Goal: Transaction & Acquisition: Purchase product/service

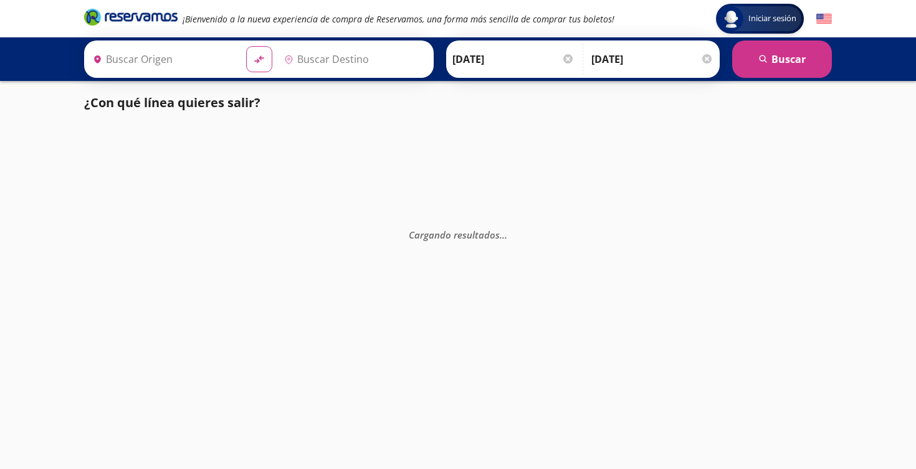
type input "[GEOGRAPHIC_DATA], [GEOGRAPHIC_DATA]"
type input "[PERSON_NAME] de Querétaro, [GEOGRAPHIC_DATA]"
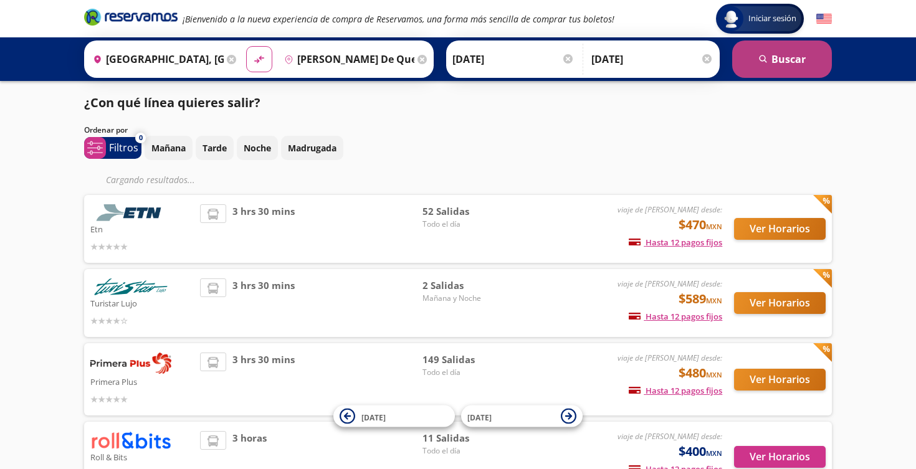
click at [777, 50] on button "search [GEOGRAPHIC_DATA]" at bounding box center [782, 59] width 100 height 37
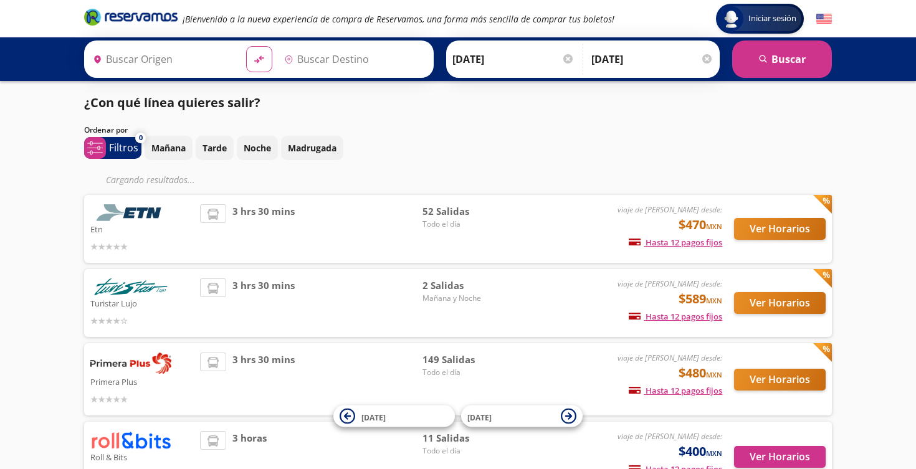
type input "[PERSON_NAME] de Querétaro, [GEOGRAPHIC_DATA]"
type input "[GEOGRAPHIC_DATA], [GEOGRAPHIC_DATA]"
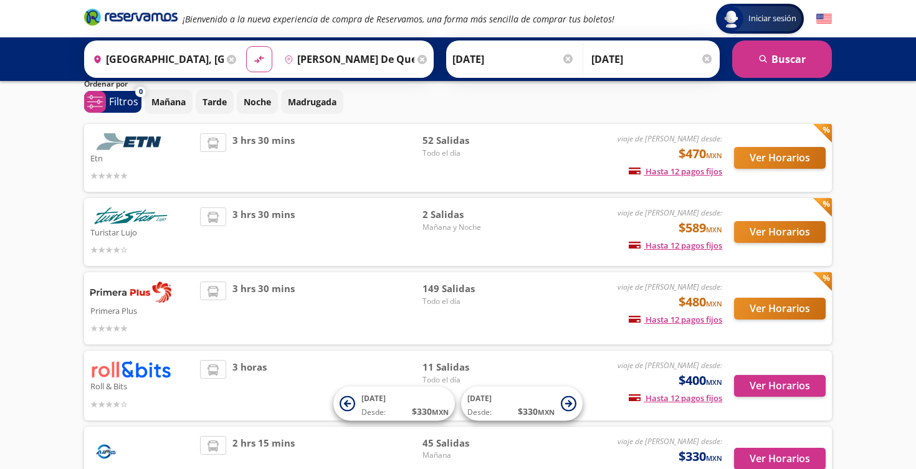
scroll to position [48, 0]
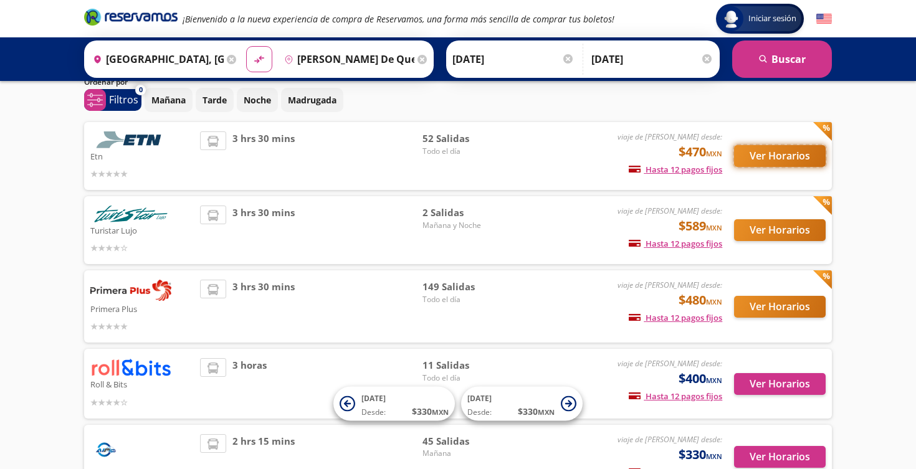
click at [785, 153] on button "Ver Horarios" at bounding box center [780, 156] width 92 height 22
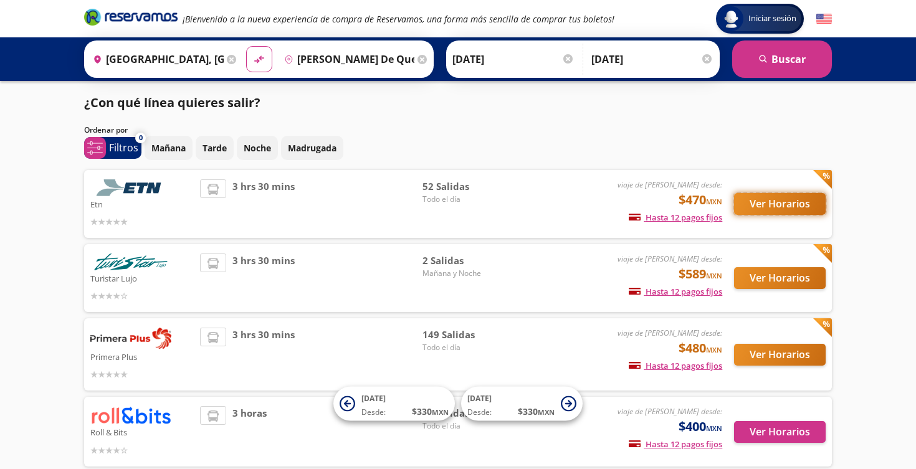
click at [788, 205] on button "Ver Horarios" at bounding box center [780, 204] width 92 height 22
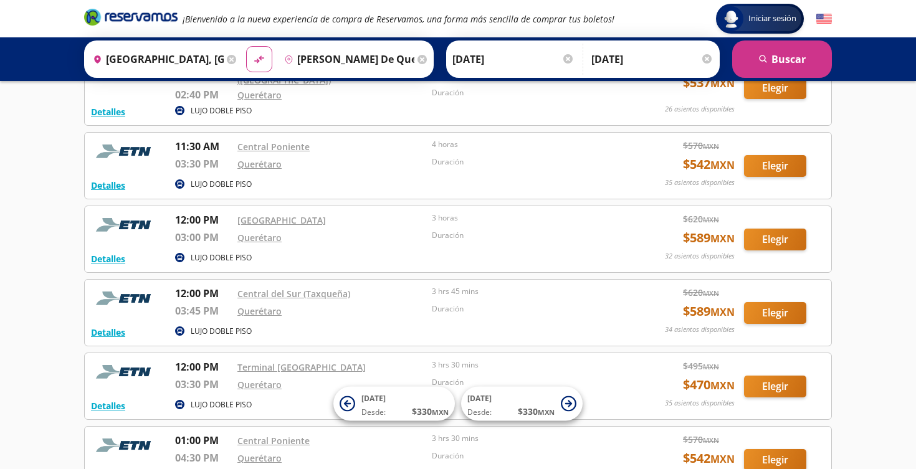
scroll to position [1426, 0]
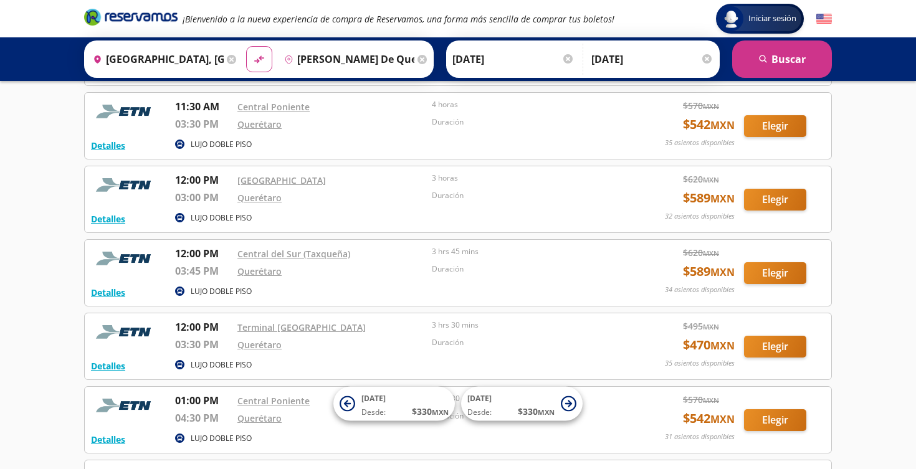
click at [398, 255] on div "Central del Sur (Taxqueña)" at bounding box center [331, 253] width 188 height 15
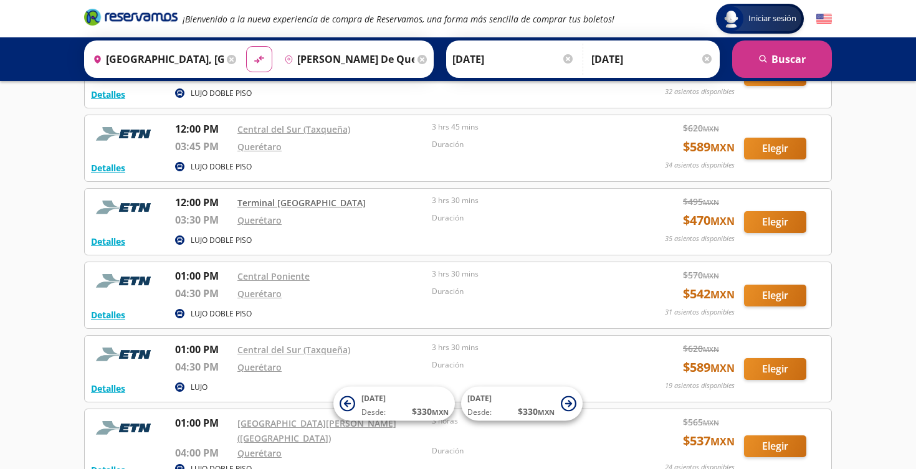
scroll to position [1586, 0]
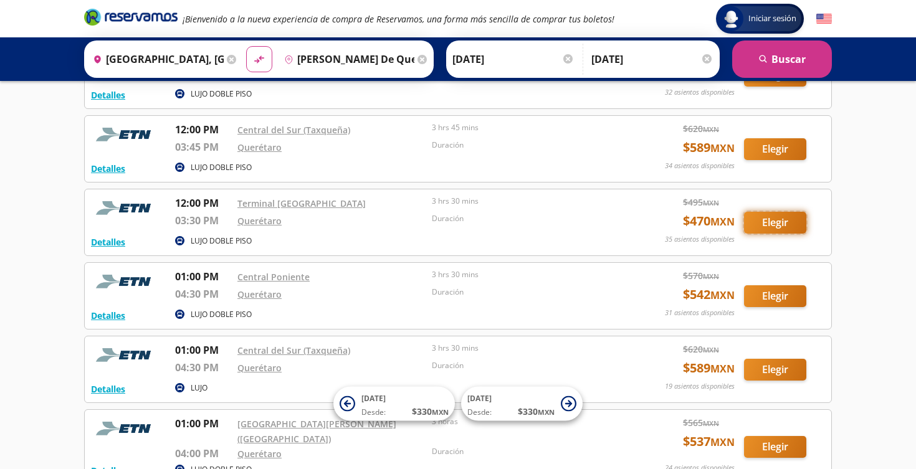
click at [771, 220] on button "Elegir" at bounding box center [775, 223] width 62 height 22
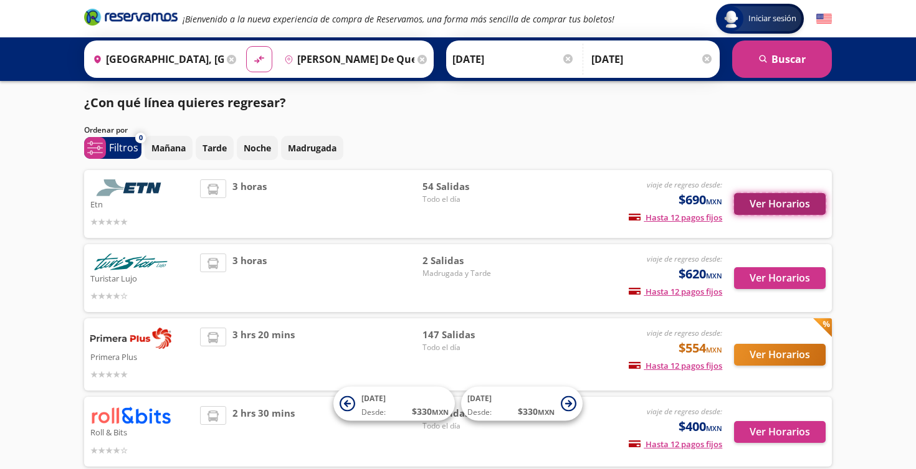
click at [772, 202] on button "Ver Horarios" at bounding box center [780, 204] width 92 height 22
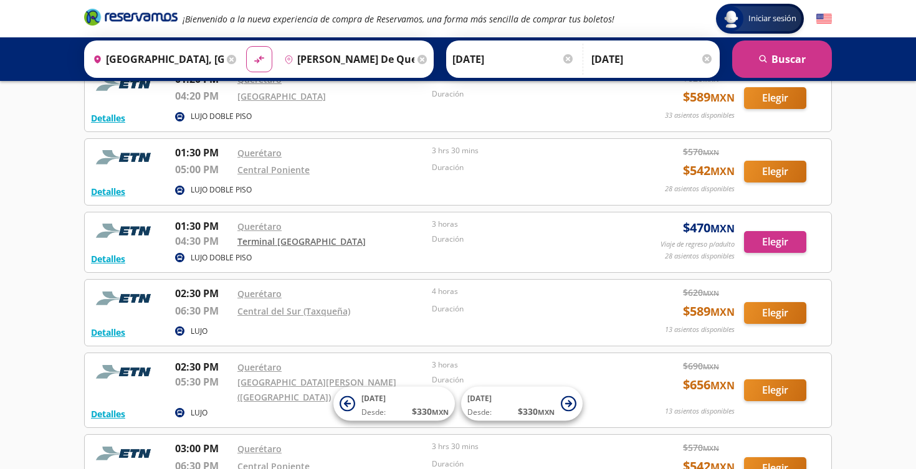
scroll to position [2471, 0]
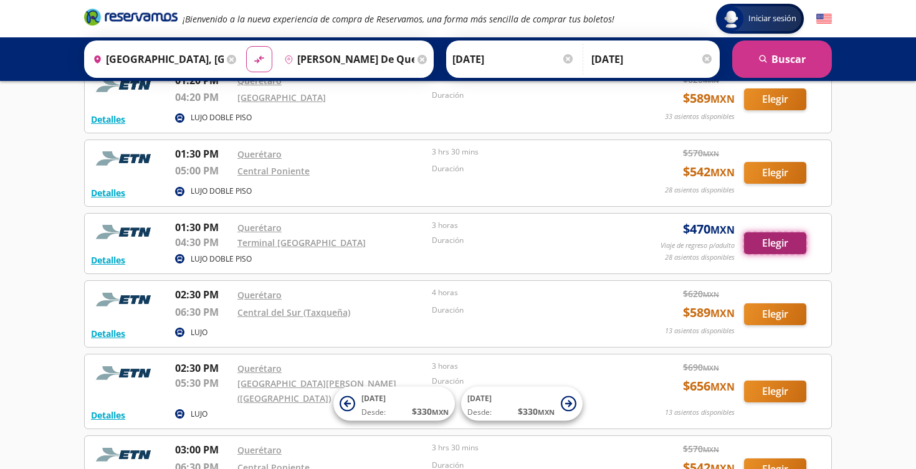
click at [773, 232] on button "Elegir" at bounding box center [775, 243] width 62 height 22
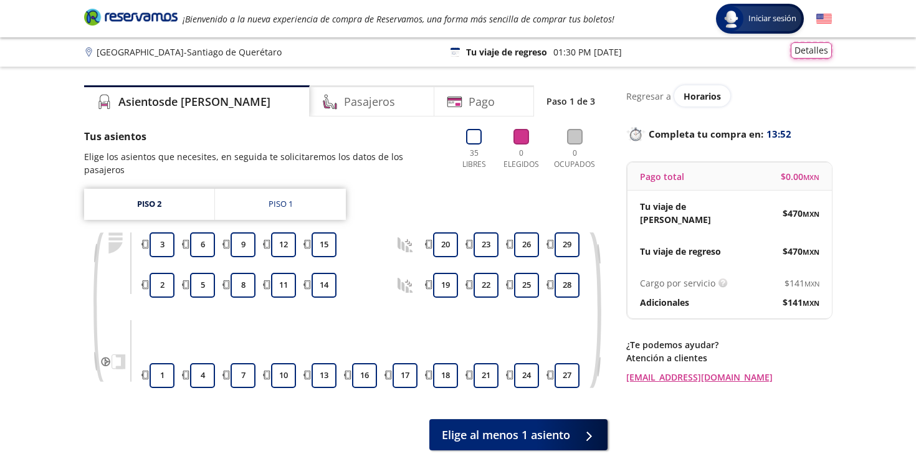
click at [810, 52] on button "Detalles" at bounding box center [811, 50] width 41 height 16
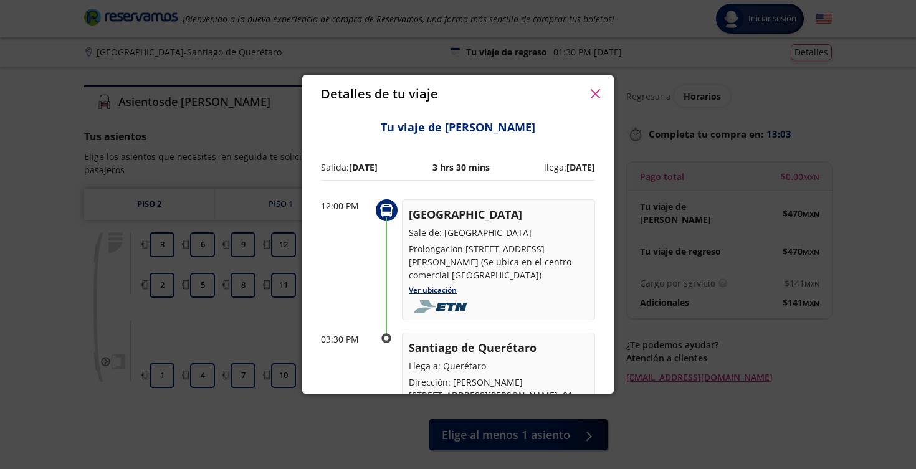
click at [595, 93] on icon "button" at bounding box center [594, 93] width 9 height 9
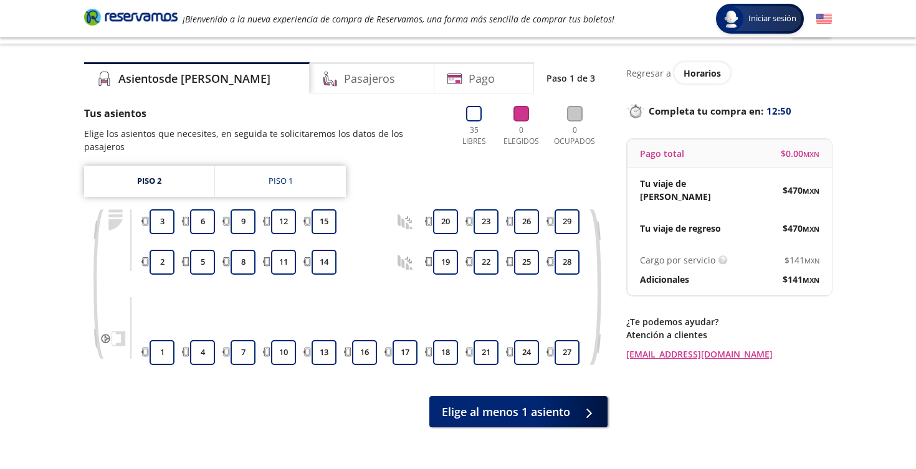
scroll to position [17, 0]
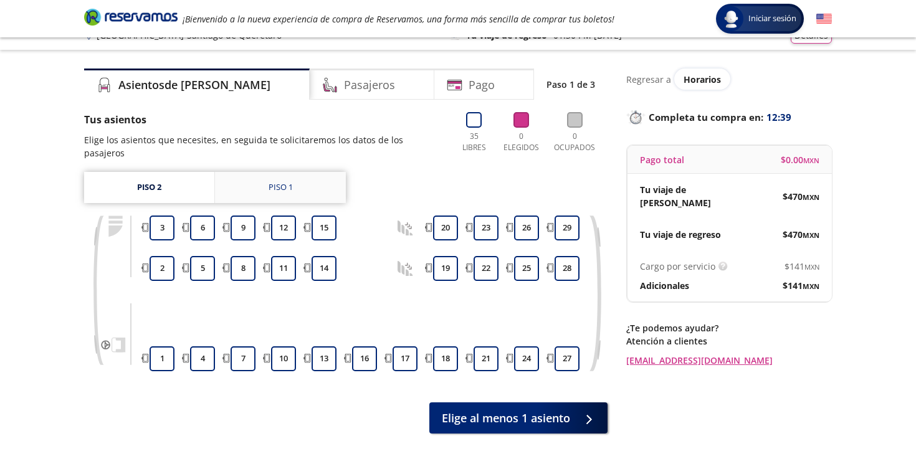
click at [260, 173] on link "Piso 1" at bounding box center [280, 187] width 131 height 31
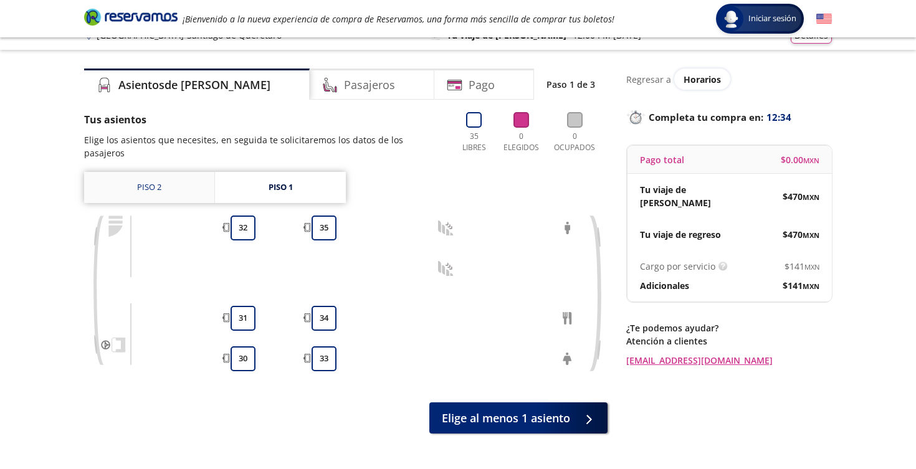
click at [176, 176] on link "Piso 2" at bounding box center [149, 187] width 130 height 31
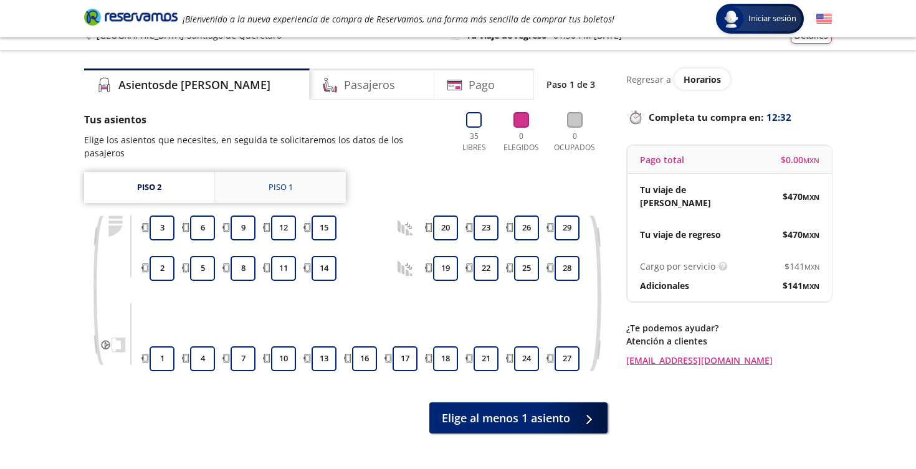
click at [282, 172] on link "Piso 1" at bounding box center [280, 187] width 131 height 31
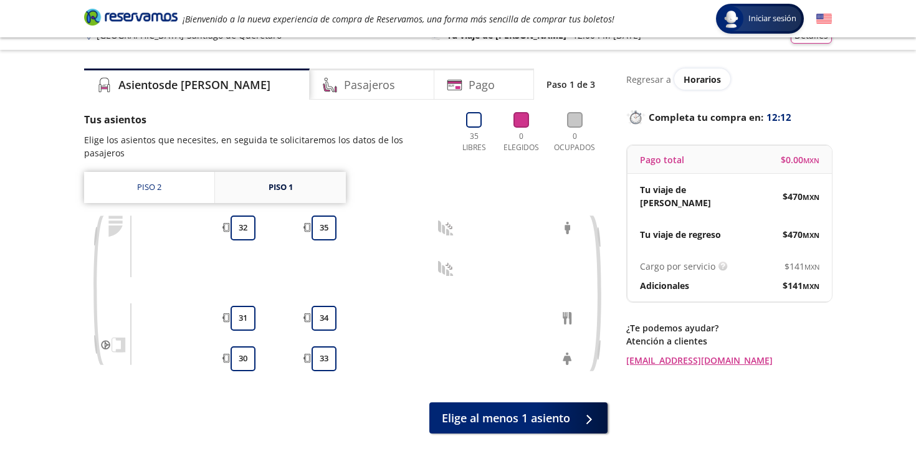
click at [276, 181] on div "Piso 1" at bounding box center [281, 187] width 24 height 12
click at [258, 176] on link "Piso 1" at bounding box center [280, 187] width 131 height 31
click at [165, 178] on link "Piso 2" at bounding box center [149, 187] width 130 height 31
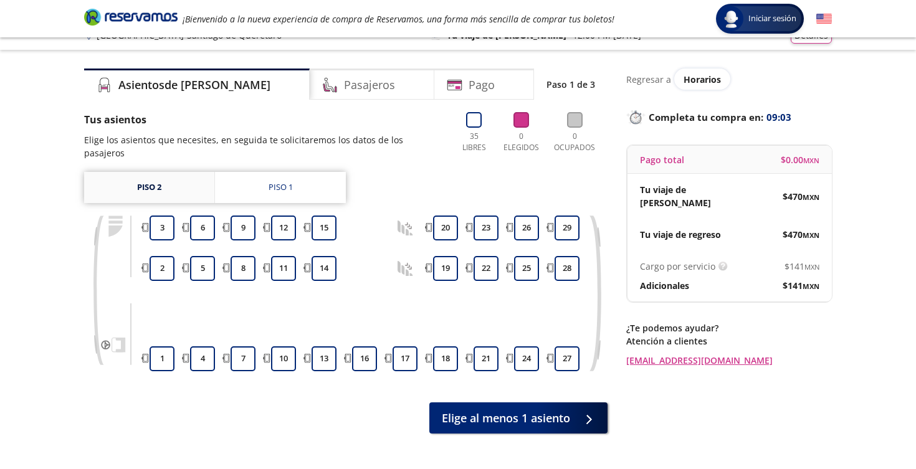
click at [165, 178] on link "Piso 2" at bounding box center [149, 187] width 130 height 31
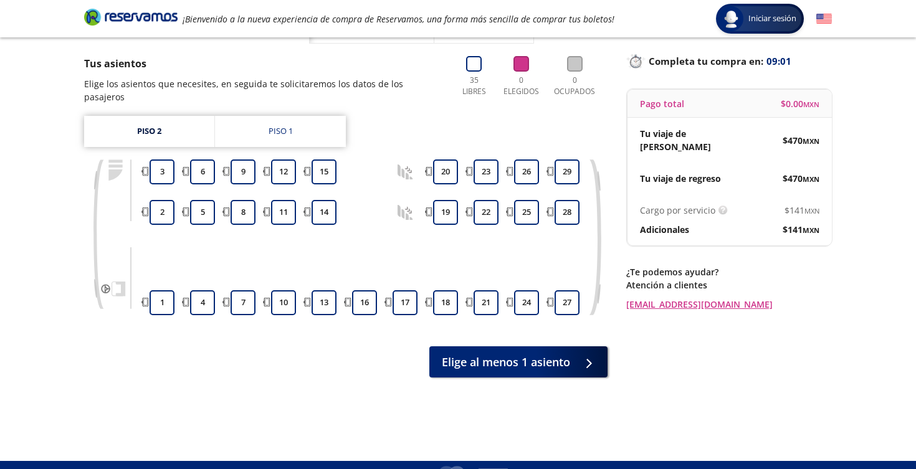
scroll to position [96, 0]
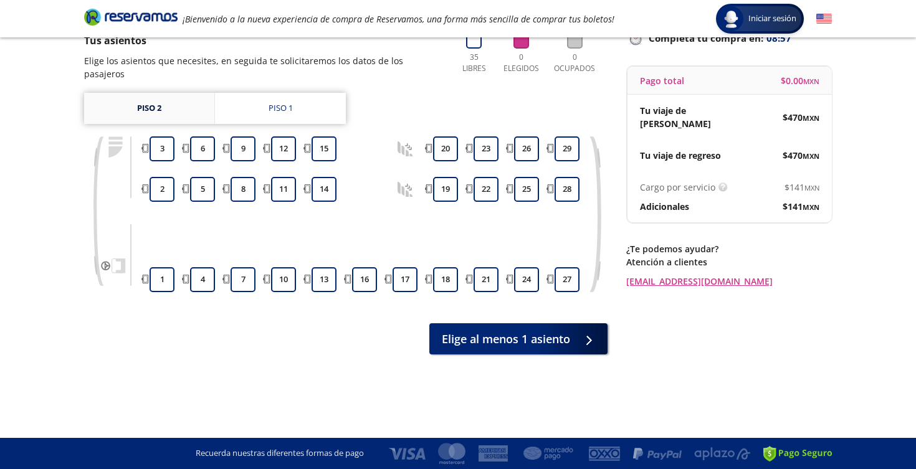
click at [151, 94] on link "Piso 2" at bounding box center [149, 108] width 130 height 31
click at [279, 102] on div "Piso 1" at bounding box center [281, 108] width 24 height 12
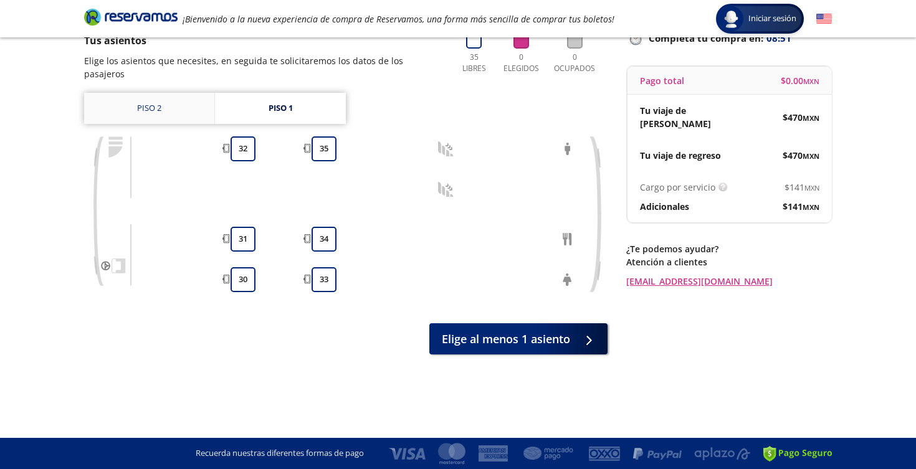
click at [173, 99] on link "Piso 2" at bounding box center [149, 108] width 130 height 31
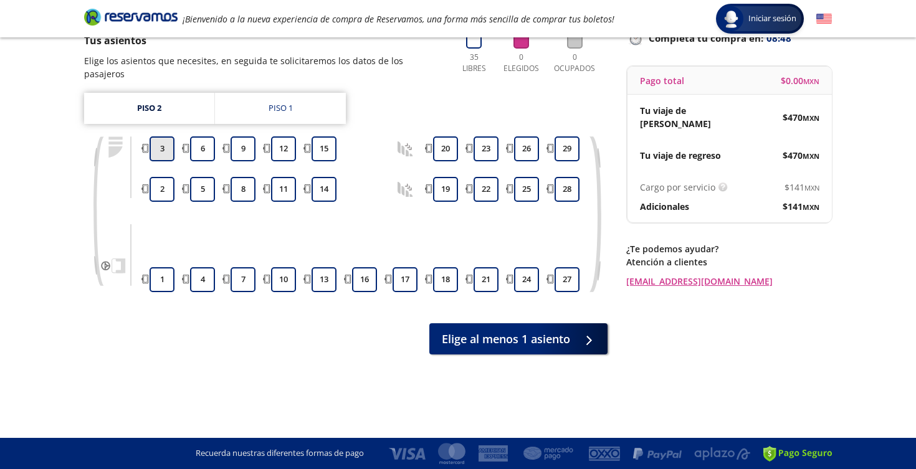
click at [163, 136] on button "3" at bounding box center [162, 148] width 25 height 25
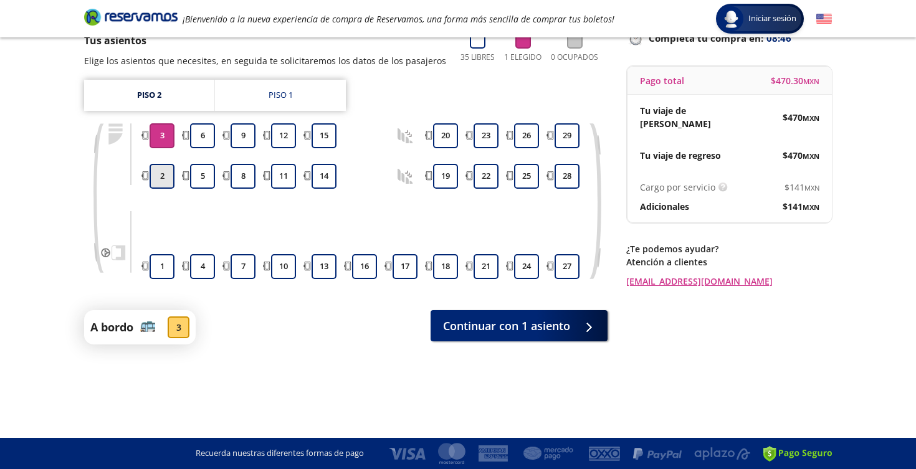
click at [158, 173] on button "2" at bounding box center [162, 176] width 25 height 25
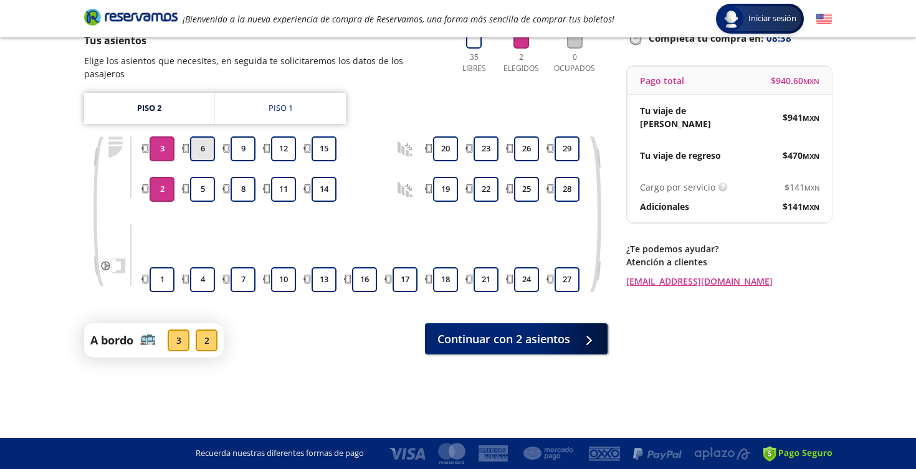
click at [199, 136] on button "6" at bounding box center [202, 148] width 25 height 25
click at [199, 177] on button "5" at bounding box center [202, 189] width 25 height 25
click at [159, 177] on button "2" at bounding box center [162, 189] width 25 height 25
click at [158, 136] on button "3" at bounding box center [162, 148] width 25 height 25
click at [205, 140] on button "6" at bounding box center [202, 148] width 25 height 25
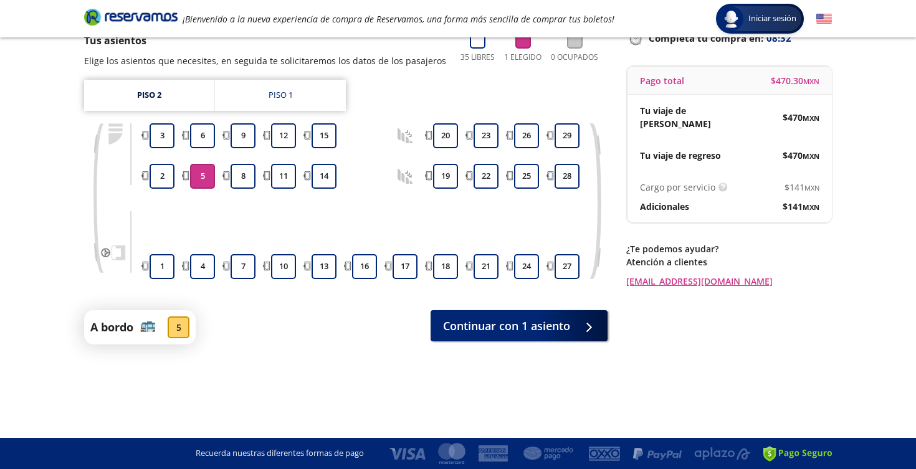
click at [198, 186] on button "5" at bounding box center [202, 176] width 25 height 25
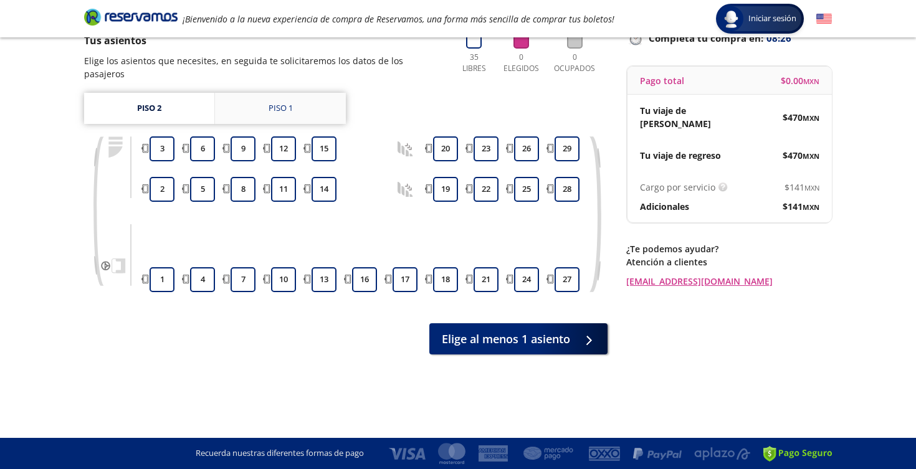
click at [269, 102] on div "Piso 1" at bounding box center [281, 108] width 24 height 12
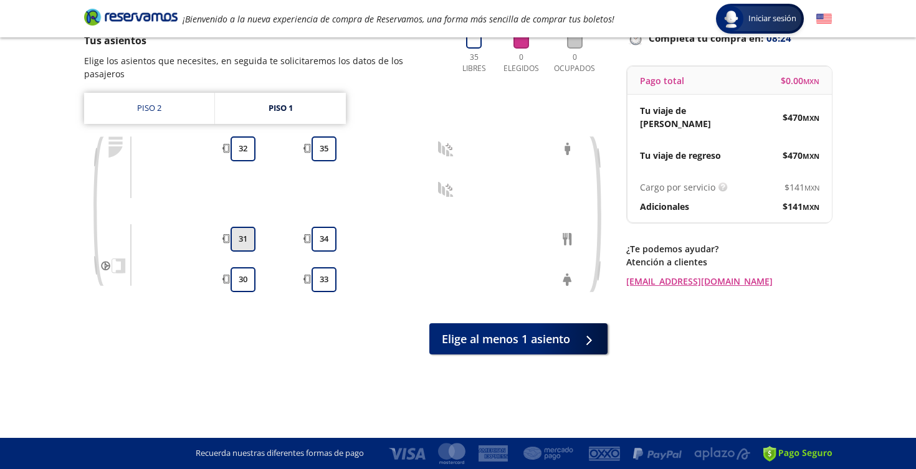
click at [242, 228] on button "31" at bounding box center [243, 239] width 25 height 25
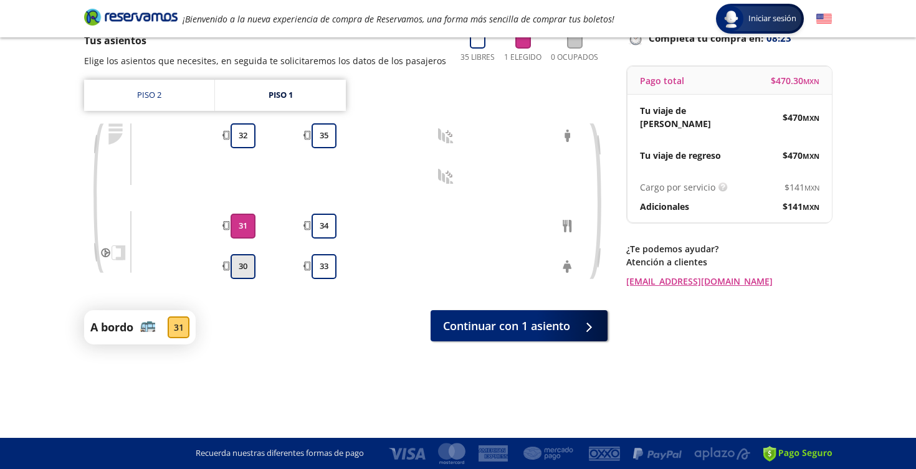
click at [238, 267] on button "30" at bounding box center [243, 266] width 25 height 25
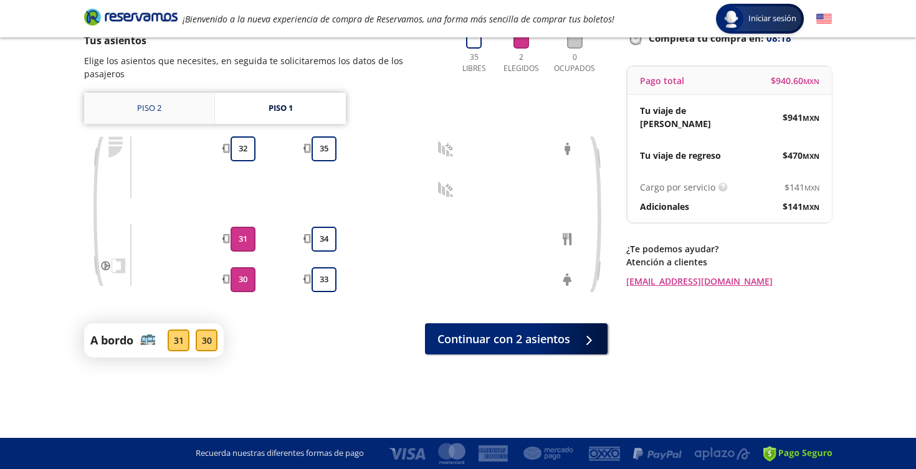
click at [148, 93] on link "Piso 2" at bounding box center [149, 108] width 130 height 31
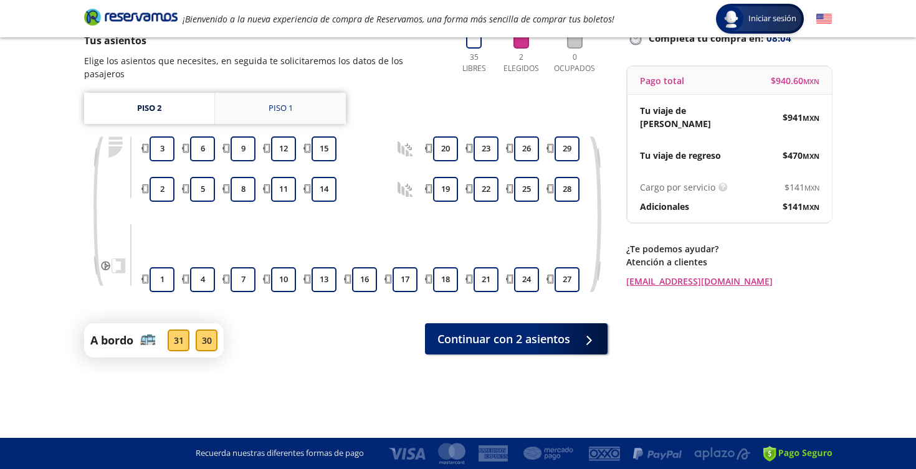
click at [269, 102] on div "Piso 1" at bounding box center [281, 108] width 24 height 12
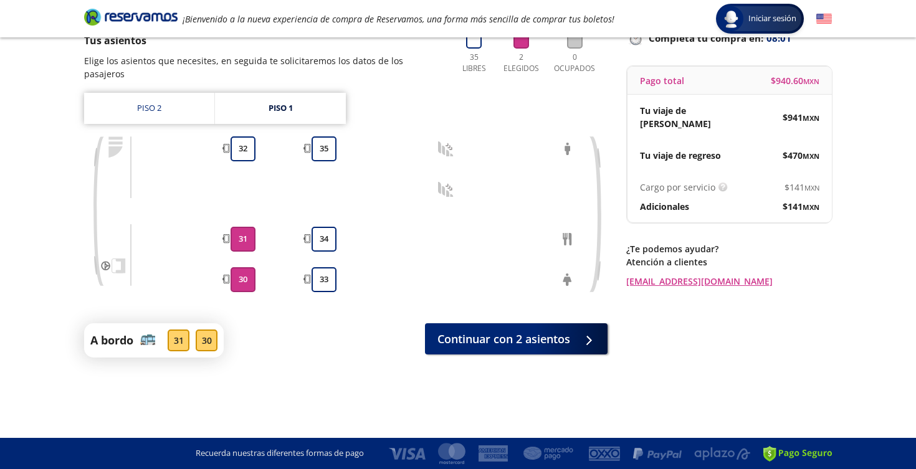
click at [241, 227] on button "31" at bounding box center [243, 239] width 25 height 25
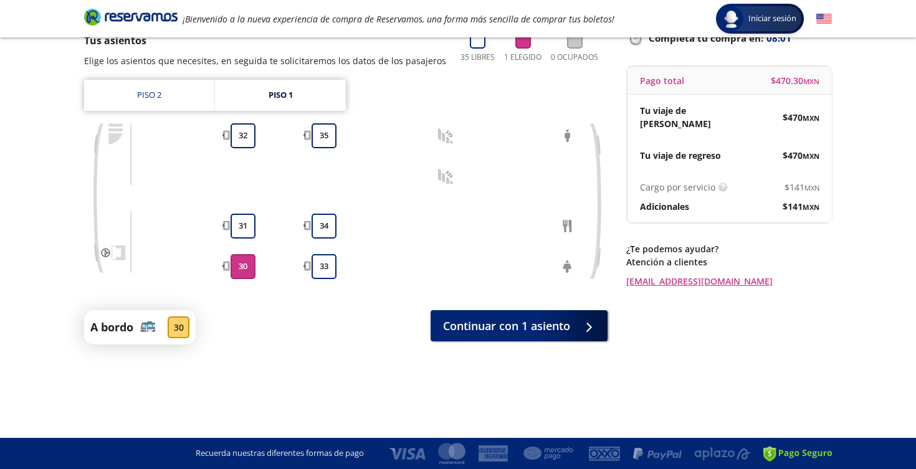
click at [236, 271] on button "30" at bounding box center [243, 266] width 25 height 25
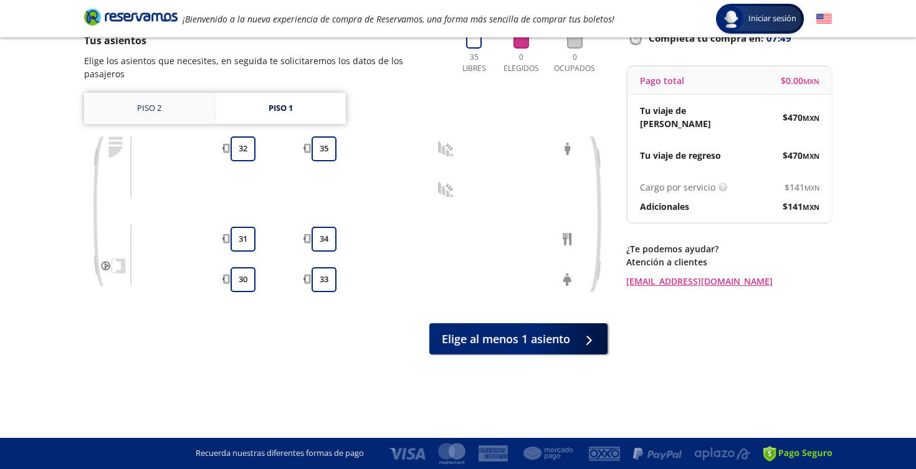
click at [162, 93] on link "Piso 2" at bounding box center [149, 108] width 130 height 31
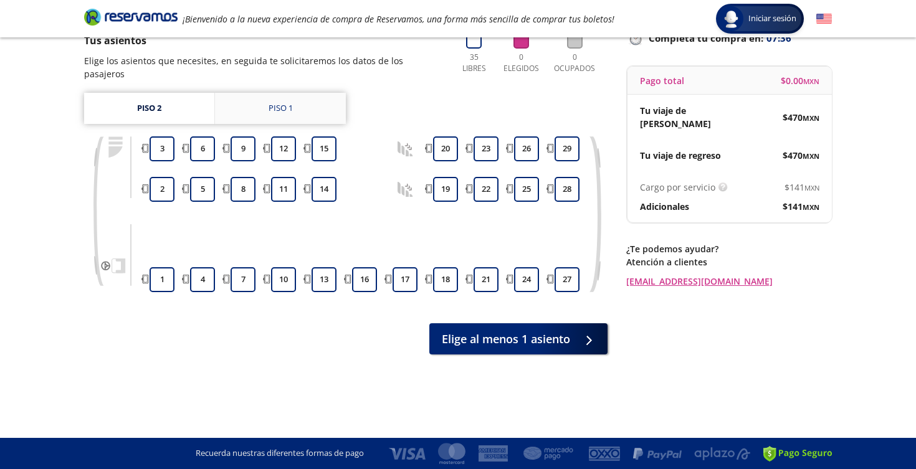
click at [262, 95] on link "Piso 1" at bounding box center [280, 108] width 131 height 31
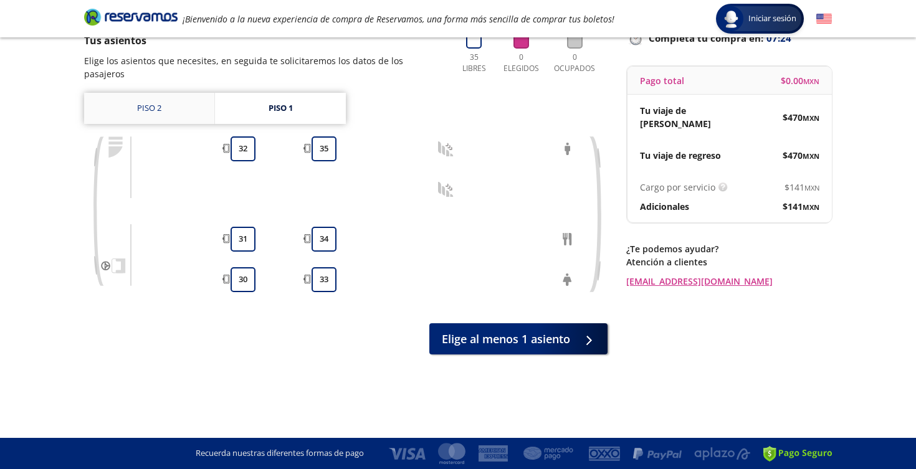
click at [171, 93] on link "Piso 2" at bounding box center [149, 108] width 130 height 31
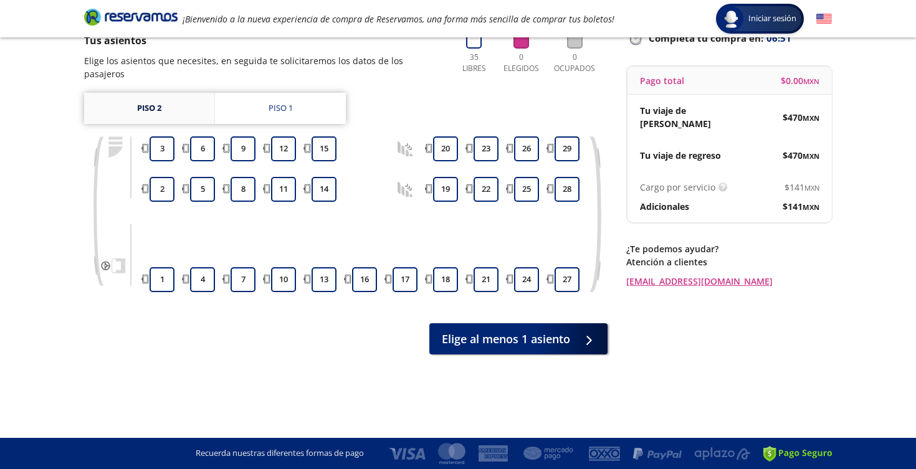
click at [177, 93] on link "Piso 2" at bounding box center [149, 108] width 130 height 31
click at [267, 97] on link "Piso 1" at bounding box center [280, 108] width 131 height 31
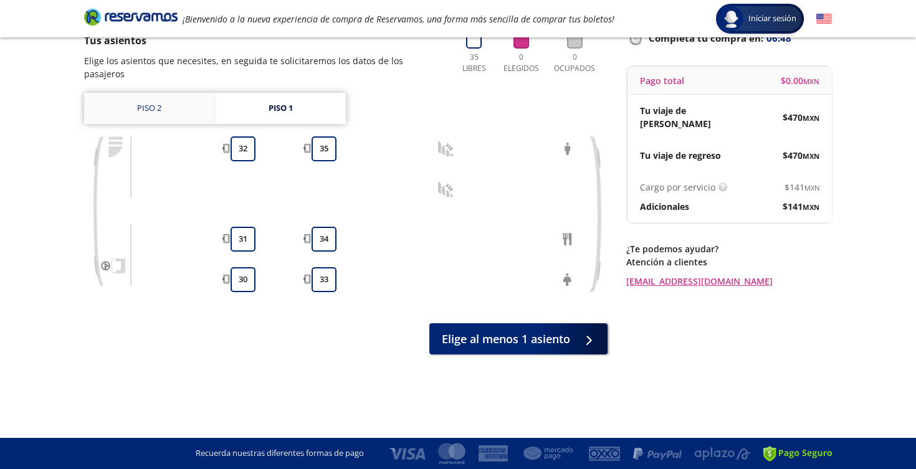
click at [182, 93] on link "Piso 2" at bounding box center [149, 108] width 130 height 31
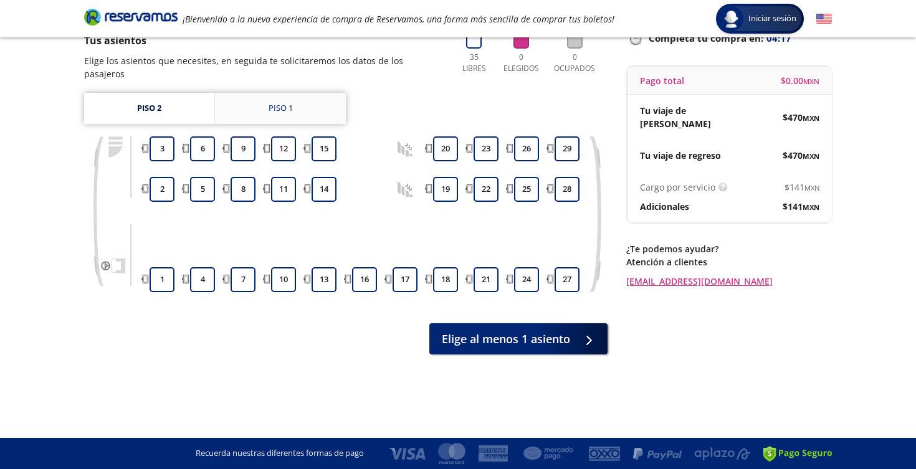
click at [264, 95] on link "Piso 1" at bounding box center [280, 108] width 131 height 31
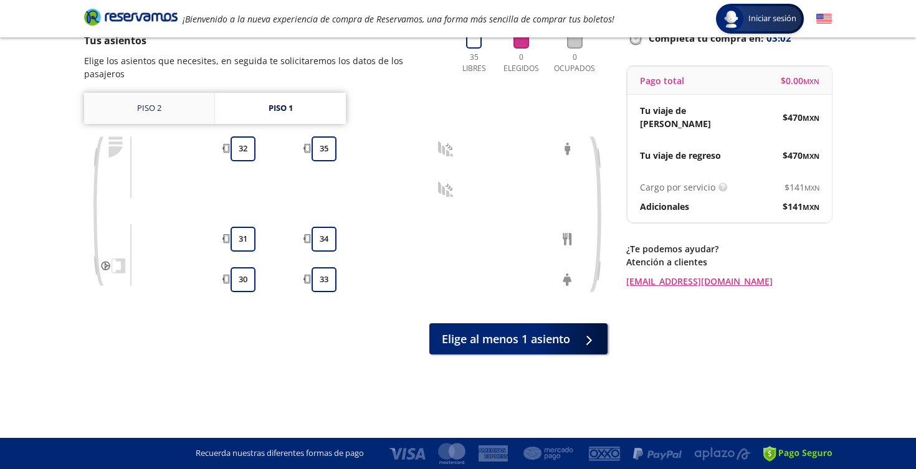
click at [155, 95] on link "Piso 2" at bounding box center [149, 108] width 130 height 31
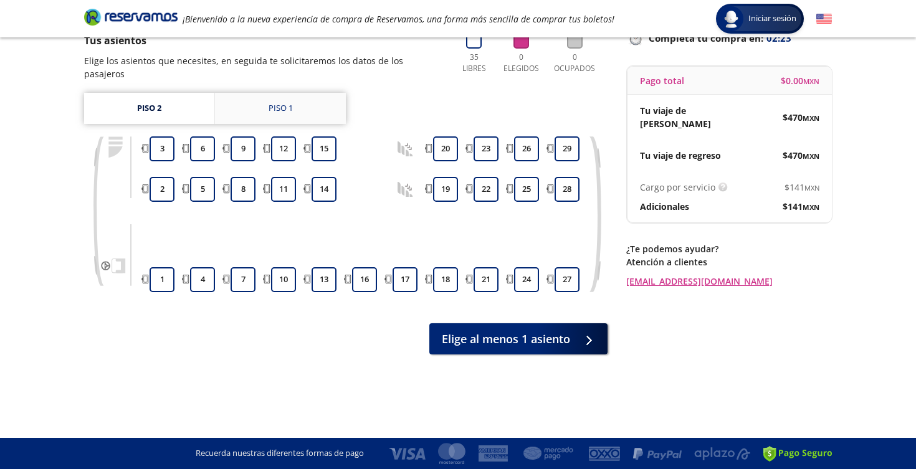
click at [281, 102] on div "Piso 1" at bounding box center [281, 108] width 24 height 12
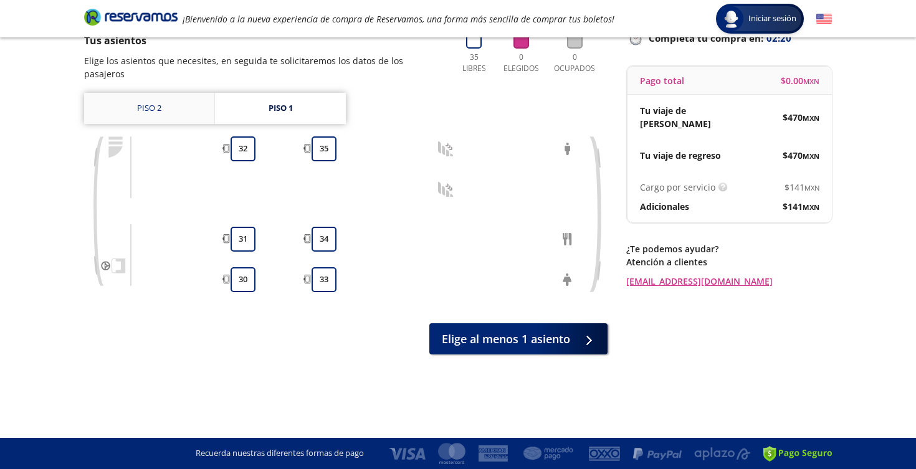
click at [165, 98] on link "Piso 2" at bounding box center [149, 108] width 130 height 31
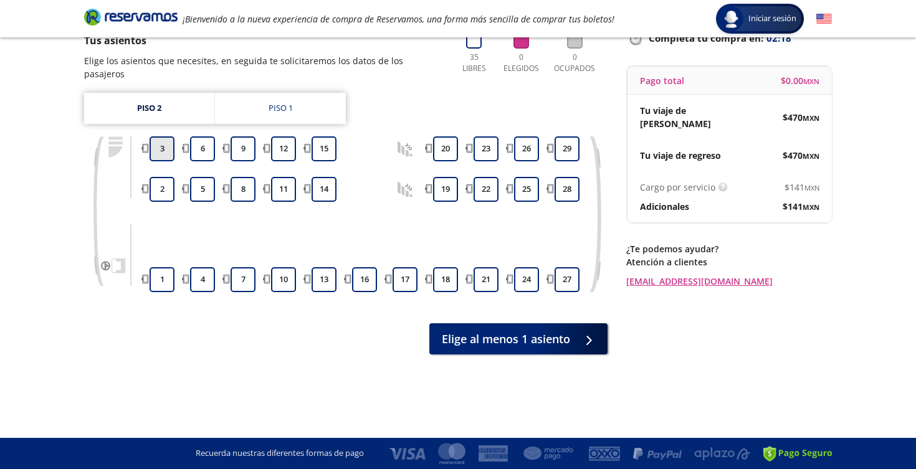
click at [161, 136] on button "3" at bounding box center [162, 148] width 25 height 25
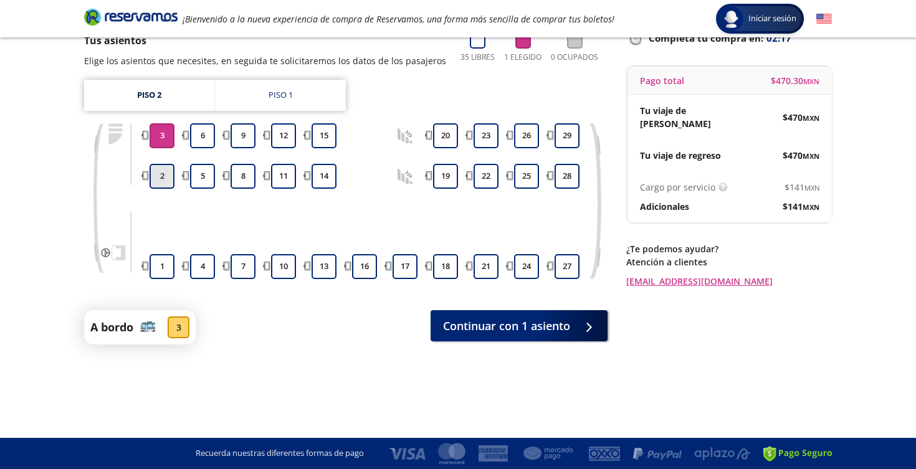
click at [160, 174] on button "2" at bounding box center [162, 176] width 25 height 25
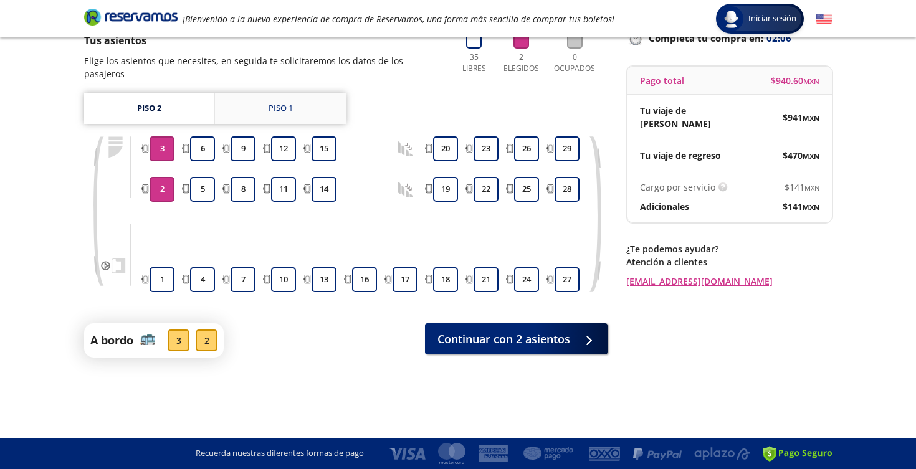
click at [271, 102] on div "Piso 1" at bounding box center [281, 108] width 24 height 12
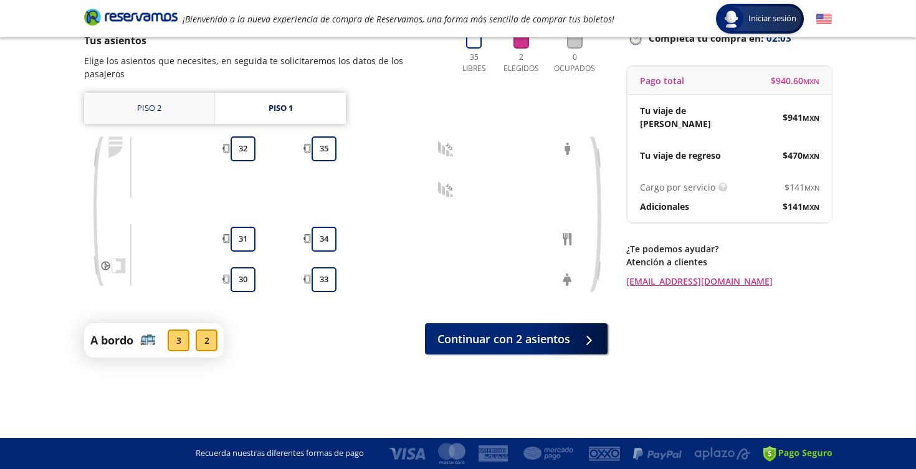
click at [183, 93] on link "Piso 2" at bounding box center [149, 108] width 130 height 31
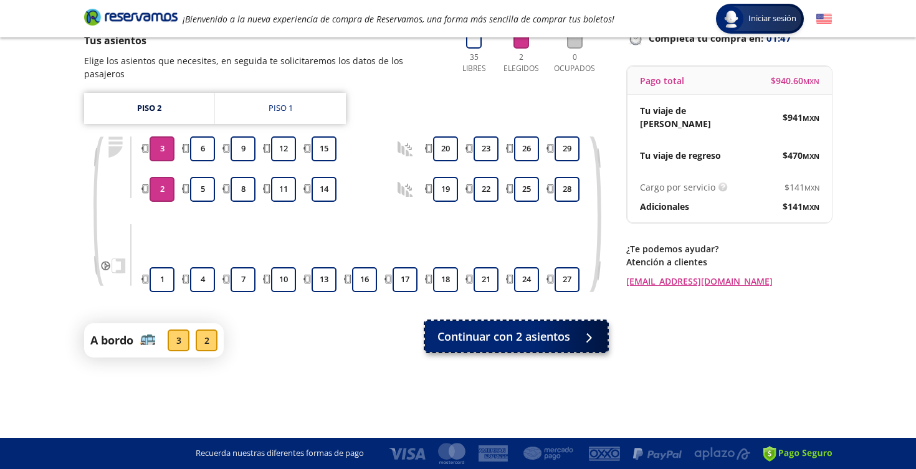
click at [514, 328] on span "Continuar con 2 asientos" at bounding box center [504, 336] width 133 height 17
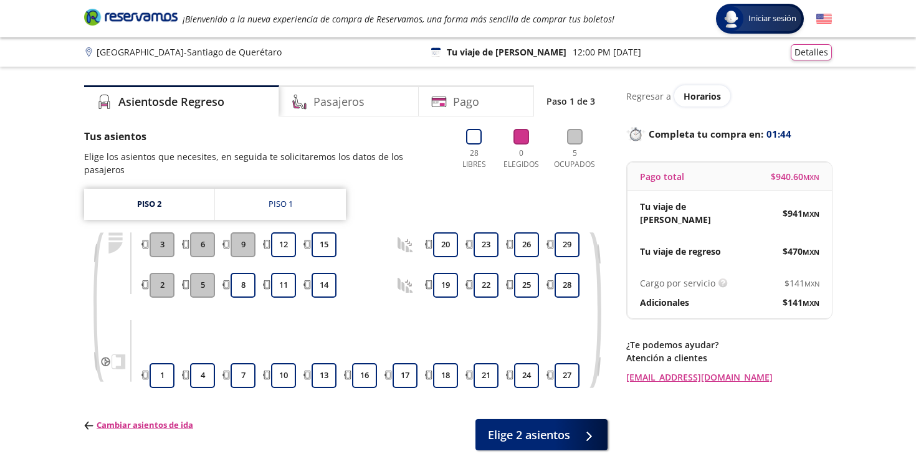
click at [167, 232] on button "3" at bounding box center [162, 244] width 25 height 25
click at [160, 273] on button "2" at bounding box center [162, 285] width 25 height 25
click at [269, 198] on div "Piso 1" at bounding box center [281, 204] width 24 height 12
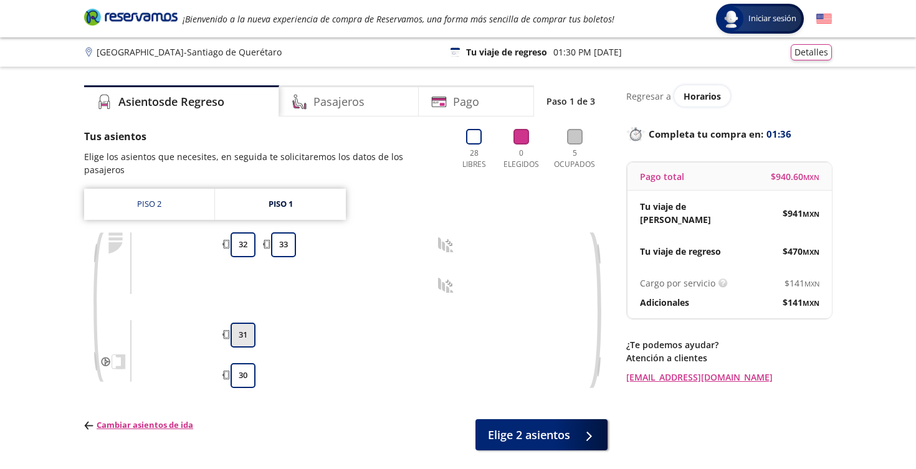
click at [242, 323] on button "31" at bounding box center [243, 335] width 25 height 25
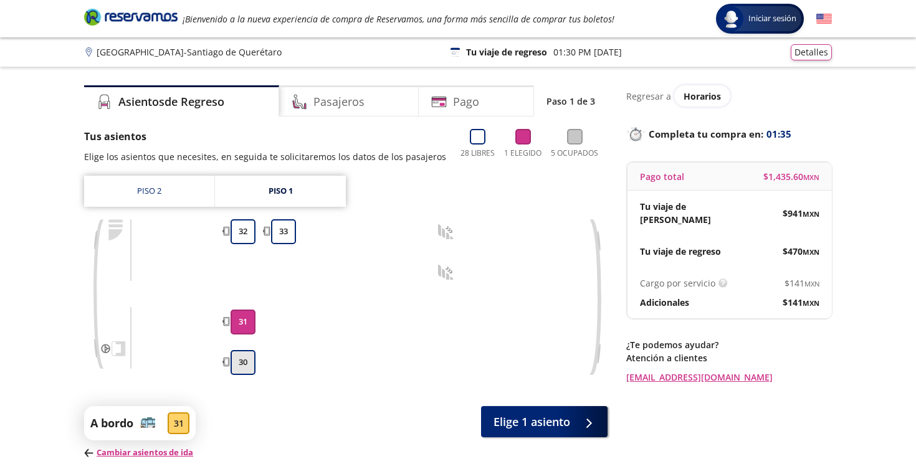
click at [240, 360] on button "30" at bounding box center [243, 362] width 25 height 25
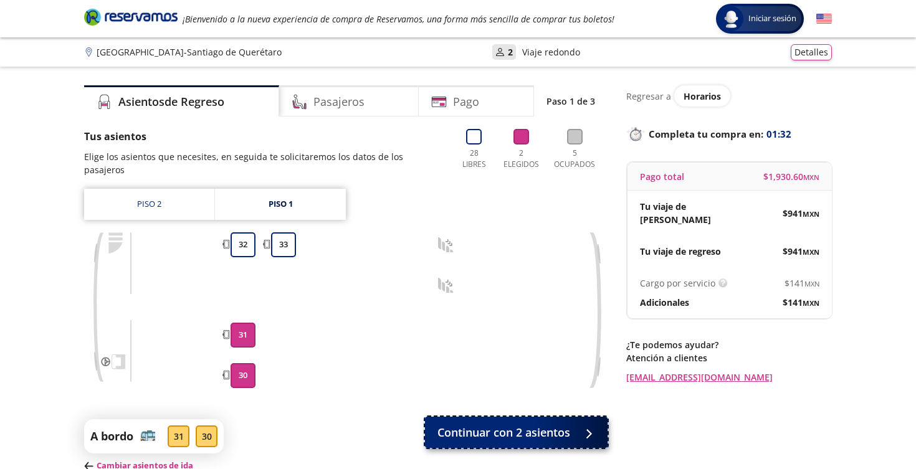
click at [508, 424] on span "Continuar con 2 asientos" at bounding box center [504, 432] width 133 height 17
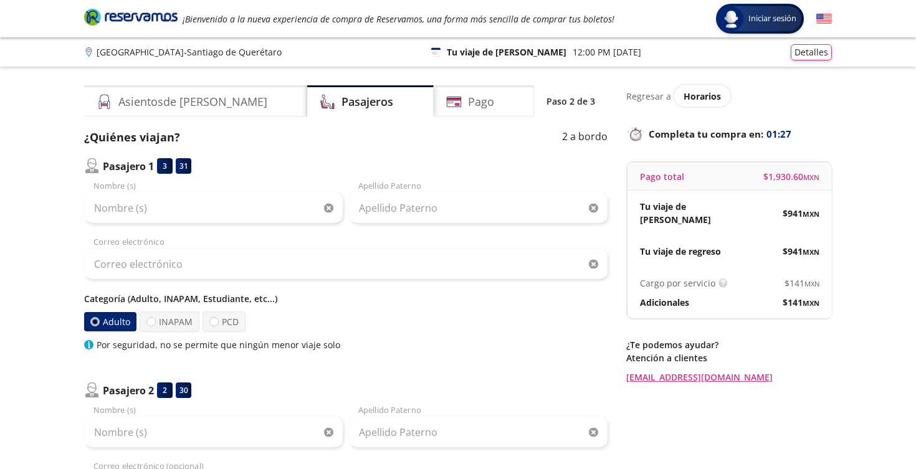
click at [149, 183] on div "Nombre (s)" at bounding box center [213, 202] width 259 height 44
click at [132, 187] on div "Nombre (s)" at bounding box center [213, 202] width 259 height 44
click at [133, 213] on input "Nombre (s)" at bounding box center [213, 208] width 259 height 31
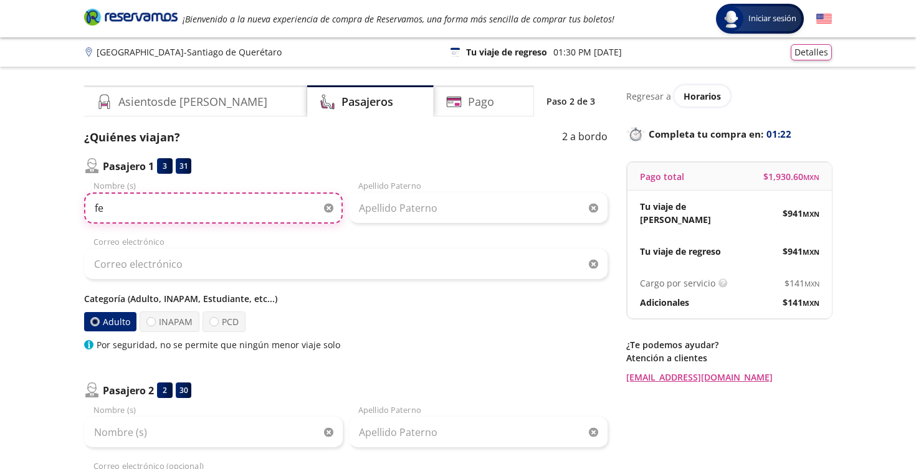
type input "f"
type input "[PERSON_NAME]"
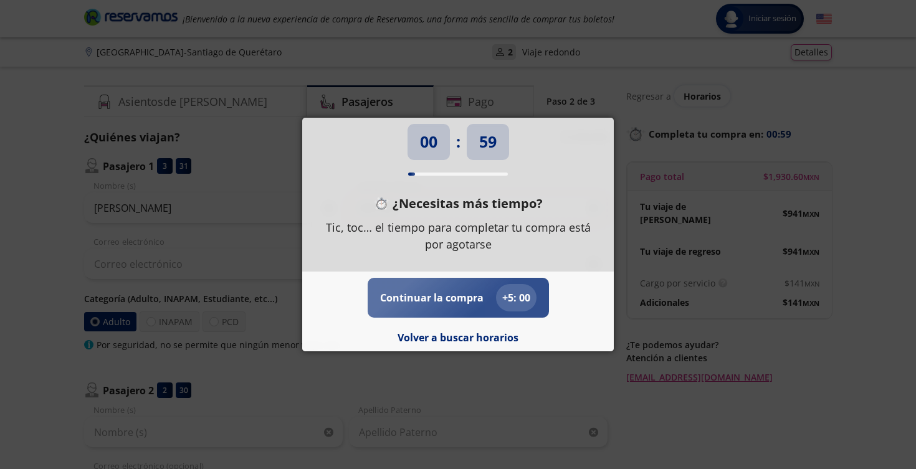
type input "DEL RIO"
click at [399, 295] on p "Continuar la compra" at bounding box center [431, 297] width 103 height 15
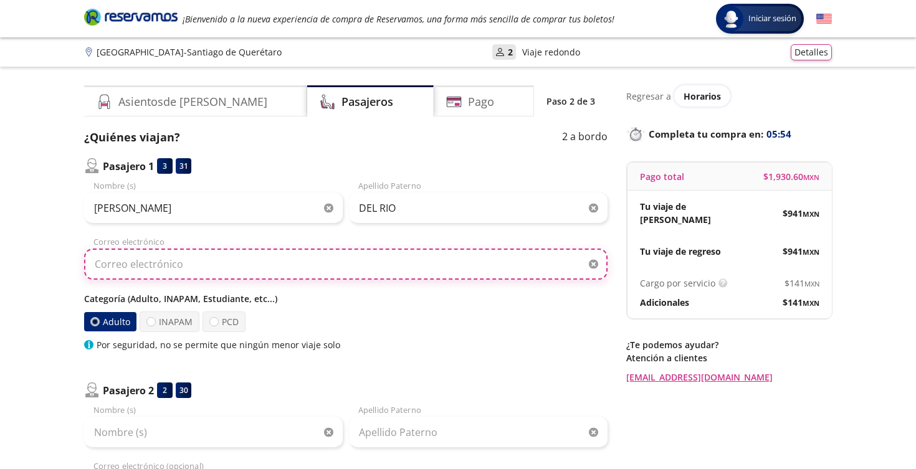
click at [177, 264] on input "Correo electrónico" at bounding box center [346, 264] width 524 height 31
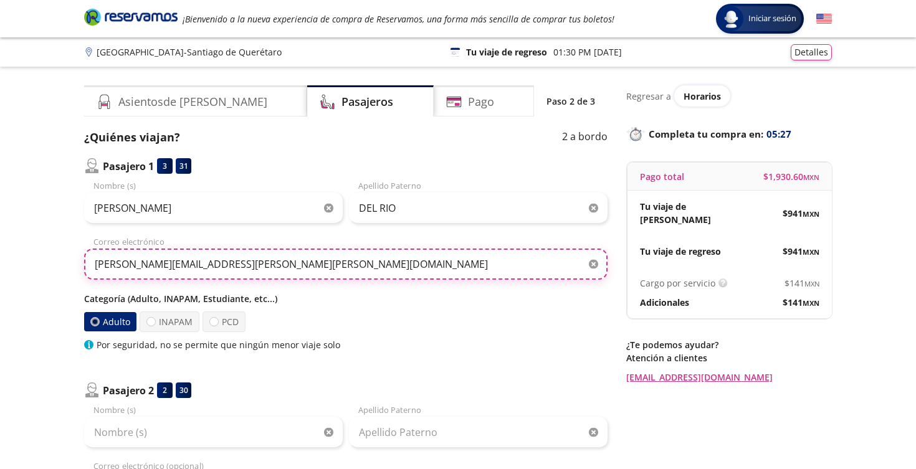
type input "[PERSON_NAME][EMAIL_ADDRESS][PERSON_NAME][PERSON_NAME][DOMAIN_NAME]"
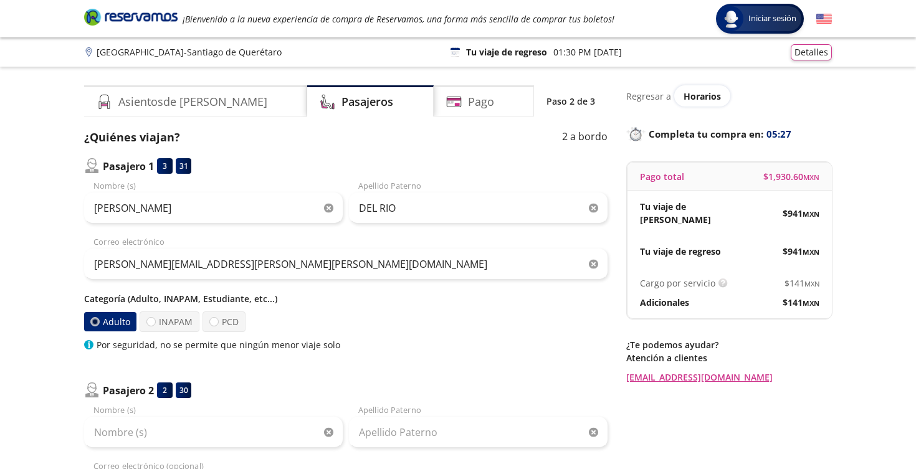
click at [93, 318] on div at bounding box center [94, 321] width 9 height 9
click at [93, 318] on input "Adulto" at bounding box center [95, 322] width 8 height 8
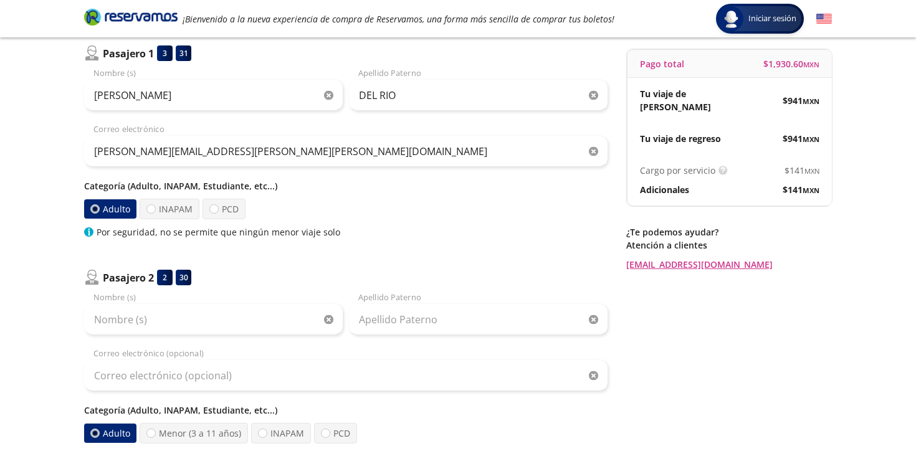
scroll to position [114, 0]
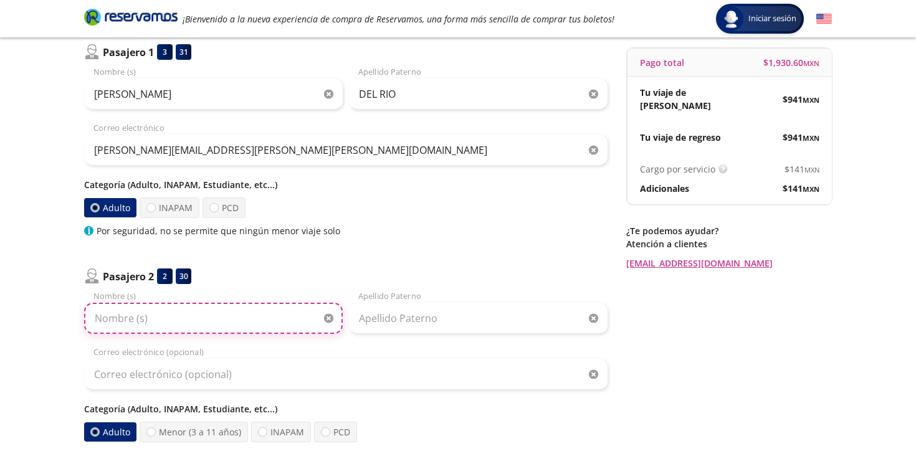
click at [251, 323] on input "Nombre (s)" at bounding box center [213, 318] width 259 height 31
type input "[PERSON_NAME]"
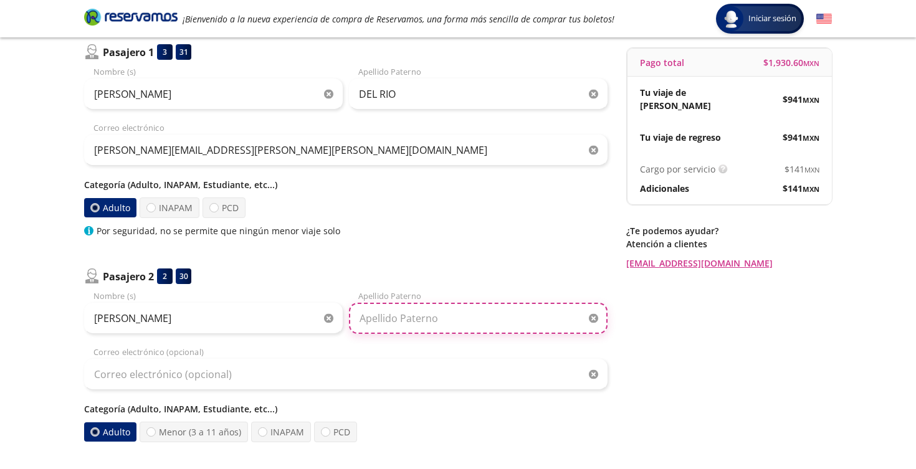
click at [446, 320] on input "Apellido Paterno" at bounding box center [478, 318] width 259 height 31
type input "BARONA"
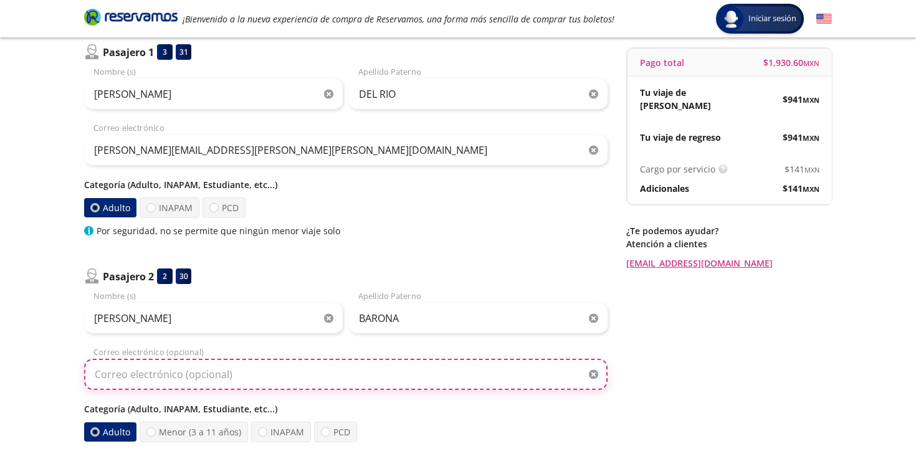
click at [297, 378] on input "Correo electrónico (opcional)" at bounding box center [346, 374] width 524 height 31
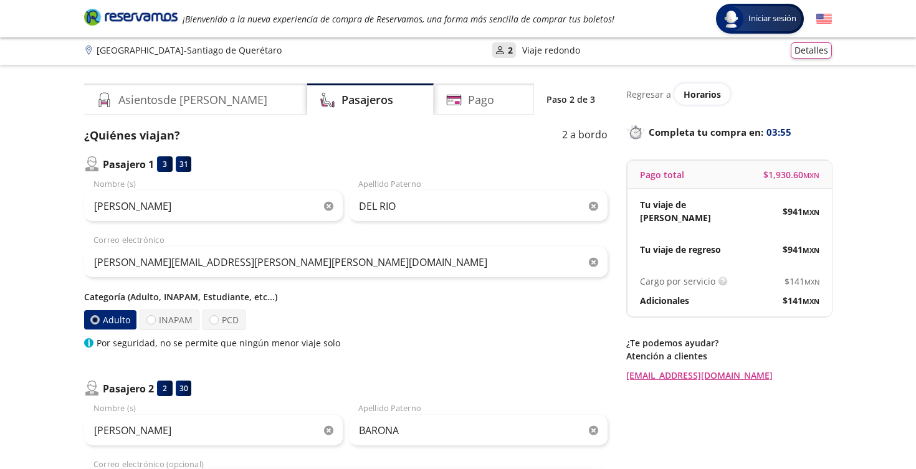
scroll to position [0, 0]
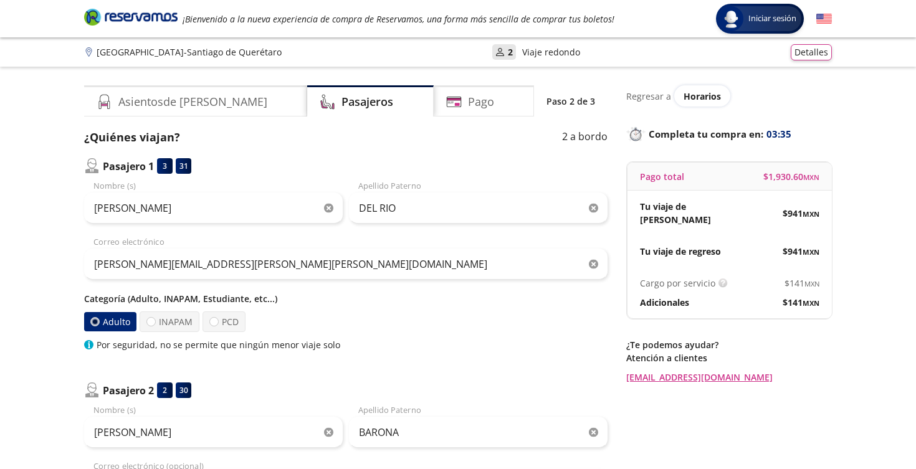
type input "[EMAIL_ADDRESS][DOMAIN_NAME]"
click at [500, 51] on div "User 2" at bounding box center [504, 51] width 17 height 13
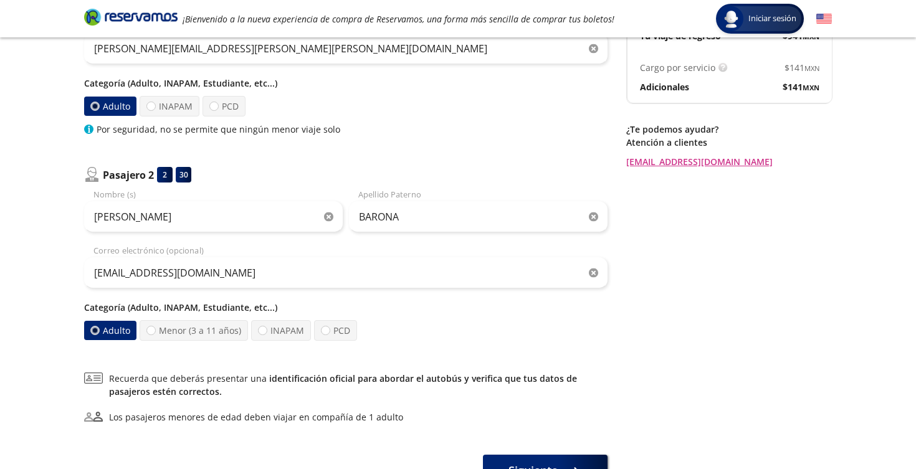
scroll to position [314, 0]
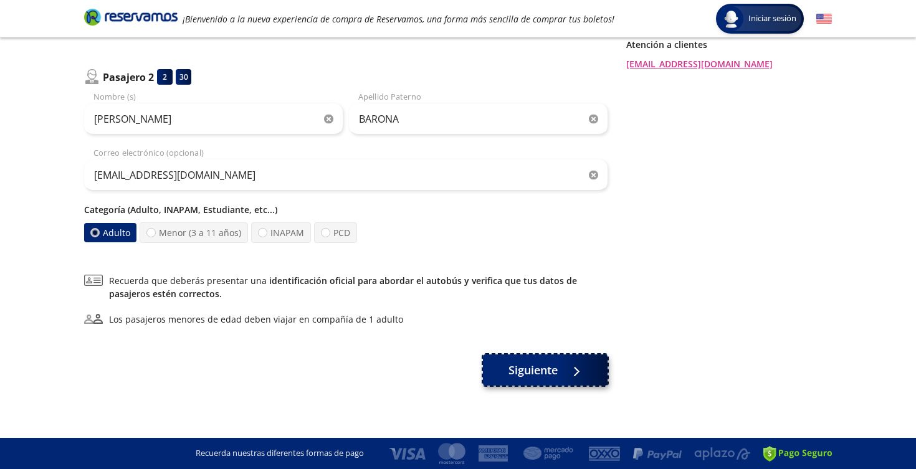
click at [541, 369] on span "Siguiente" at bounding box center [533, 370] width 49 height 17
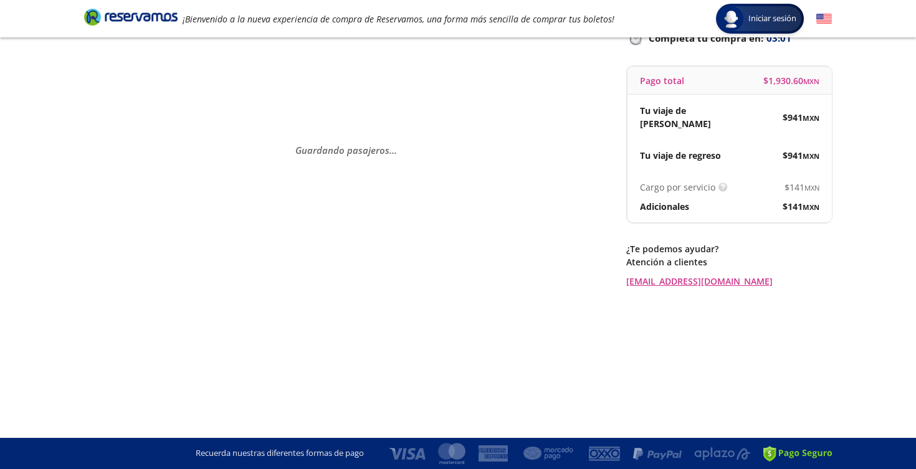
scroll to position [0, 0]
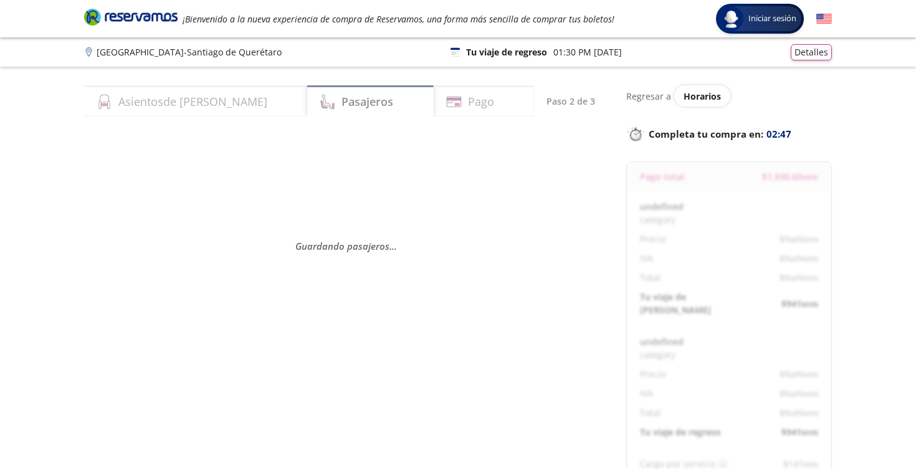
select select "MX"
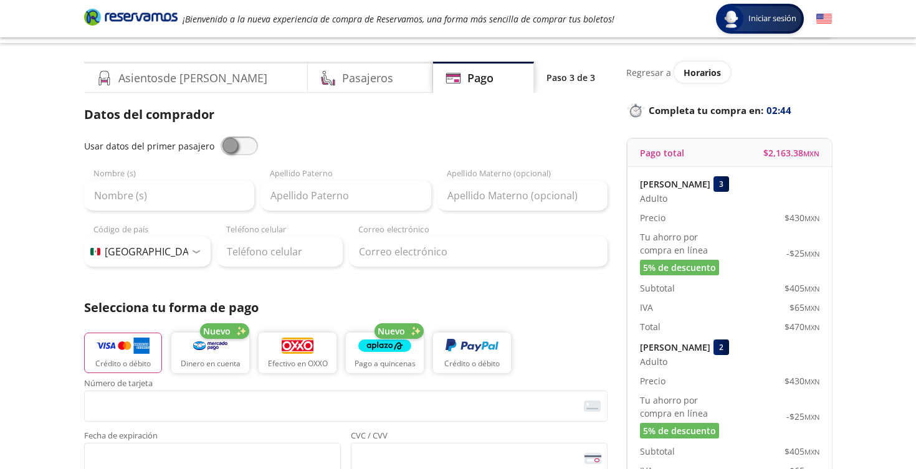
scroll to position [27, 0]
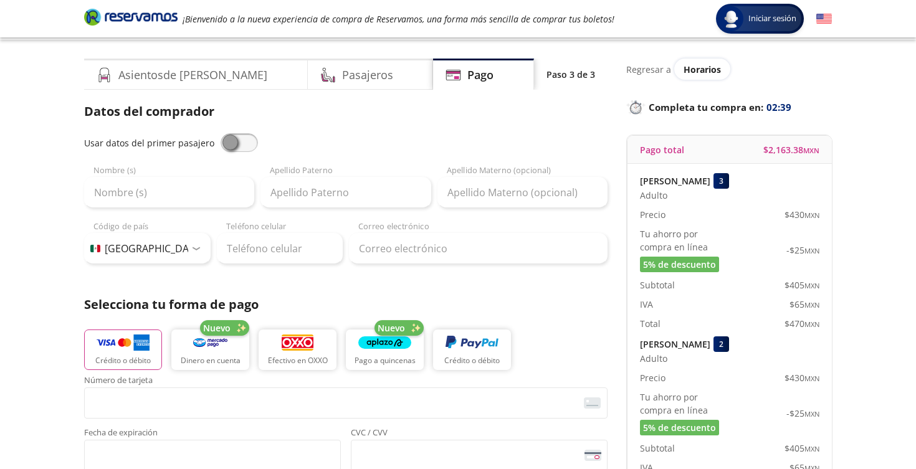
click at [239, 140] on span at bounding box center [239, 142] width 37 height 19
click at [221, 133] on input "checkbox" at bounding box center [221, 133] width 0 height 0
type input "[PERSON_NAME]"
type input "DEL RIO"
type input "[PERSON_NAME][EMAIL_ADDRESS][PERSON_NAME][PERSON_NAME][DOMAIN_NAME]"
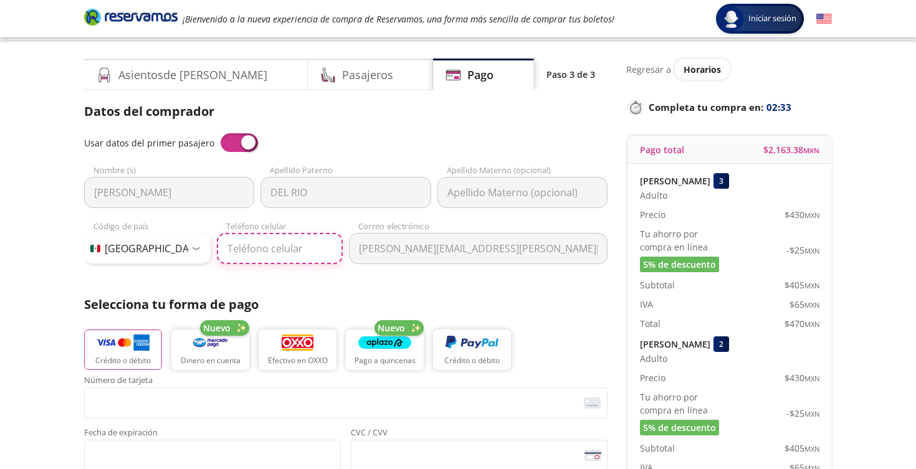
click at [238, 249] on input "Teléfono celular" at bounding box center [280, 248] width 127 height 31
type input "55 2106 9170"
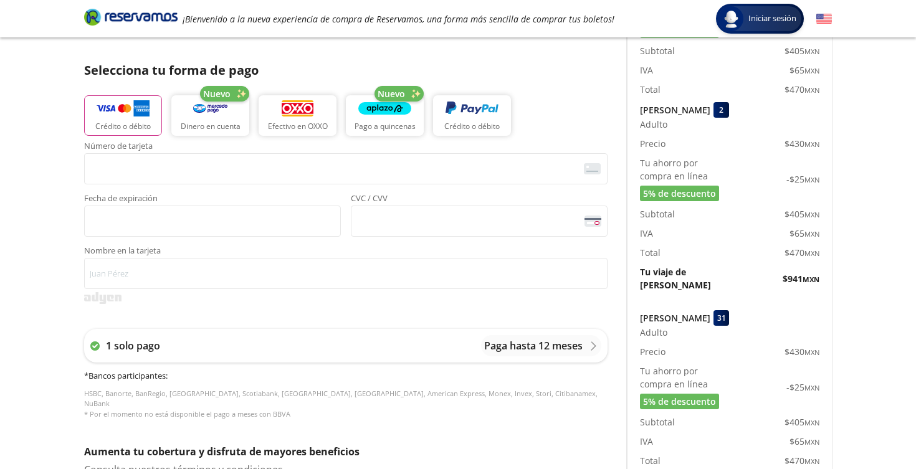
scroll to position [264, 0]
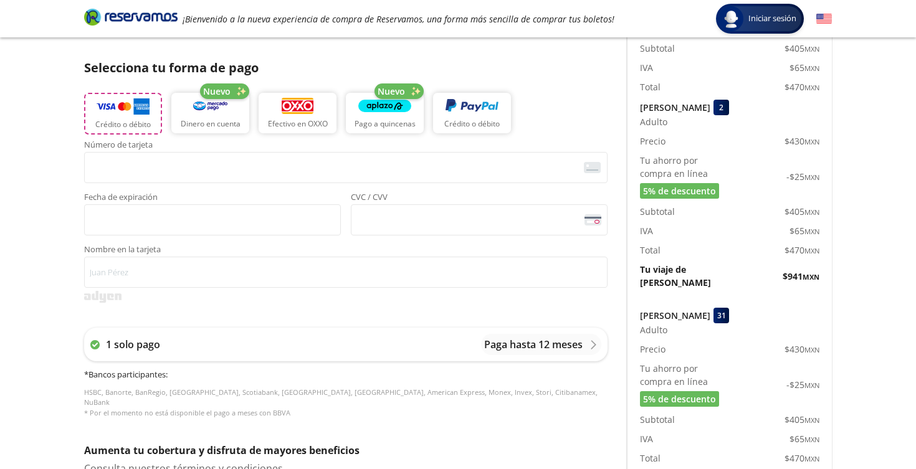
click at [125, 116] on button "Crédito o débito" at bounding box center [123, 114] width 78 height 42
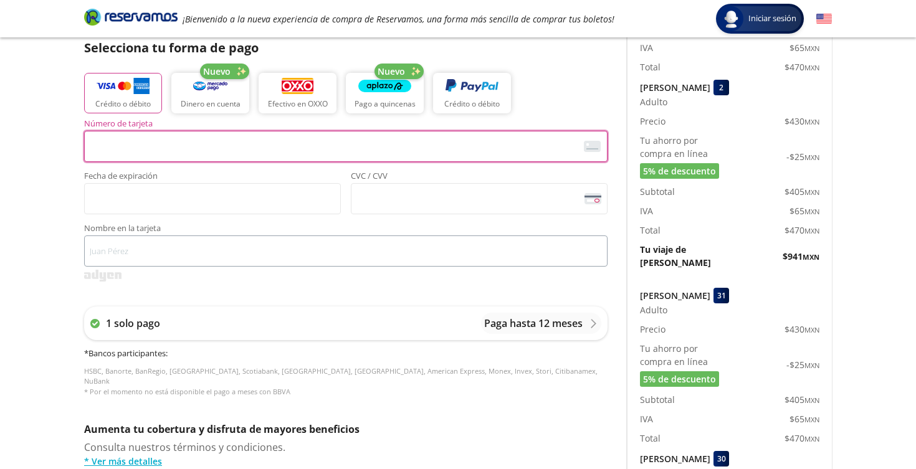
scroll to position [280, 0]
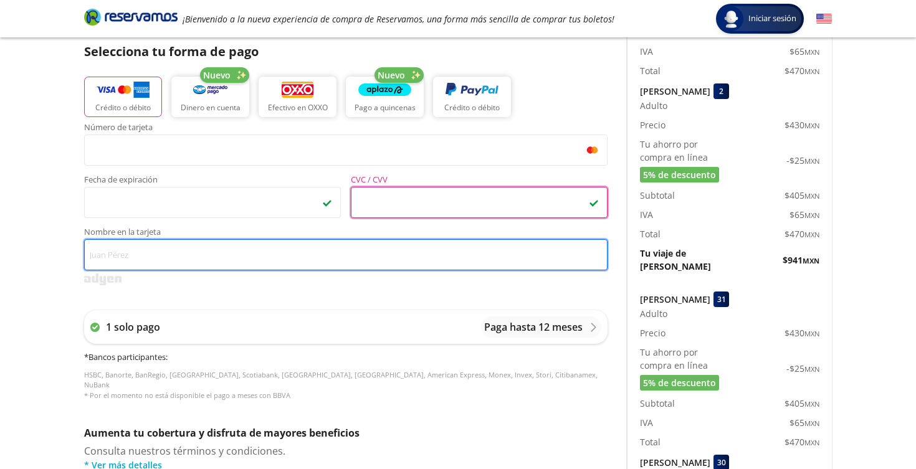
click at [197, 259] on input "Nombre en la tarjeta" at bounding box center [346, 254] width 524 height 31
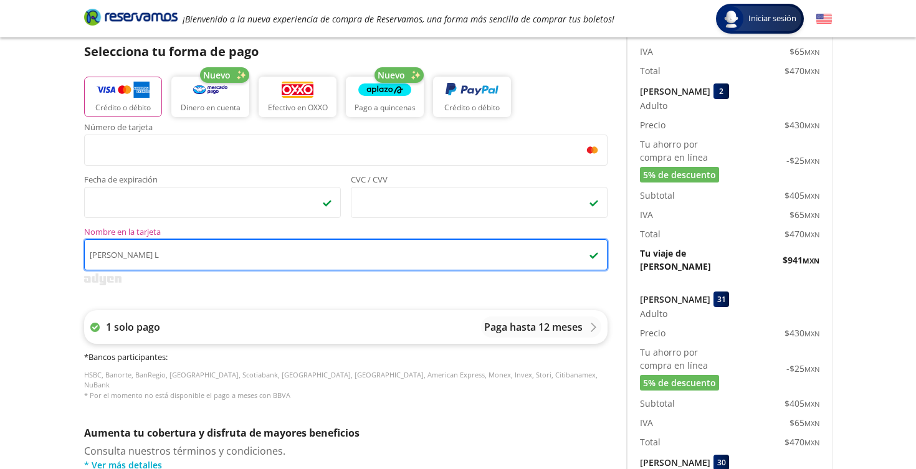
type input "[PERSON_NAME] L"
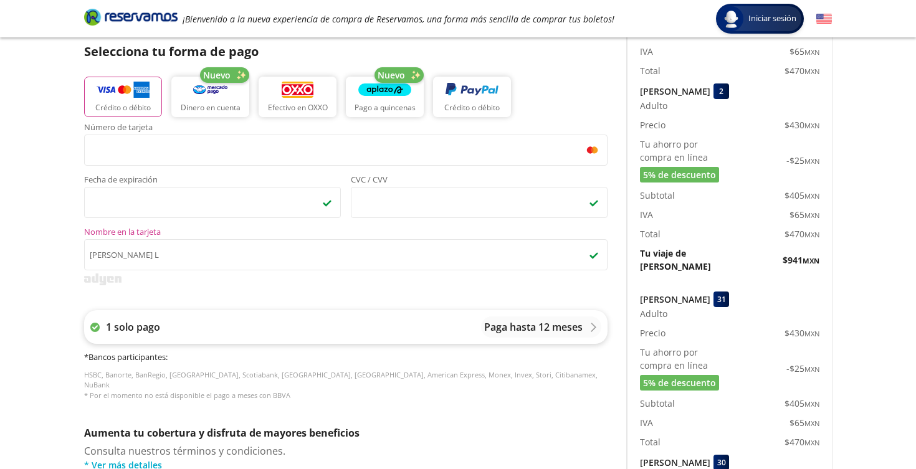
click at [210, 321] on div "1 solo pago Paga hasta 12 meses" at bounding box center [346, 327] width 524 height 34
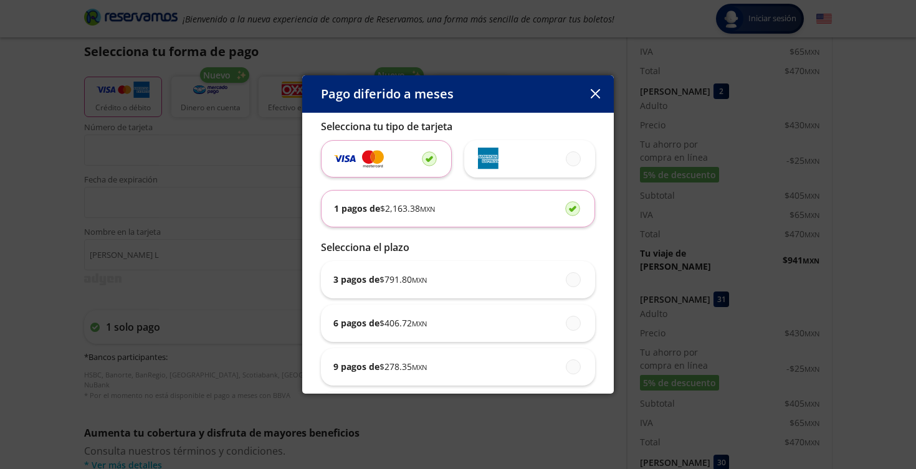
click at [476, 210] on div "1 pagos de $ 2,163.38 MXN" at bounding box center [458, 209] width 248 height 36
click at [565, 210] on input "1 pagos de $ 2,163.38 MXN" at bounding box center [569, 208] width 8 height 8
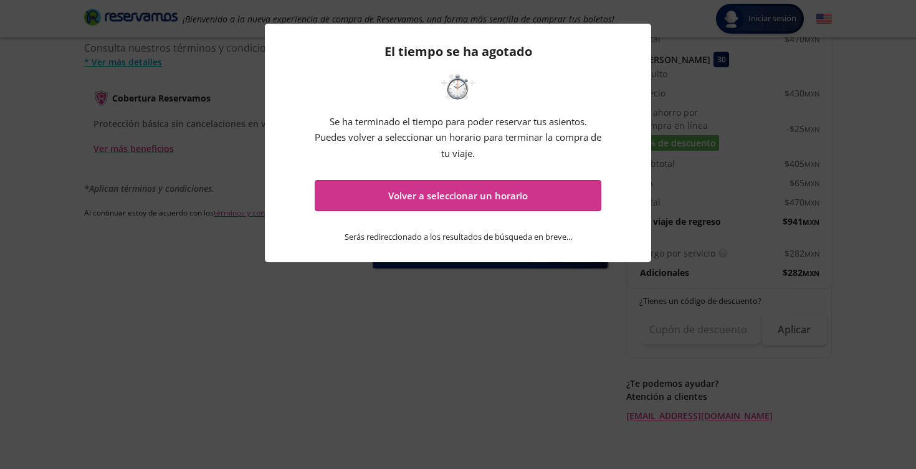
scroll to position [680, 0]
click at [408, 332] on div "El tiempo se ha agotado Se ha terminado el tiempo para poder reservar tus asien…" at bounding box center [458, 234] width 916 height 469
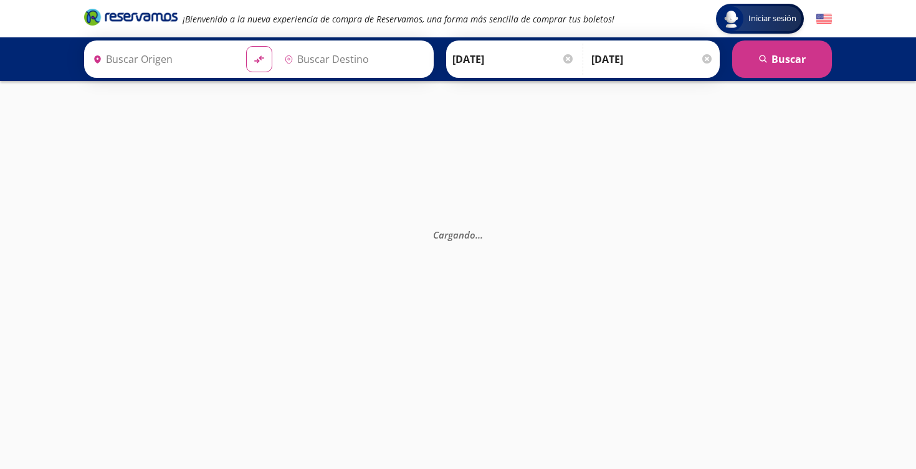
type input "Terminal [GEOGRAPHIC_DATA], [GEOGRAPHIC_DATA]"
type input "Querétaro, Querétaro"
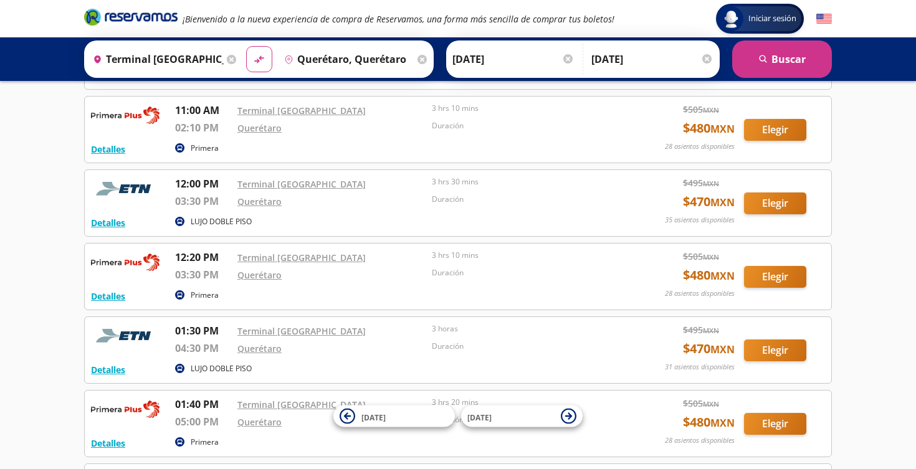
scroll to position [532, 0]
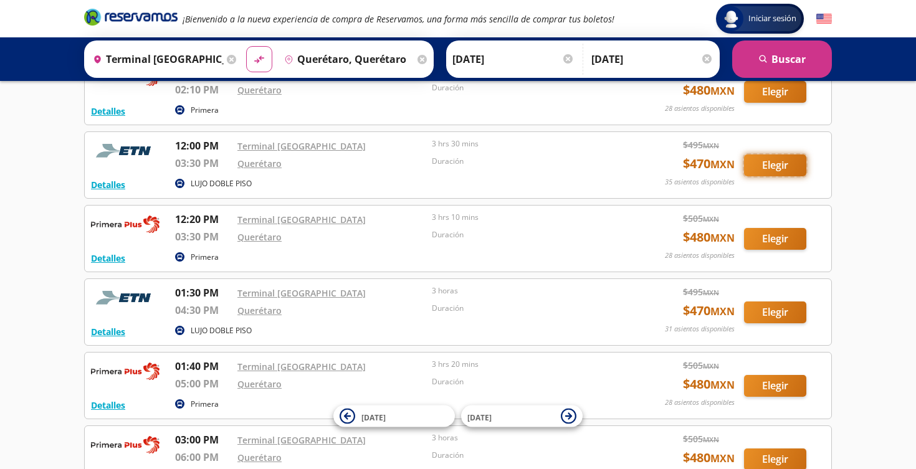
click at [782, 160] on button "Elegir" at bounding box center [775, 166] width 62 height 22
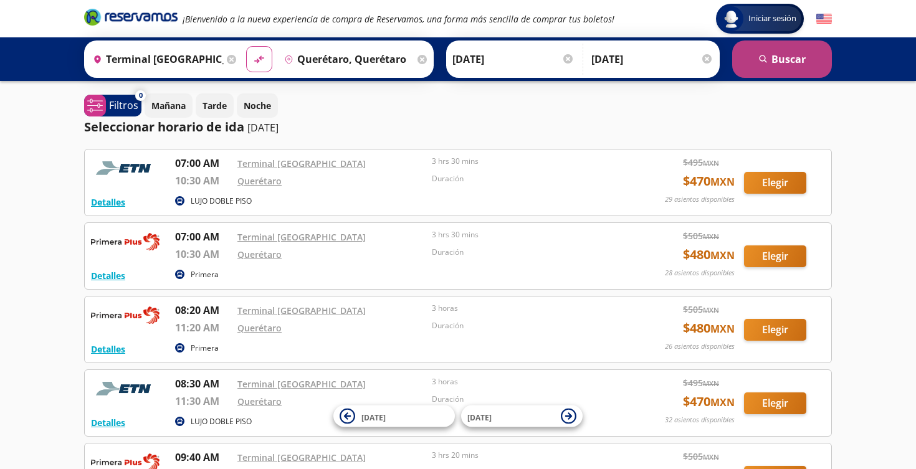
click at [762, 61] on icon "search" at bounding box center [763, 59] width 9 height 9
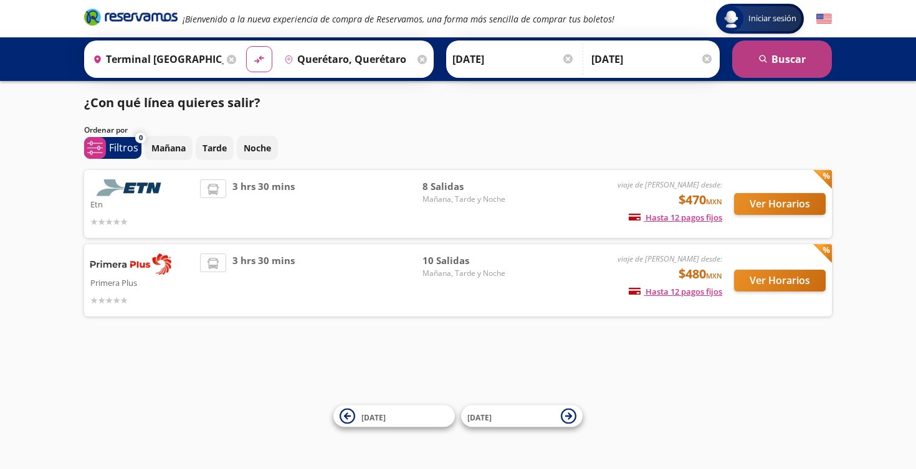
click at [785, 59] on button "search [GEOGRAPHIC_DATA]" at bounding box center [782, 59] width 100 height 37
click at [770, 59] on button "search [GEOGRAPHIC_DATA]" at bounding box center [782, 59] width 100 height 37
click at [172, 147] on p "Mañana" at bounding box center [168, 147] width 34 height 13
click at [768, 59] on button "search [GEOGRAPHIC_DATA]" at bounding box center [782, 59] width 100 height 37
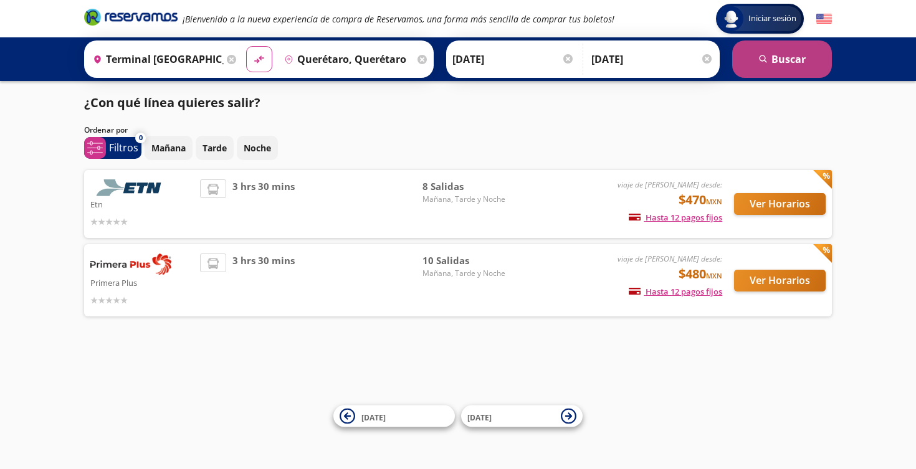
click at [768, 59] on button "search [GEOGRAPHIC_DATA]" at bounding box center [782, 59] width 100 height 37
click at [127, 143] on p "Filtros" at bounding box center [123, 147] width 29 height 15
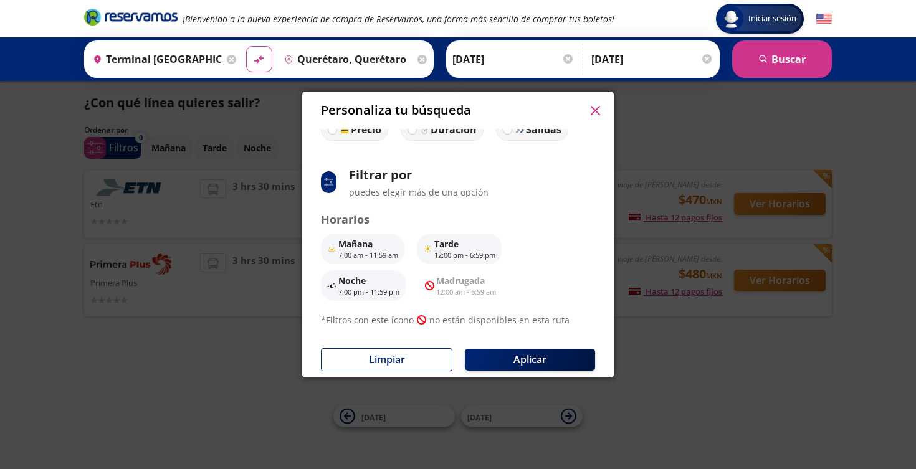
scroll to position [54, 0]
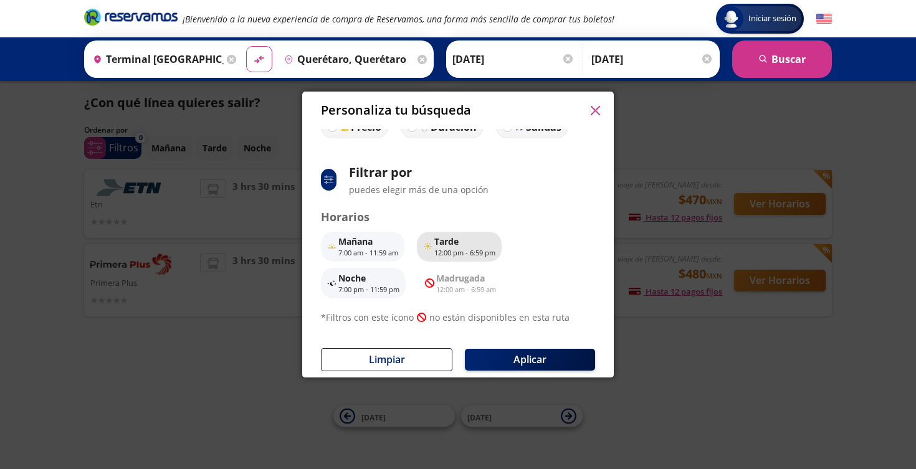
click at [447, 243] on p "Tarde" at bounding box center [464, 241] width 61 height 13
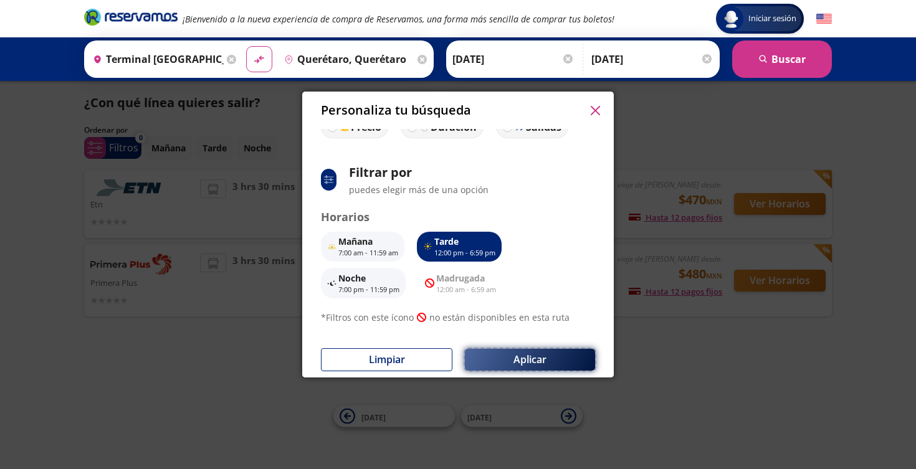
click at [507, 363] on button "Aplicar" at bounding box center [530, 360] width 130 height 22
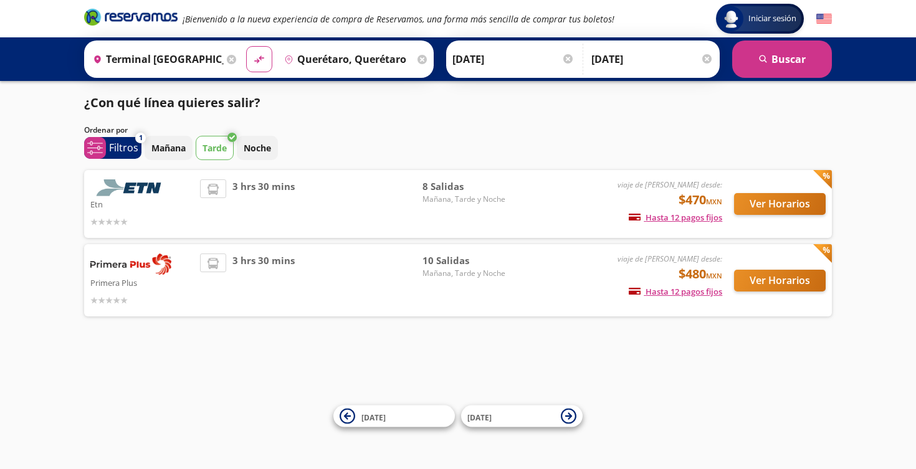
click at [208, 145] on p "Tarde" at bounding box center [215, 147] width 24 height 13
click at [786, 57] on button "search [GEOGRAPHIC_DATA]" at bounding box center [782, 59] width 100 height 37
click at [824, 17] on img at bounding box center [824, 19] width 16 height 16
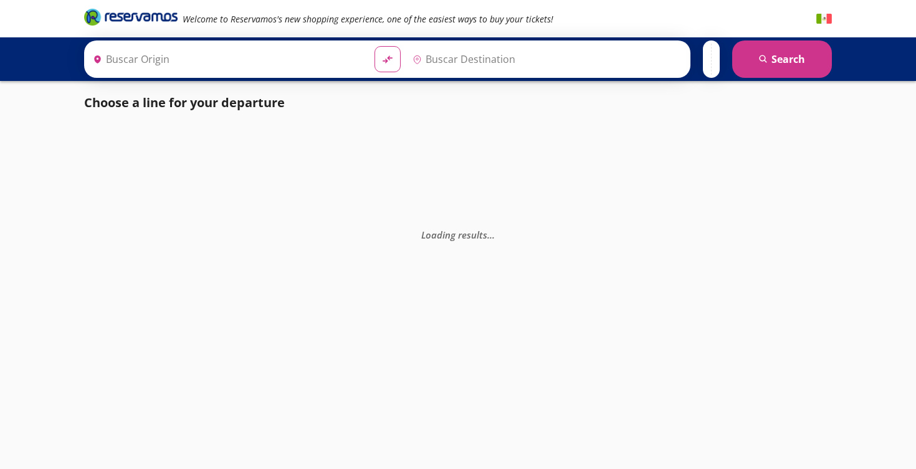
type input "Terminal [GEOGRAPHIC_DATA], [GEOGRAPHIC_DATA]"
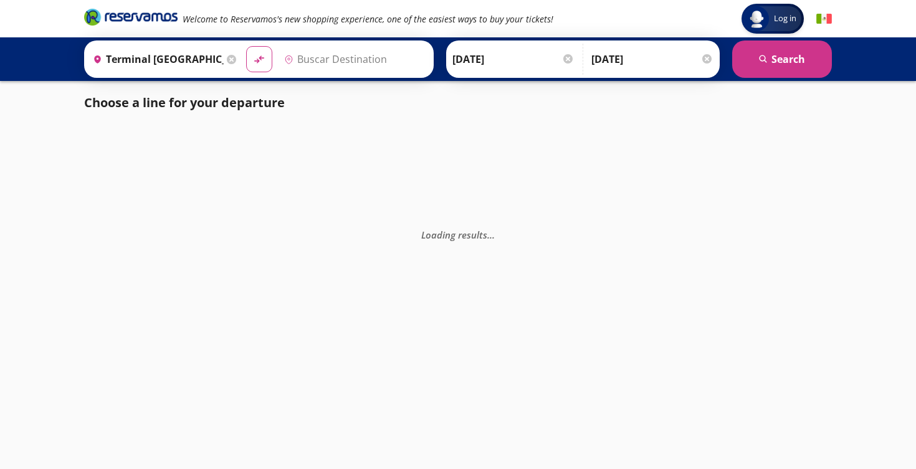
type input "Querétaro, Querétaro"
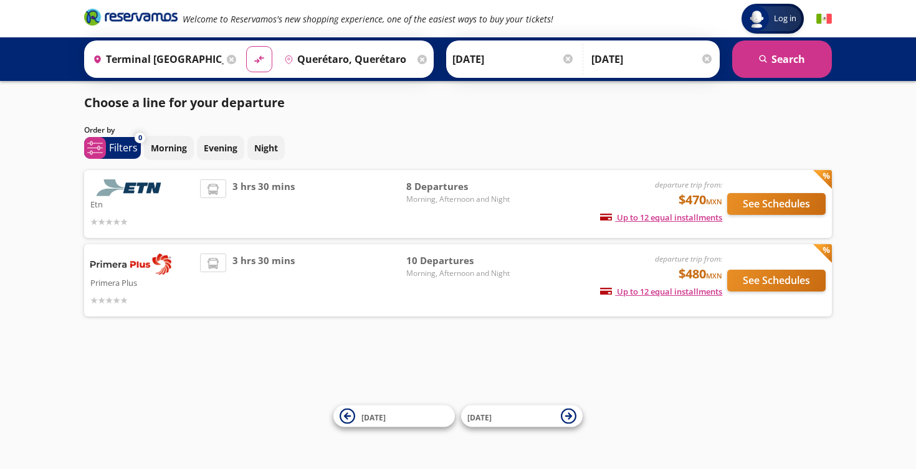
click at [477, 59] on input "[DATE]" at bounding box center [513, 59] width 122 height 31
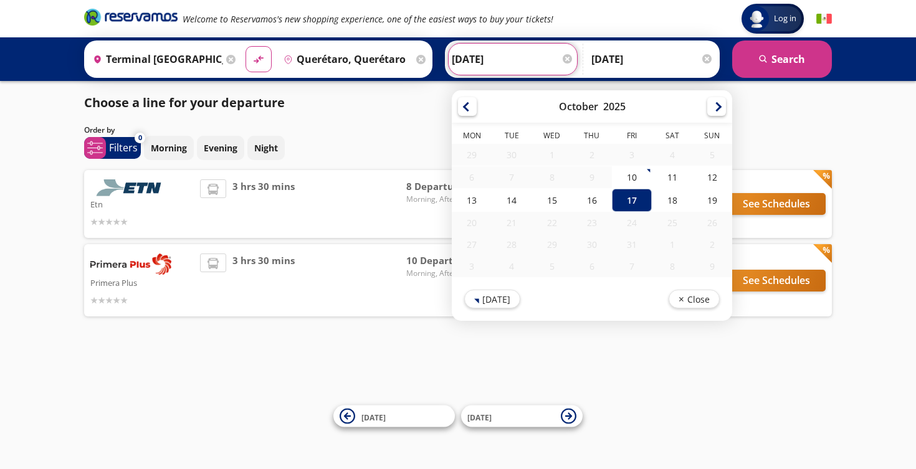
click at [816, 12] on img at bounding box center [824, 19] width 16 height 16
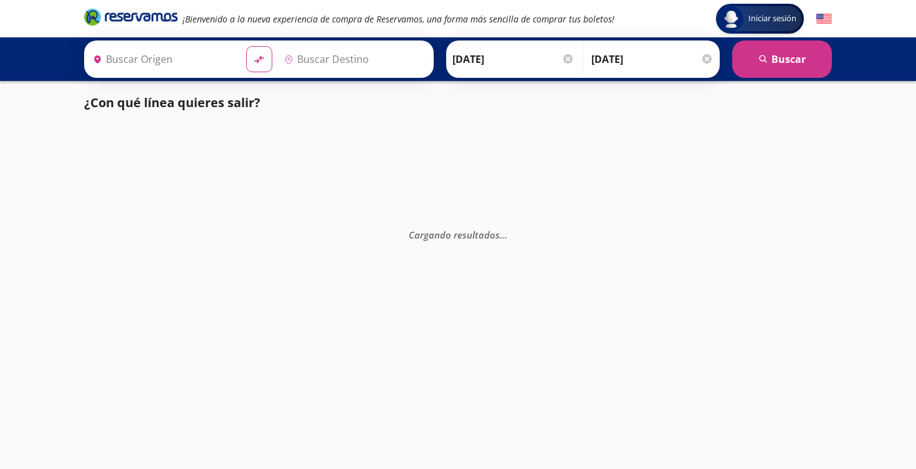
type input "Terminal [GEOGRAPHIC_DATA], [GEOGRAPHIC_DATA]"
type input "Querétaro, Querétaro"
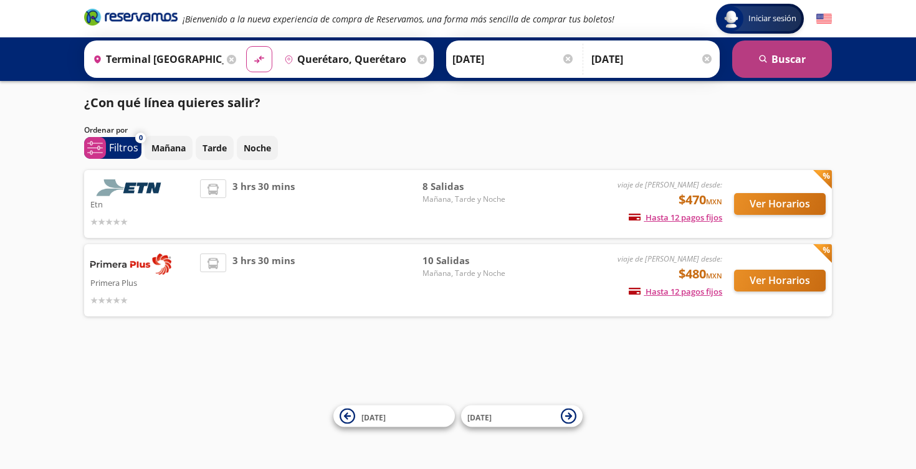
click at [800, 54] on button "search [GEOGRAPHIC_DATA]" at bounding box center [782, 59] width 100 height 37
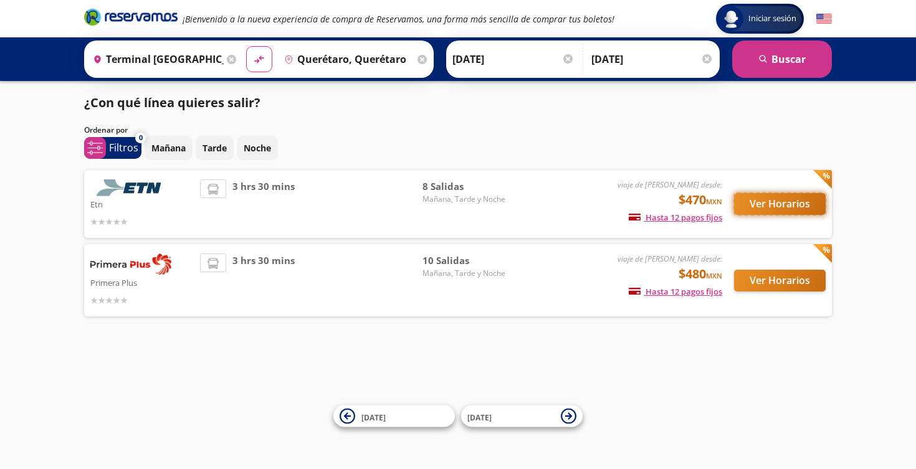
click at [779, 195] on button "Ver Horarios" at bounding box center [780, 204] width 92 height 22
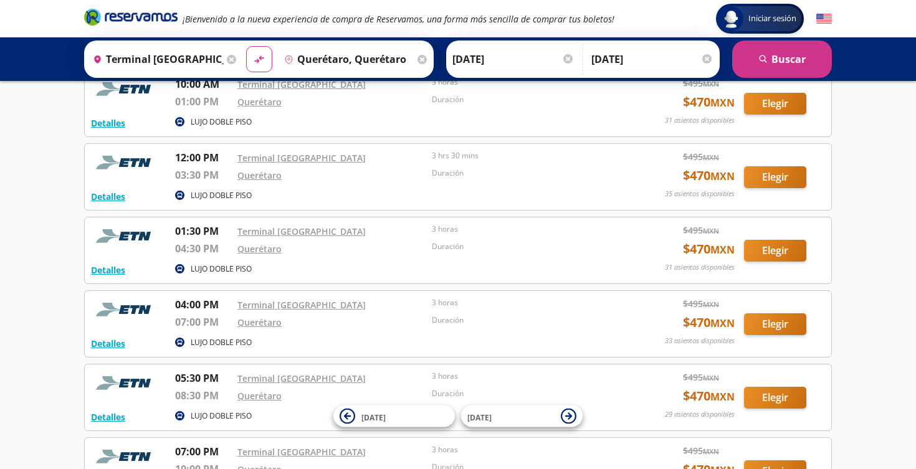
scroll to position [223, 0]
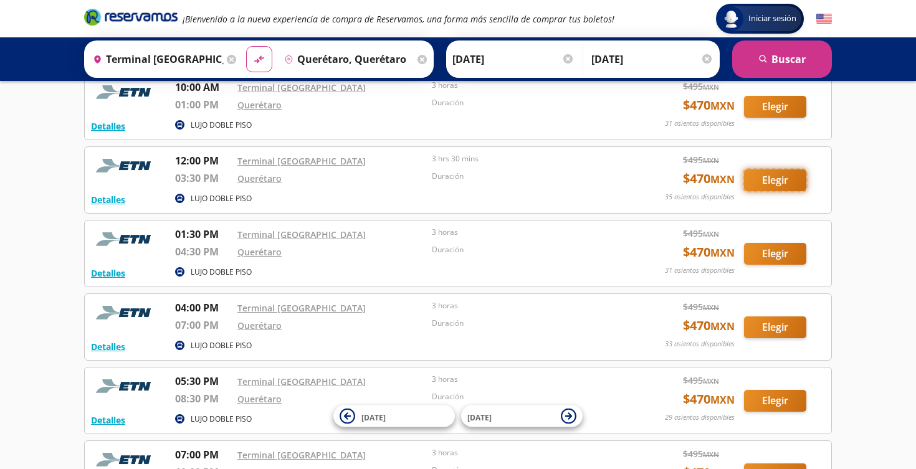
click at [770, 181] on button "Elegir" at bounding box center [775, 181] width 62 height 22
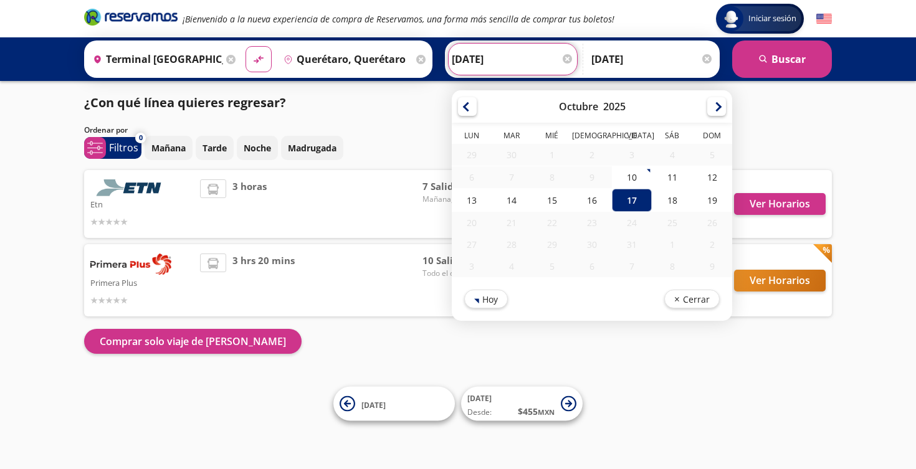
click at [484, 60] on input "[DATE]" at bounding box center [513, 59] width 122 height 31
click at [713, 195] on div "19" at bounding box center [712, 200] width 40 height 23
type input "[DATE]"
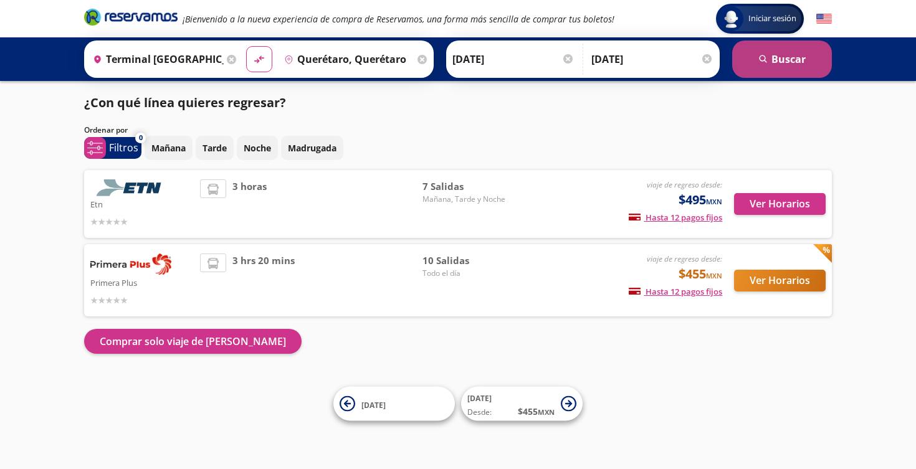
click at [785, 53] on button "search [GEOGRAPHIC_DATA]" at bounding box center [782, 59] width 100 height 37
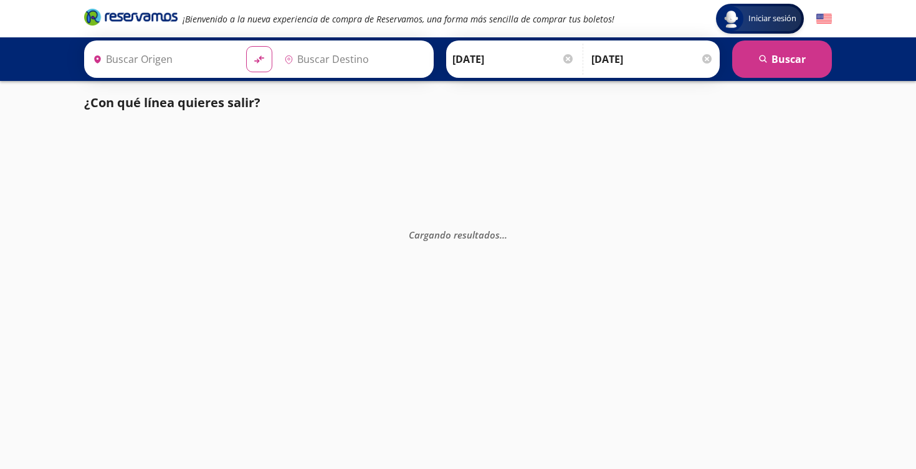
type input "Terminal [GEOGRAPHIC_DATA], [GEOGRAPHIC_DATA]"
type input "Querétaro, Querétaro"
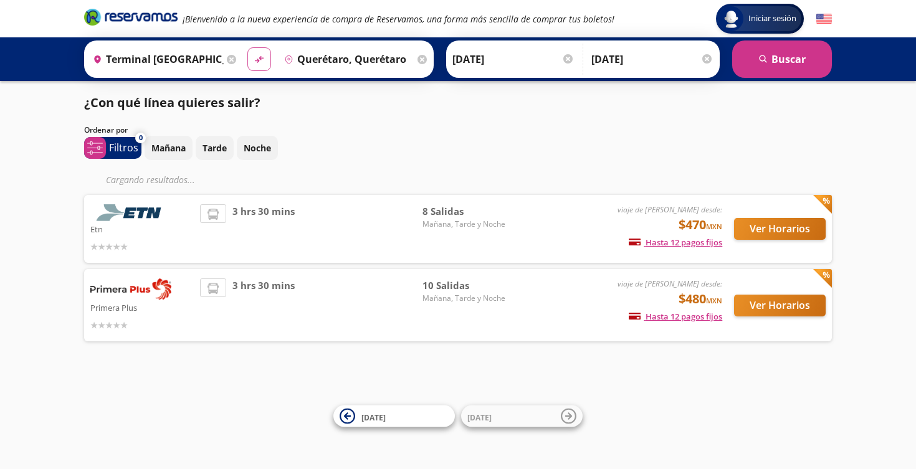
click at [254, 59] on icon "material-symbols:compare-arrows-rounded" at bounding box center [259, 60] width 11 height 12
type input "Querétaro, Querétaro"
type input "Terminal [GEOGRAPHIC_DATA], [GEOGRAPHIC_DATA]"
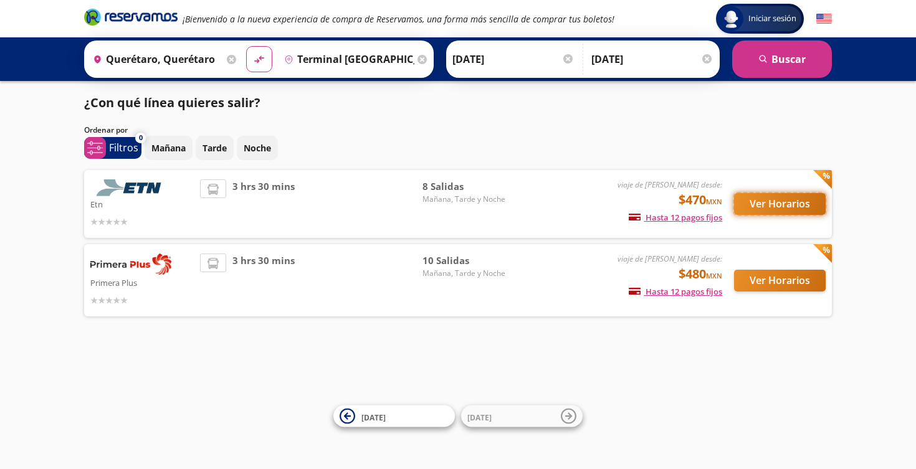
click at [764, 201] on button "Ver Horarios" at bounding box center [780, 204] width 92 height 22
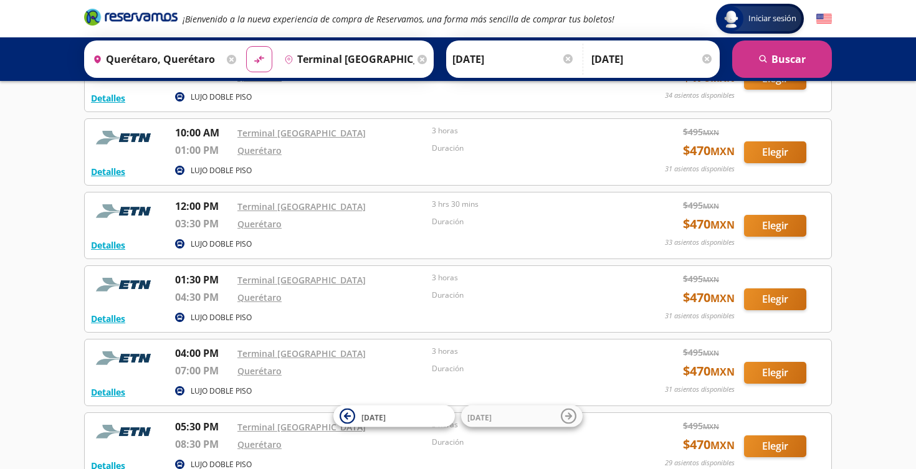
scroll to position [176, 0]
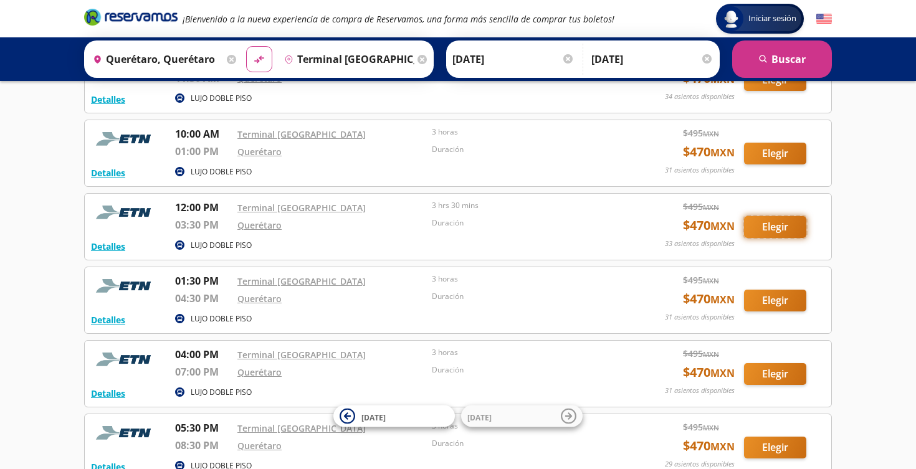
click at [777, 223] on button "Elegir" at bounding box center [775, 227] width 62 height 22
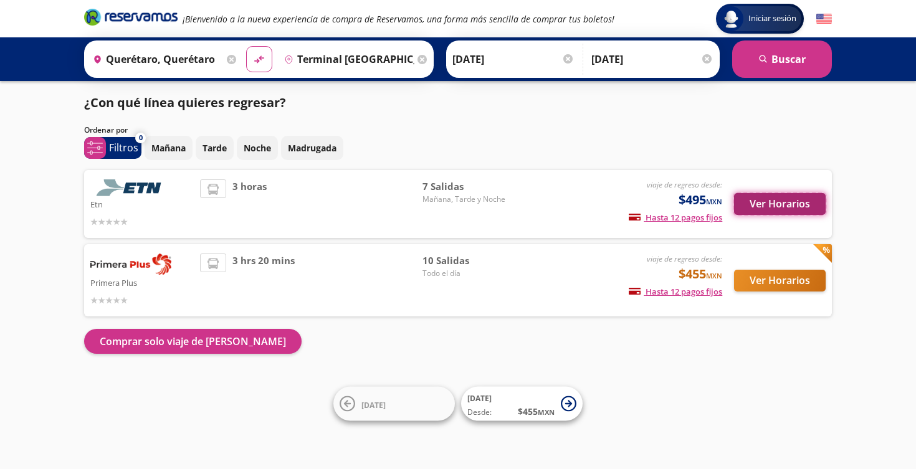
click at [792, 204] on button "Ver Horarios" at bounding box center [780, 204] width 92 height 22
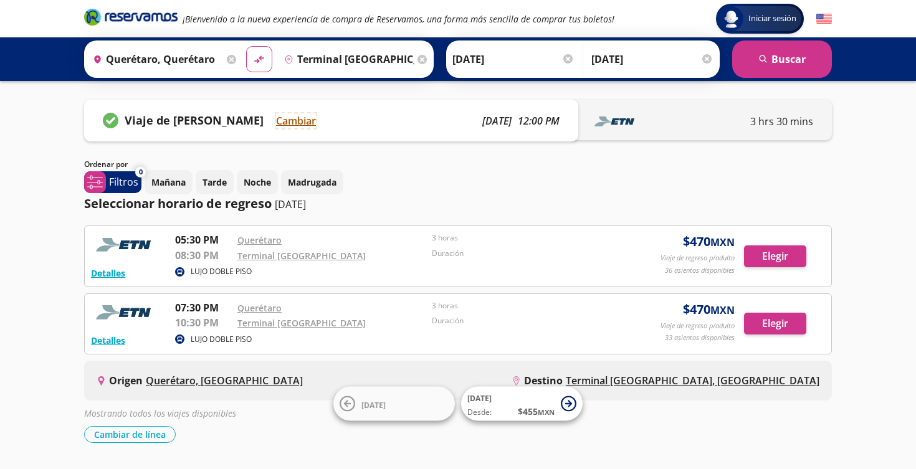
click at [297, 118] on button "Cambiar" at bounding box center [296, 120] width 40 height 15
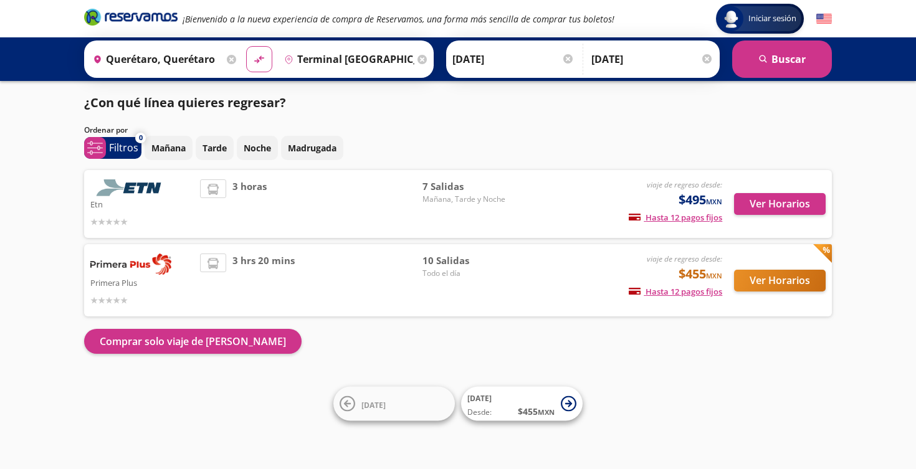
scroll to position [176, 0]
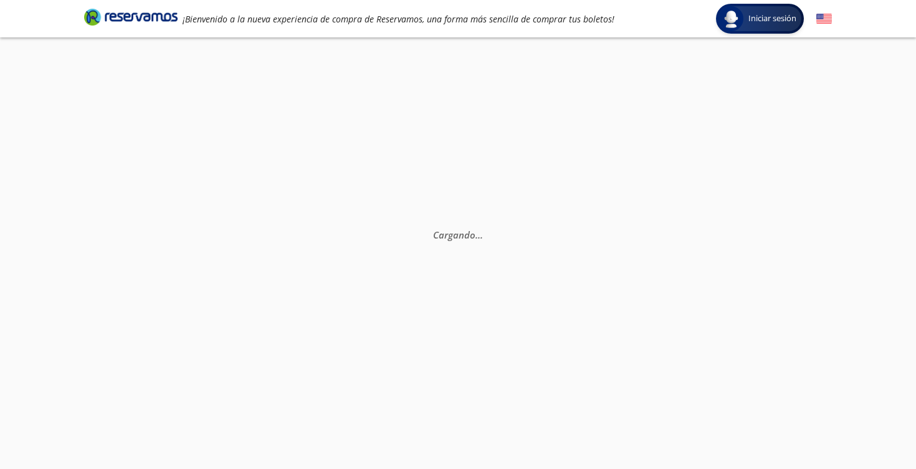
scroll to position [87, 0]
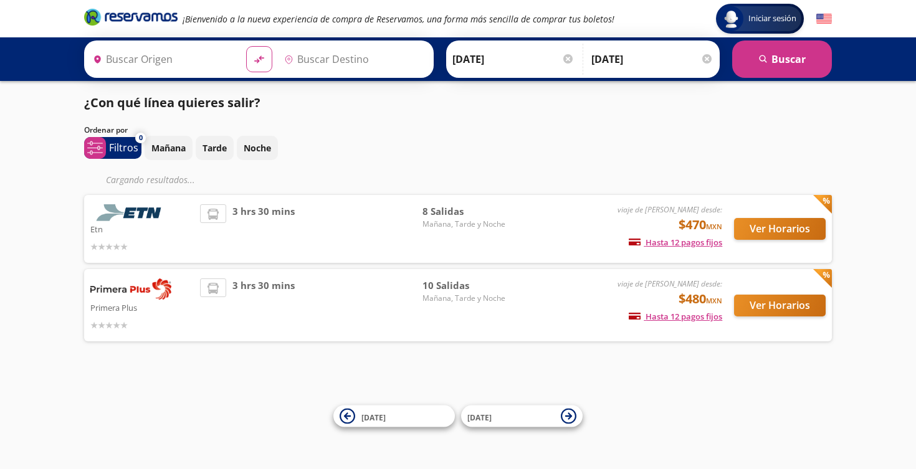
type input "Terminal [GEOGRAPHIC_DATA], [GEOGRAPHIC_DATA]"
type input "Querétaro, Querétaro"
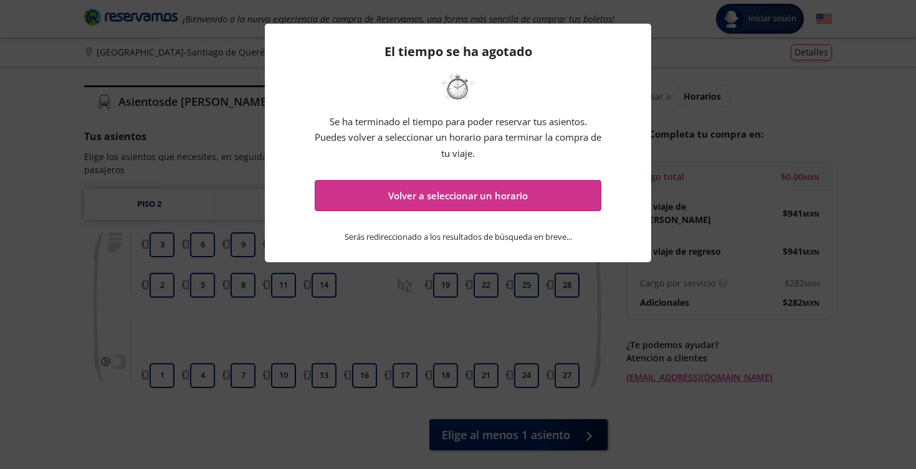
click at [840, 125] on div "El tiempo se ha agotado Se ha terminado el tiempo para poder reservar tus asien…" at bounding box center [458, 234] width 916 height 469
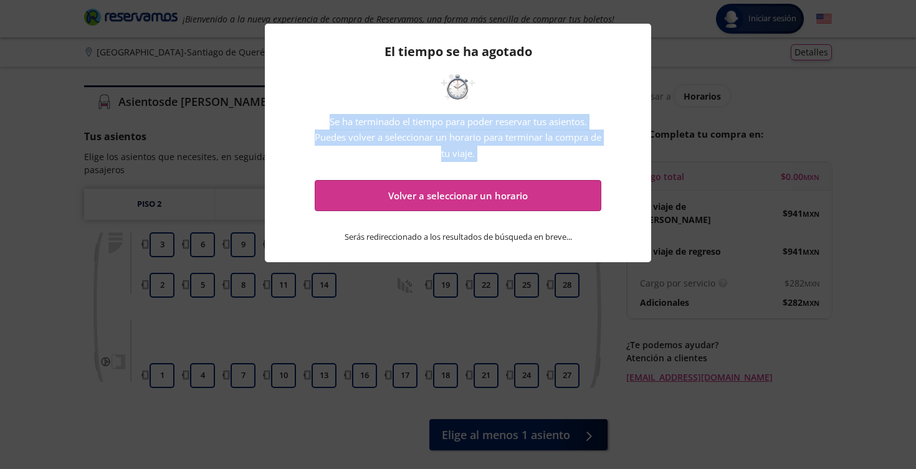
click at [840, 125] on div "El tiempo se ha agotado Se ha terminado el tiempo para poder reservar tus asien…" at bounding box center [458, 234] width 916 height 469
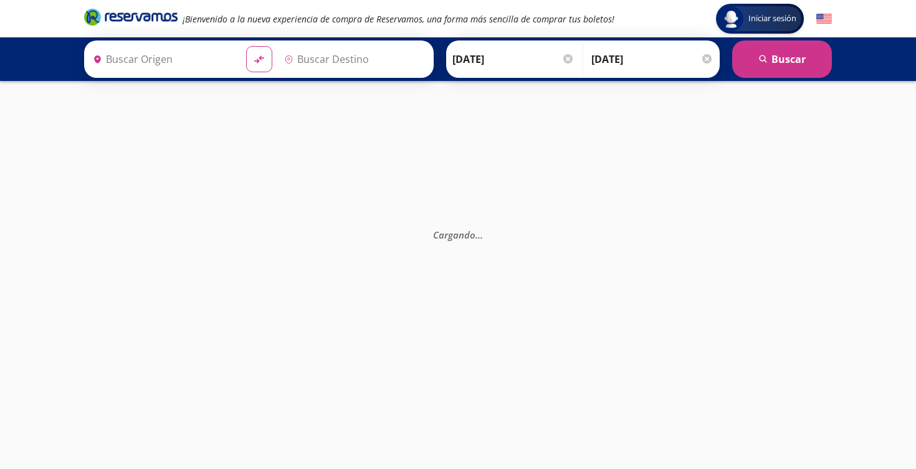
type input "Terminal [GEOGRAPHIC_DATA], [GEOGRAPHIC_DATA]"
type input "Querétaro, Querétaro"
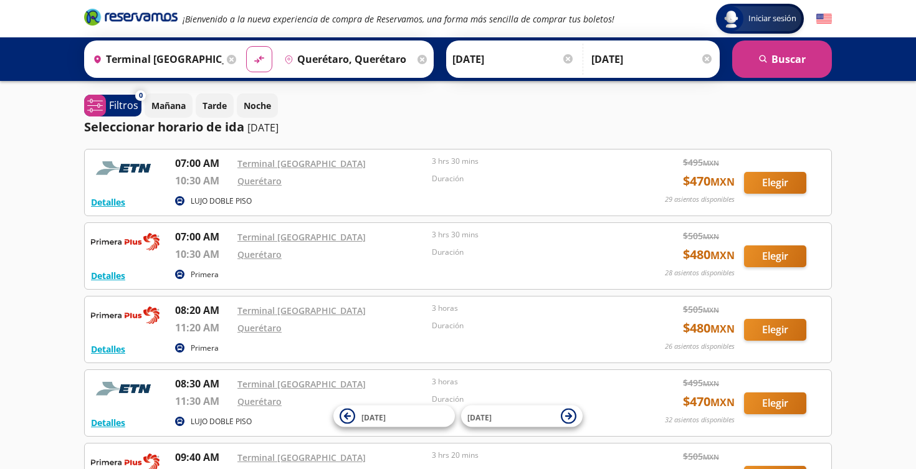
click at [472, 60] on input "[DATE]" at bounding box center [513, 59] width 122 height 31
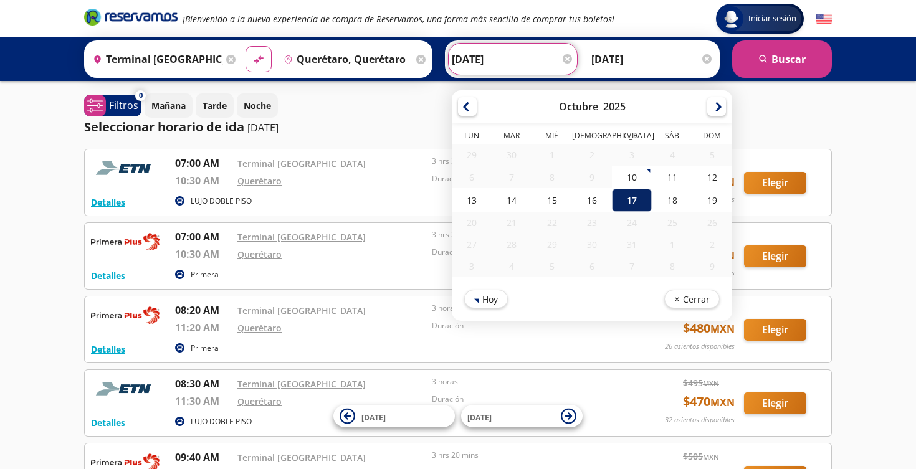
click at [629, 198] on div "17" at bounding box center [632, 200] width 40 height 23
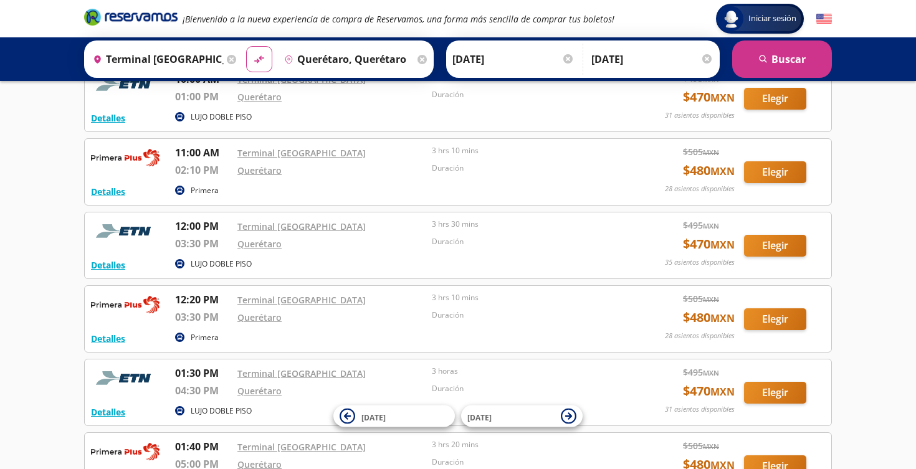
scroll to position [454, 0]
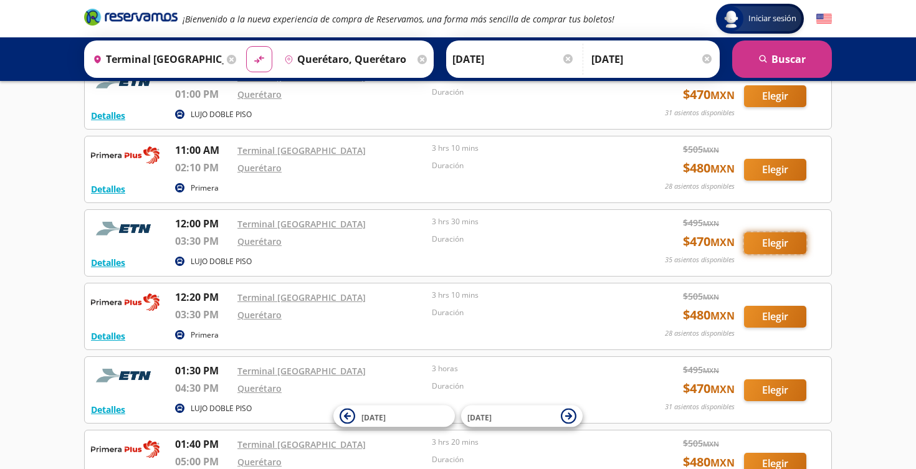
click at [765, 241] on button "Elegir" at bounding box center [775, 243] width 62 height 22
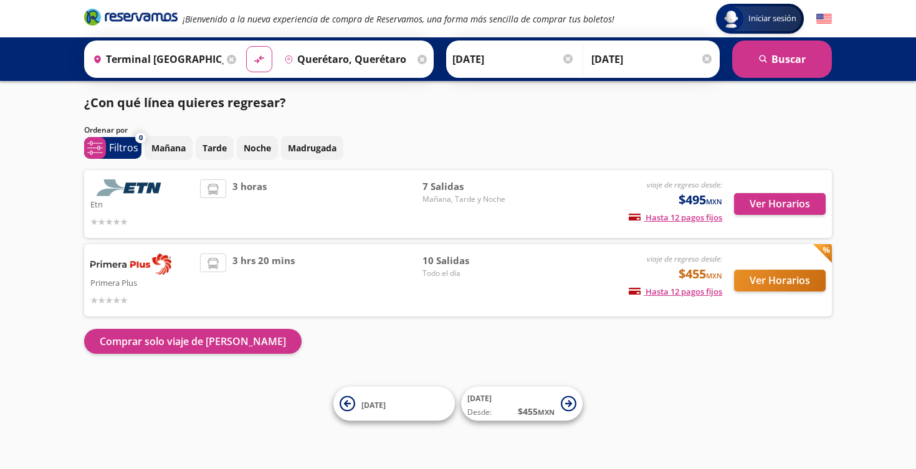
click at [475, 59] on input "[DATE]" at bounding box center [513, 59] width 122 height 31
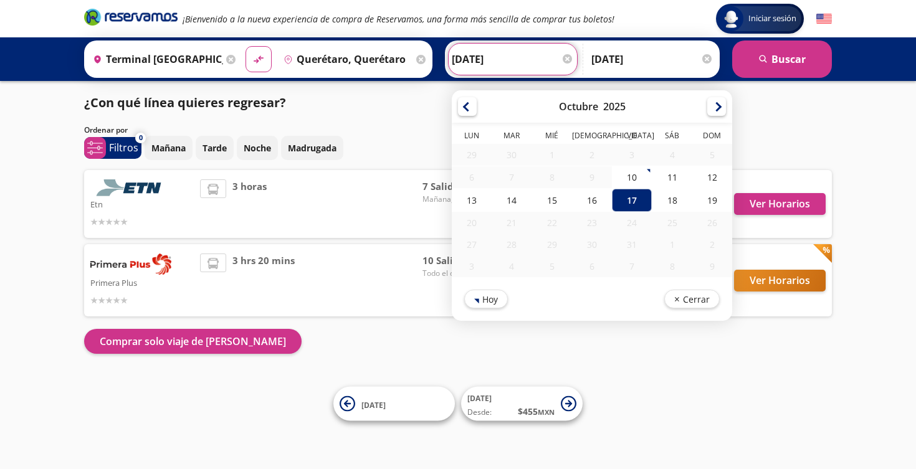
click at [475, 59] on input "[DATE]" at bounding box center [513, 59] width 122 height 31
click at [844, 128] on div "Iniciar sesión Iniciar sesión ¡Bienvenido a la nueva experiencia de compra de R…" at bounding box center [458, 234] width 916 height 469
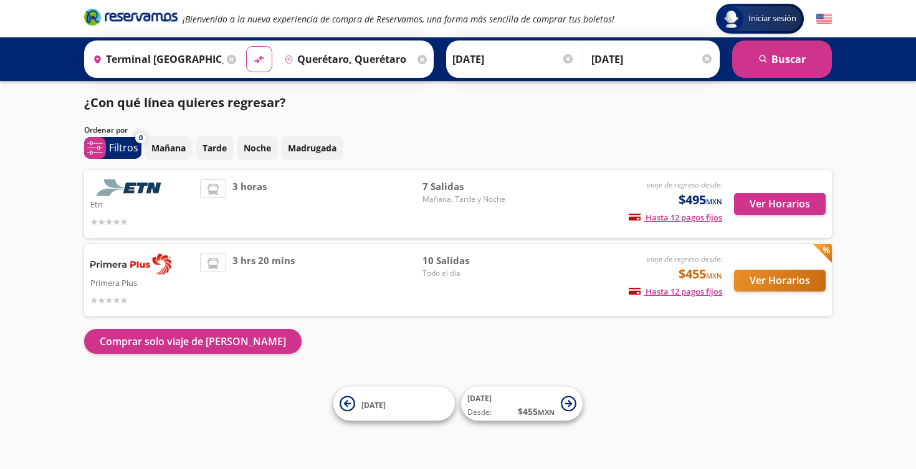
click at [614, 59] on input "[DATE]" at bounding box center [652, 59] width 122 height 31
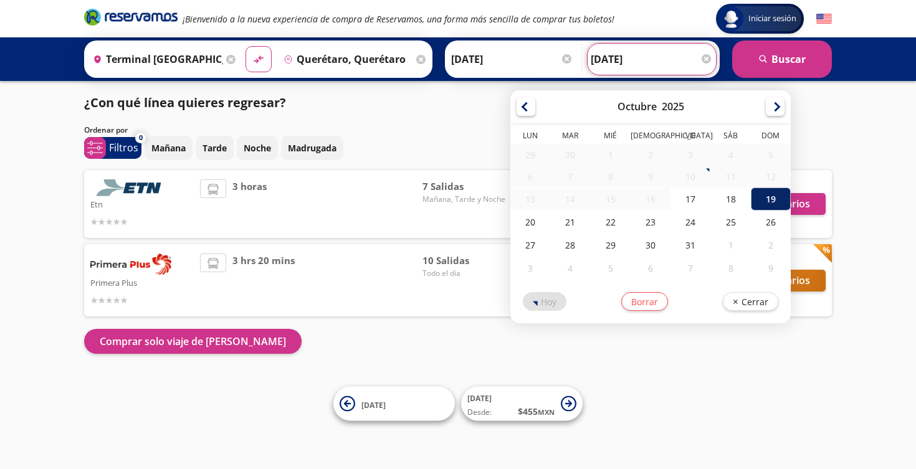
click at [773, 194] on div "19" at bounding box center [771, 199] width 40 height 23
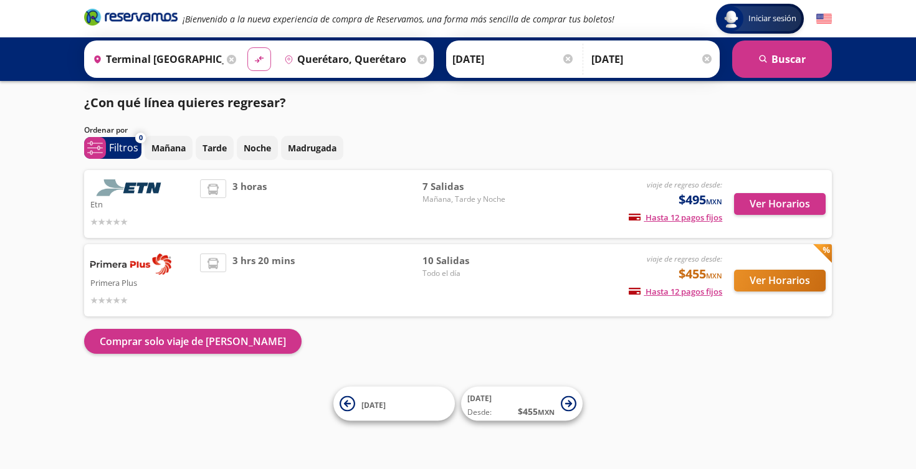
click at [261, 57] on icon "material-symbols:compare-arrows-rounded" at bounding box center [259, 60] width 11 height 12
type input "Querétaro, Querétaro"
type input "Terminal [GEOGRAPHIC_DATA], [GEOGRAPHIC_DATA]"
click at [777, 196] on button "Ver Horarios" at bounding box center [780, 204] width 92 height 22
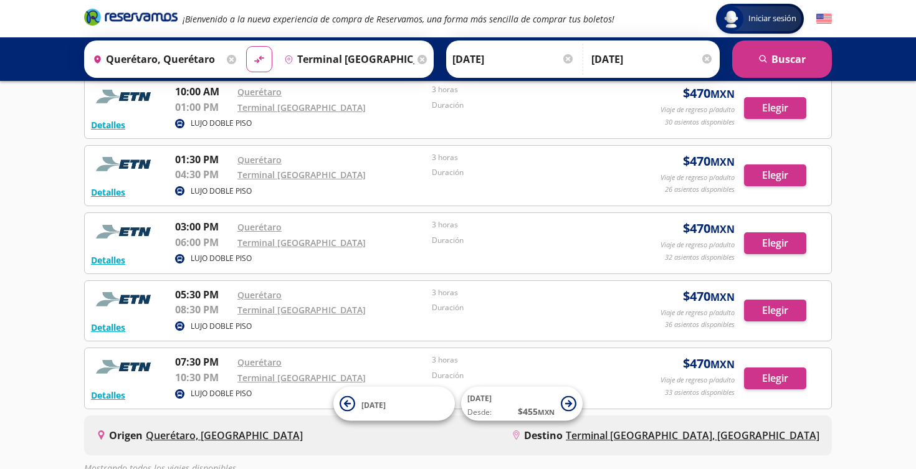
scroll to position [269, 0]
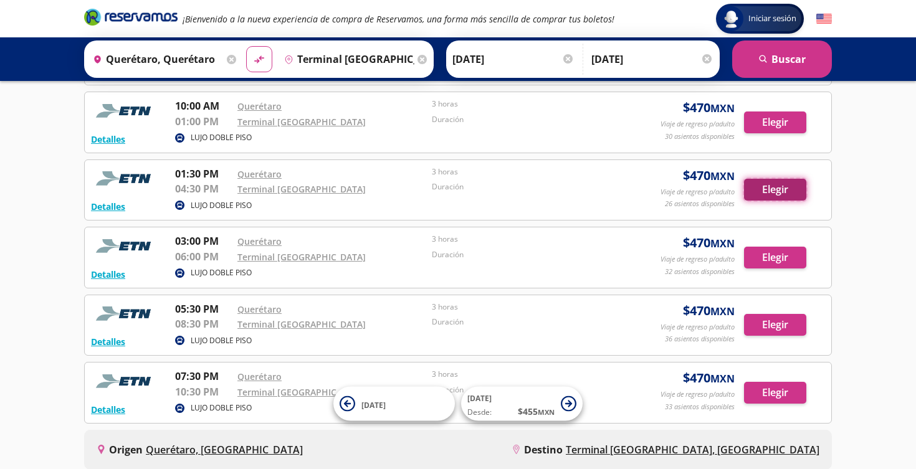
click at [791, 186] on button "Elegir" at bounding box center [775, 190] width 62 height 22
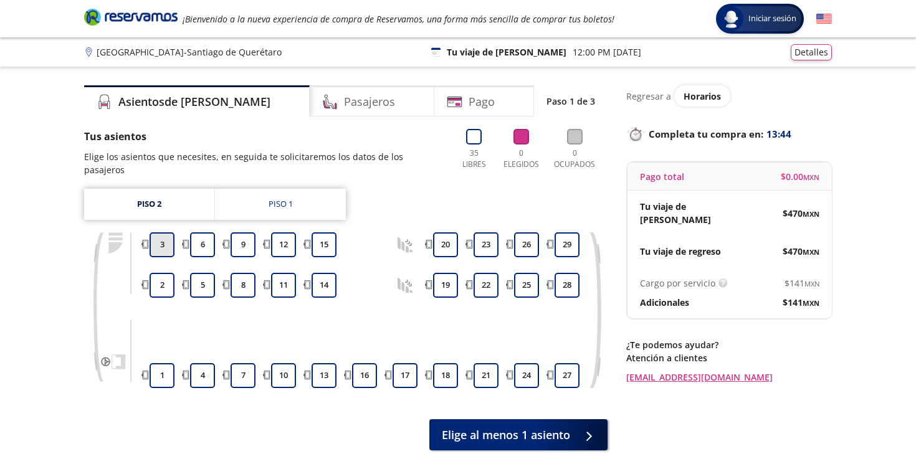
click at [163, 232] on button "3" at bounding box center [162, 244] width 25 height 25
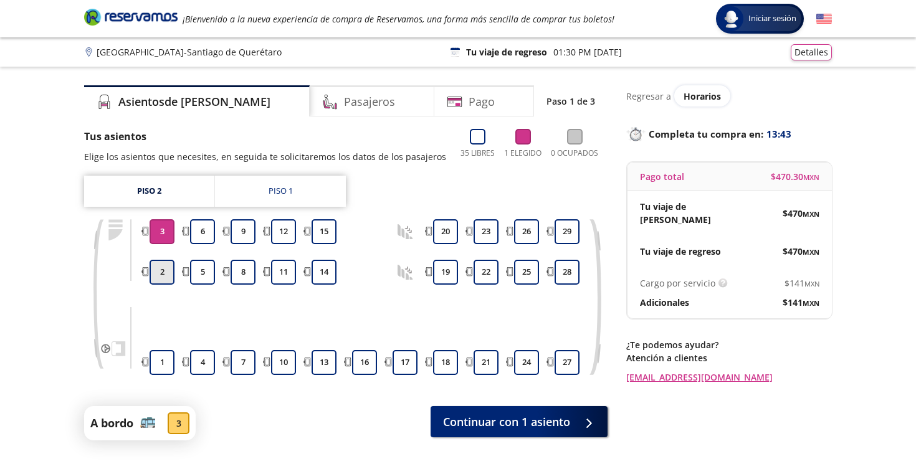
click at [160, 269] on button "2" at bounding box center [162, 272] width 25 height 25
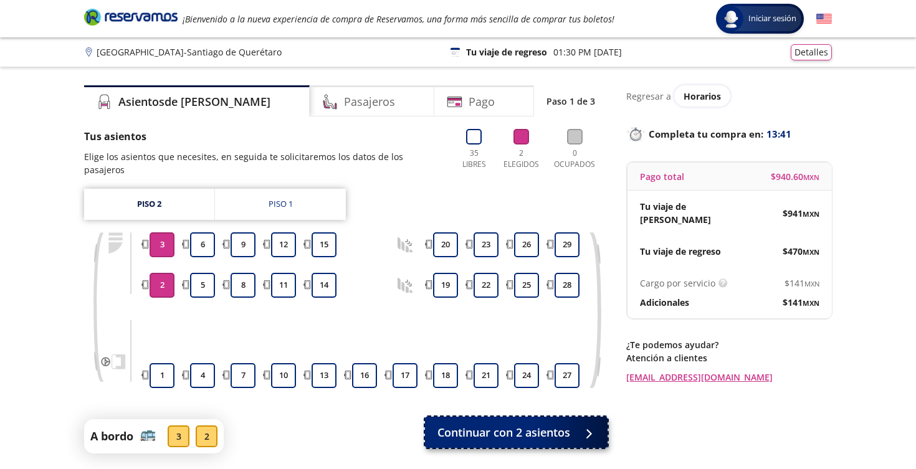
click at [509, 424] on span "Continuar con 2 asientos" at bounding box center [504, 432] width 133 height 17
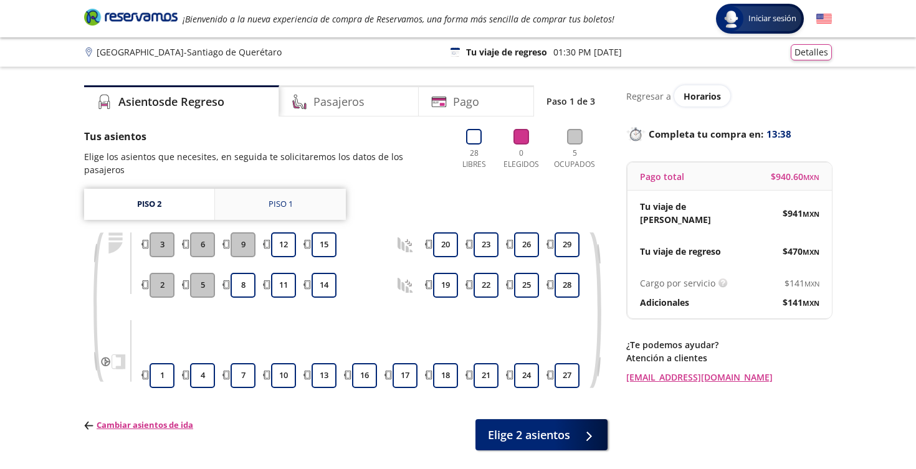
click at [286, 198] on div "Piso 1" at bounding box center [281, 204] width 24 height 12
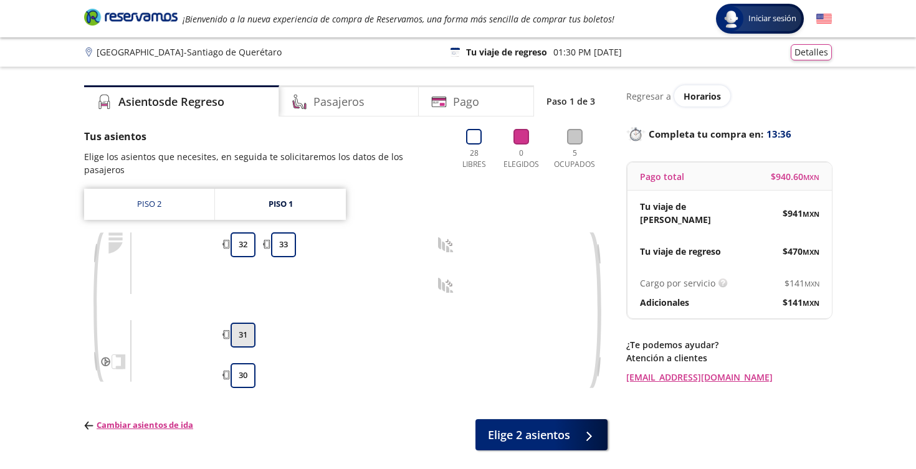
click at [240, 323] on button "31" at bounding box center [243, 335] width 25 height 25
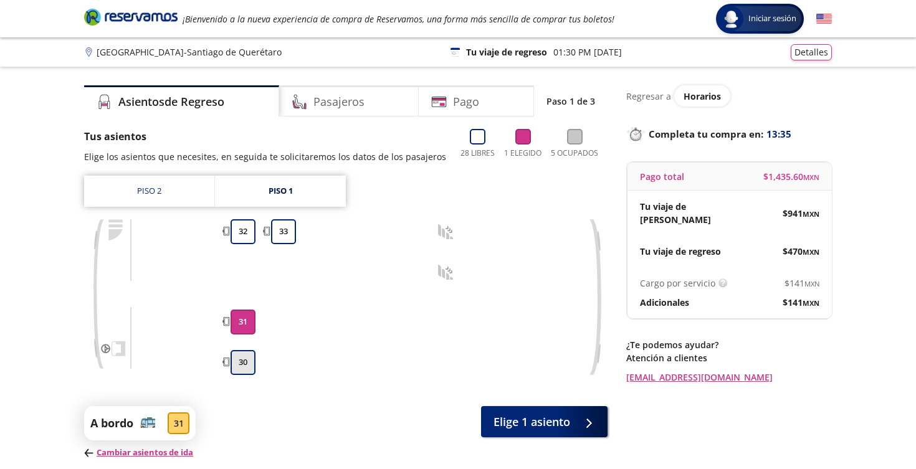
click at [242, 364] on button "30" at bounding box center [243, 362] width 25 height 25
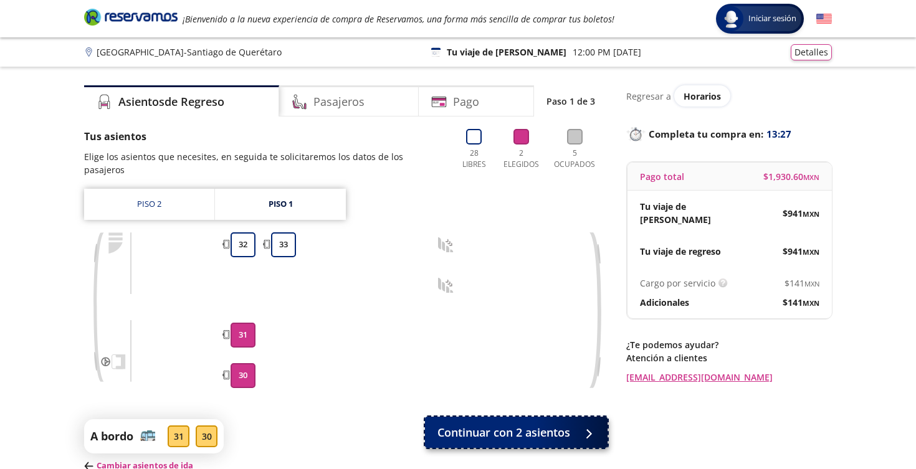
click at [496, 424] on span "Continuar con 2 asientos" at bounding box center [504, 432] width 133 height 17
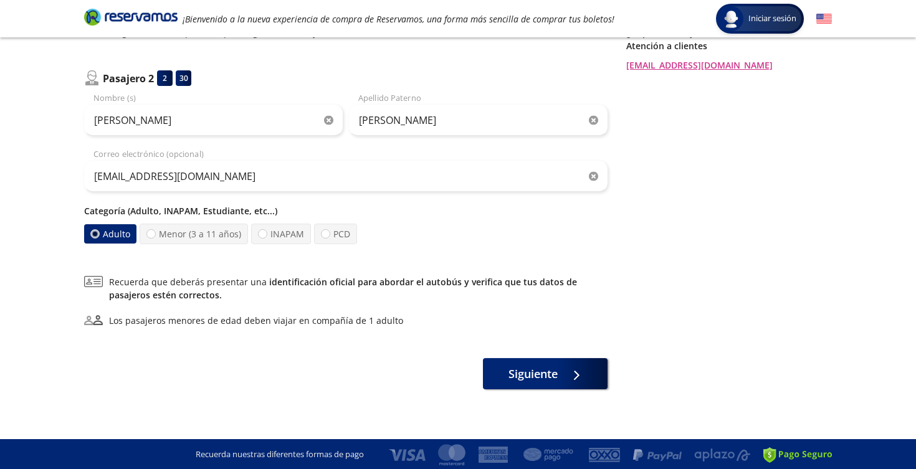
scroll to position [314, 0]
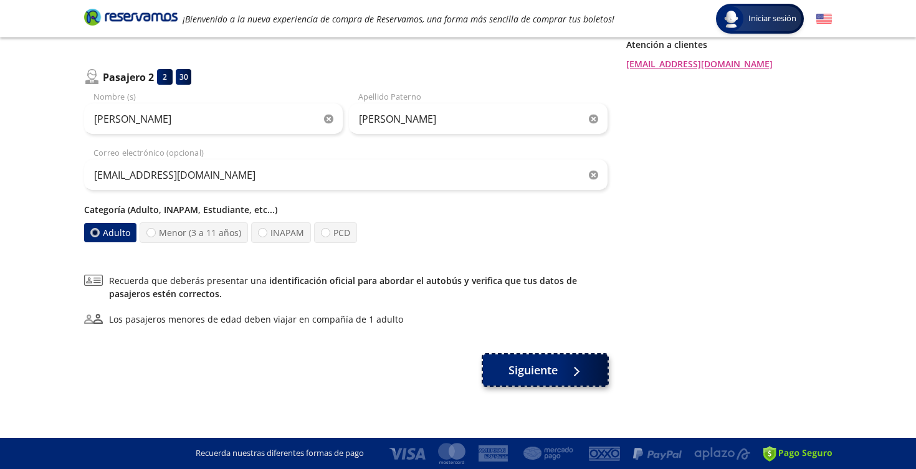
click at [522, 366] on span "Siguiente" at bounding box center [533, 370] width 49 height 17
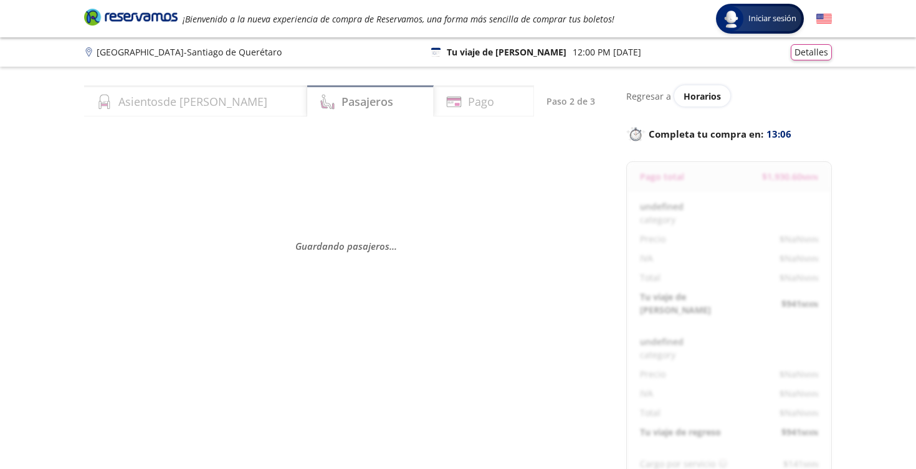
select select "MX"
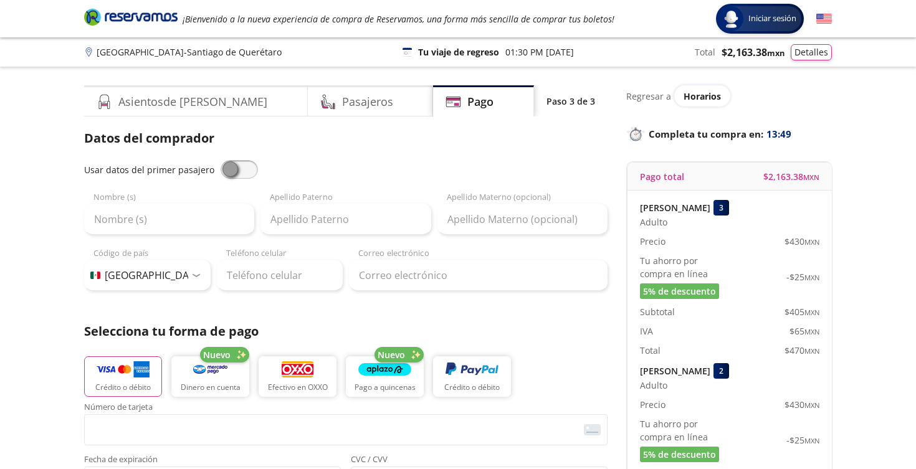
click at [237, 171] on span at bounding box center [239, 169] width 37 height 19
click at [221, 160] on input "checkbox" at bounding box center [221, 160] width 0 height 0
type input "[PERSON_NAME]"
type input "DEL RIO"
type input "[PERSON_NAME][EMAIL_ADDRESS][PERSON_NAME][PERSON_NAME][DOMAIN_NAME]"
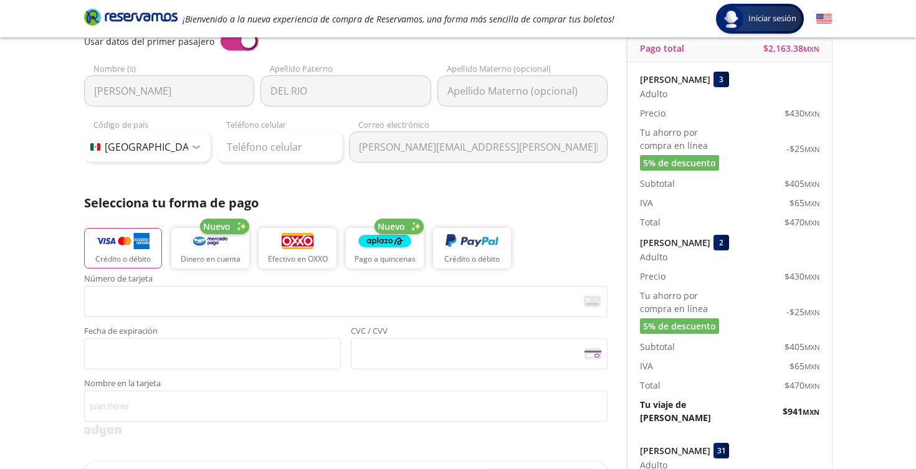
scroll to position [129, 0]
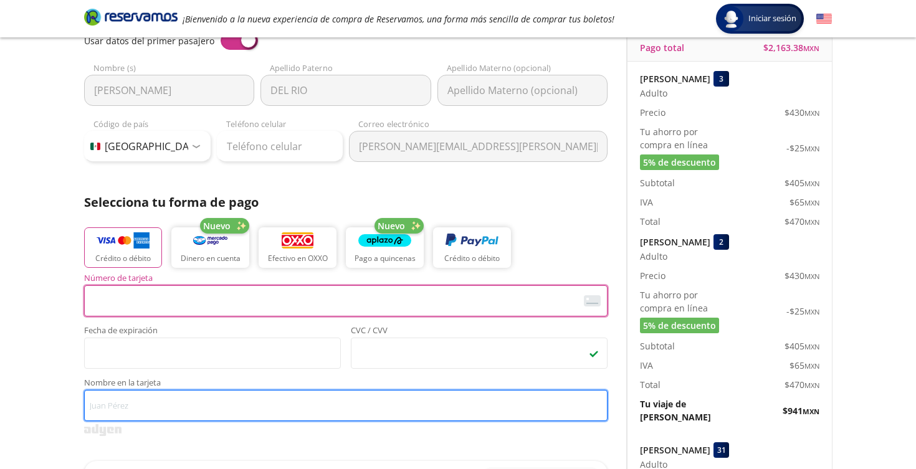
click at [125, 403] on input "Nombre en la tarjeta" at bounding box center [346, 405] width 524 height 31
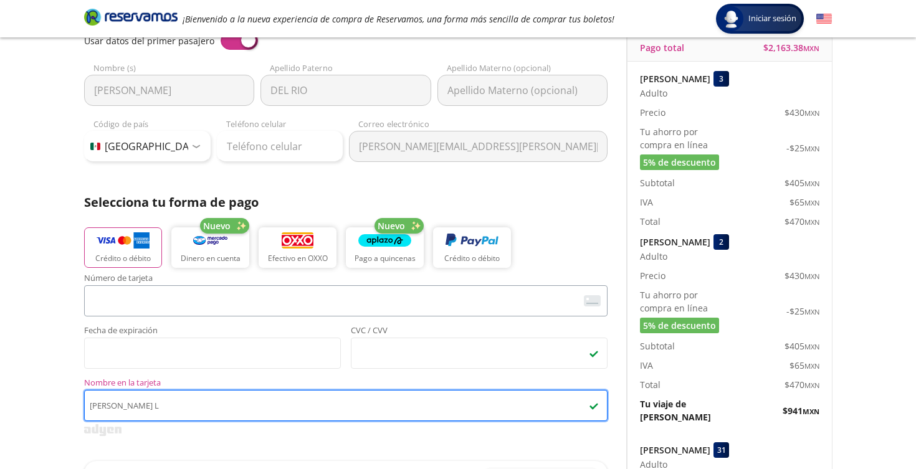
type input "[PERSON_NAME] L"
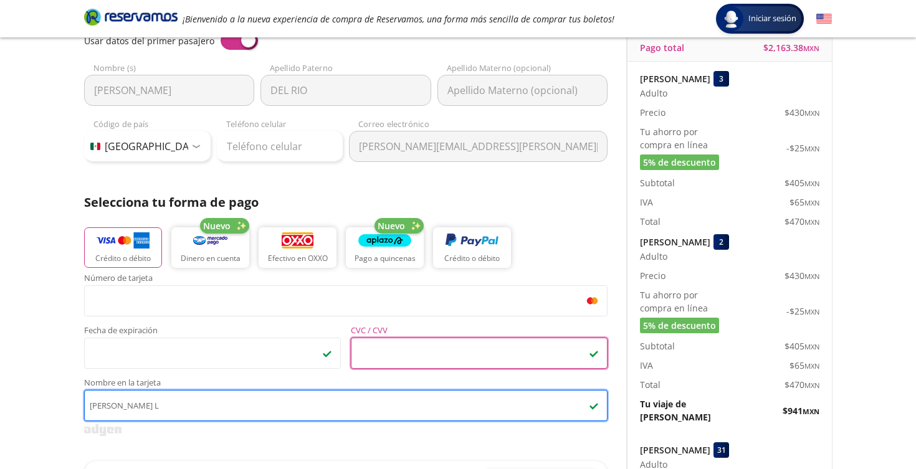
click at [223, 413] on input "[PERSON_NAME] L" at bounding box center [346, 405] width 524 height 31
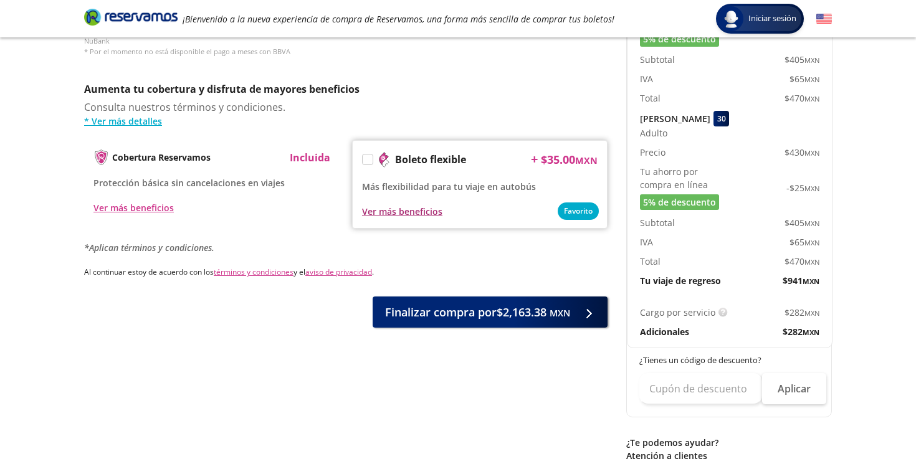
scroll to position [652, 0]
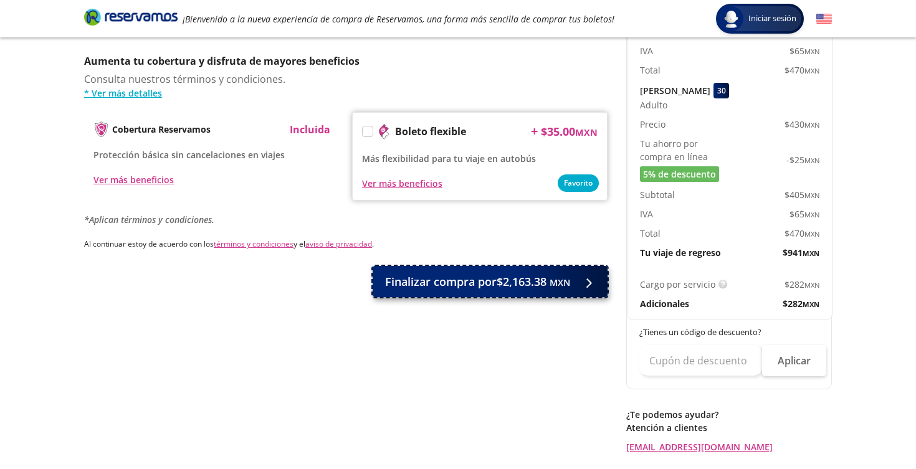
click at [481, 274] on span "Finalizar compra por $2,163.38 MXN" at bounding box center [477, 282] width 185 height 17
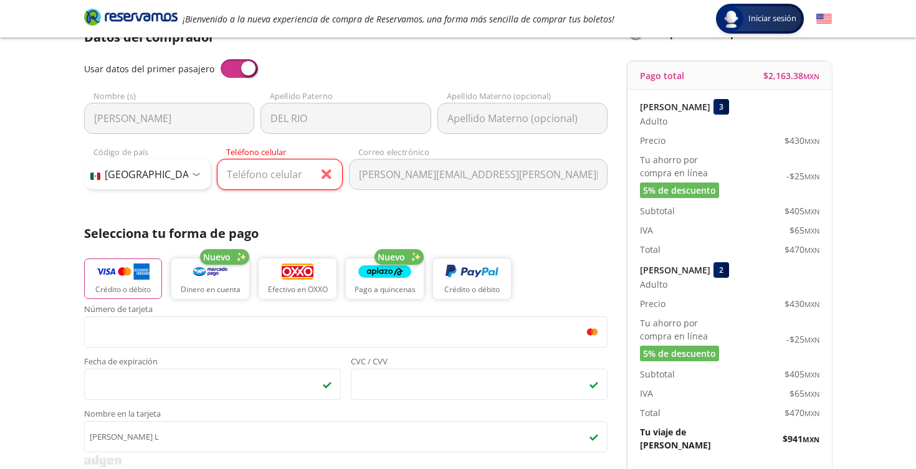
scroll to position [95, 0]
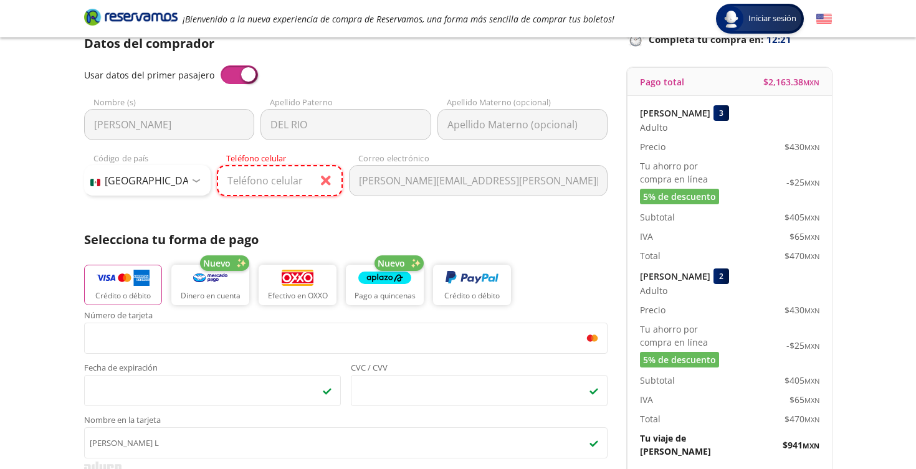
click at [293, 181] on input "Teléfono celular" at bounding box center [280, 180] width 127 height 31
type input "55 2106 9170"
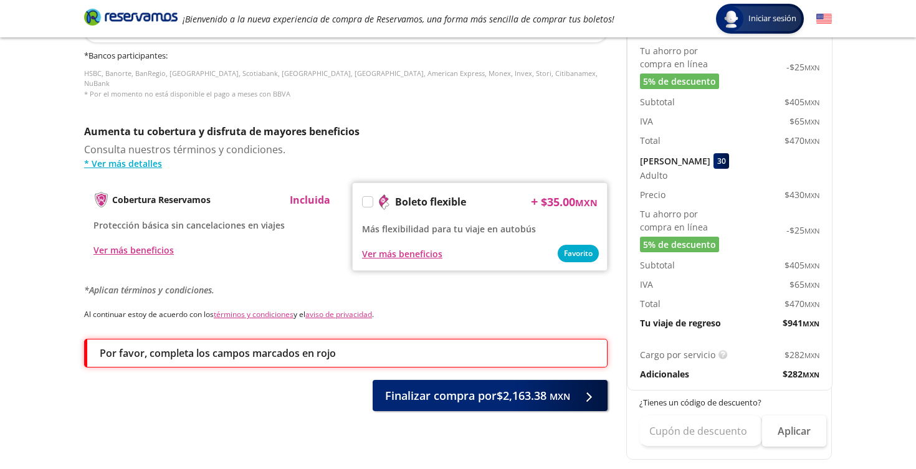
scroll to position [582, 0]
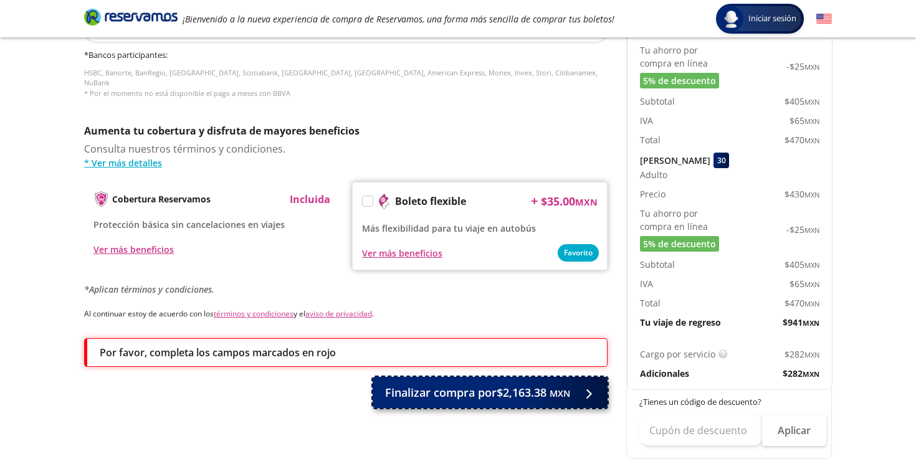
click at [489, 385] on span "Finalizar compra por $2,163.38 MXN" at bounding box center [477, 393] width 185 height 17
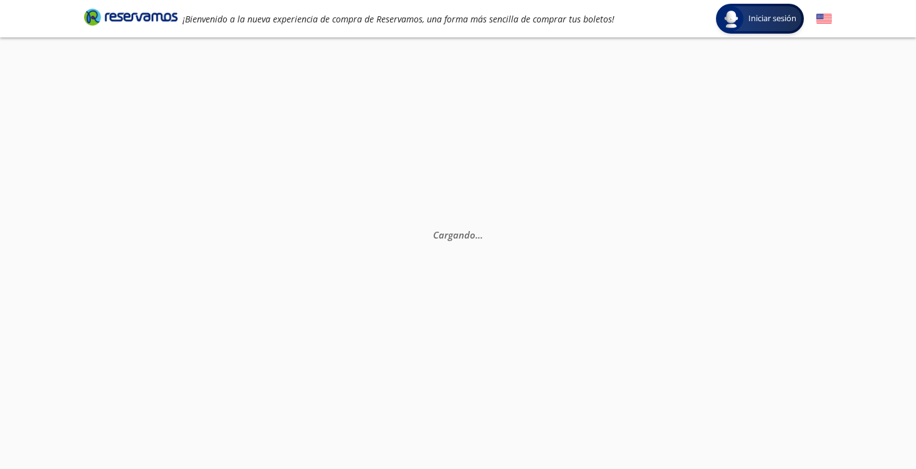
scroll to position [87, 0]
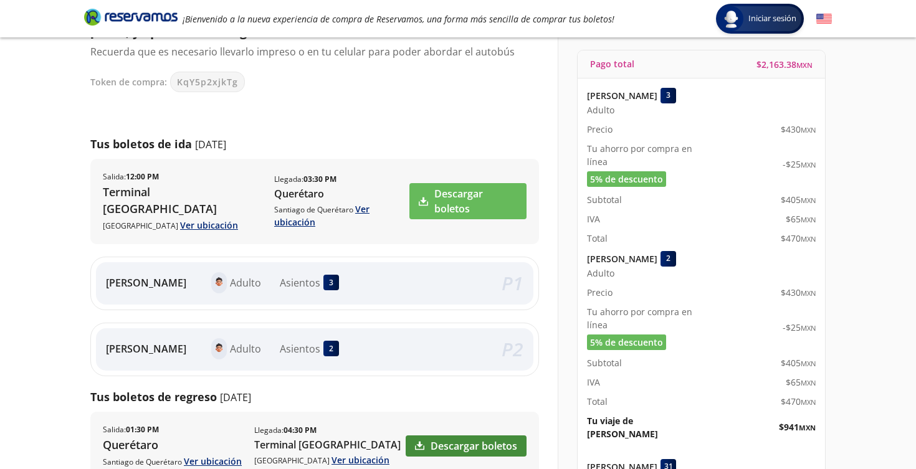
scroll to position [102, 0]
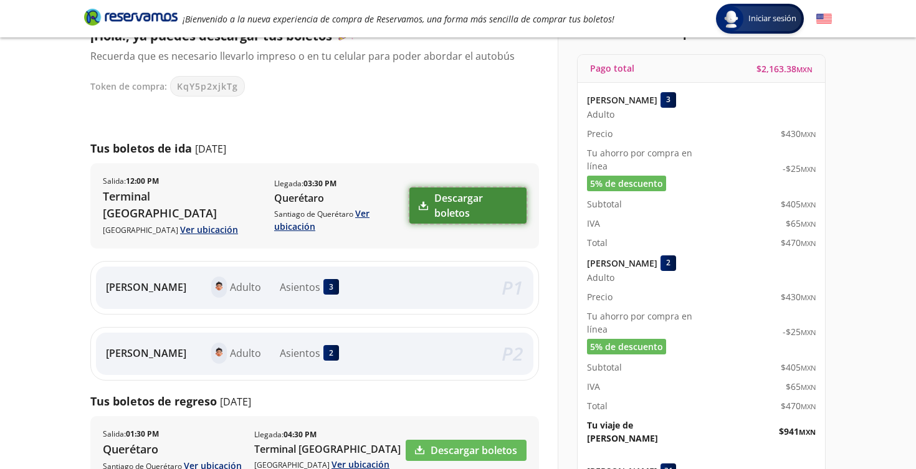
click at [469, 197] on link "Descargar boletos" at bounding box center [467, 206] width 117 height 36
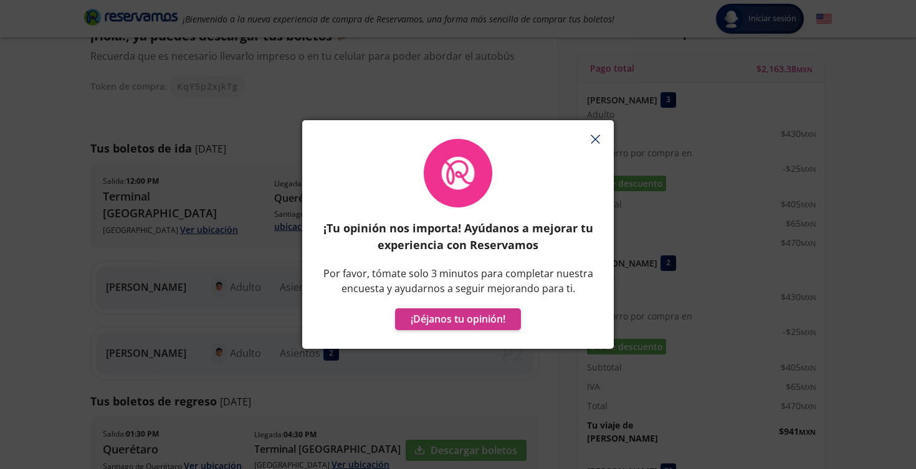
click at [593, 137] on line "button" at bounding box center [595, 139] width 8 height 8
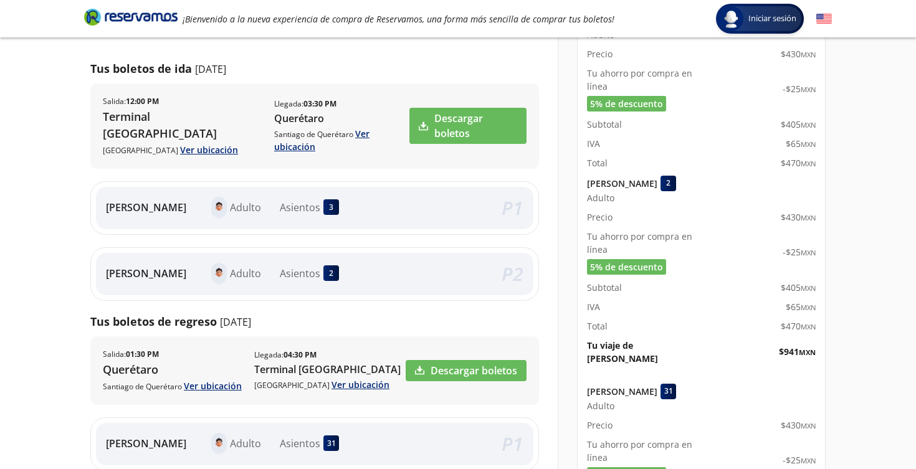
scroll to position [194, 0]
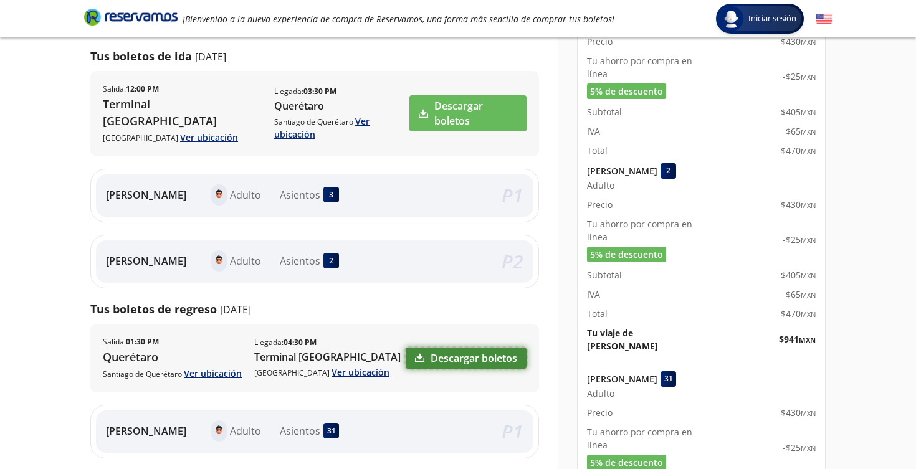
click at [482, 348] on link "Descargar boletos" at bounding box center [466, 358] width 121 height 21
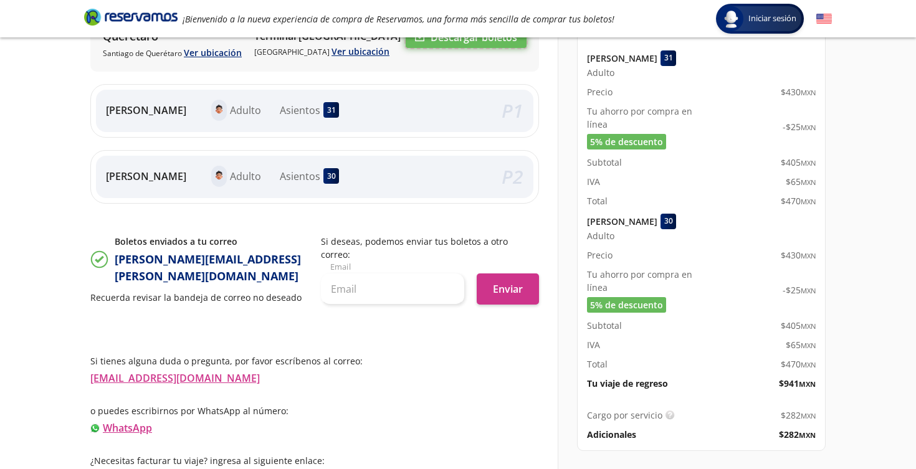
scroll to position [545, 0]
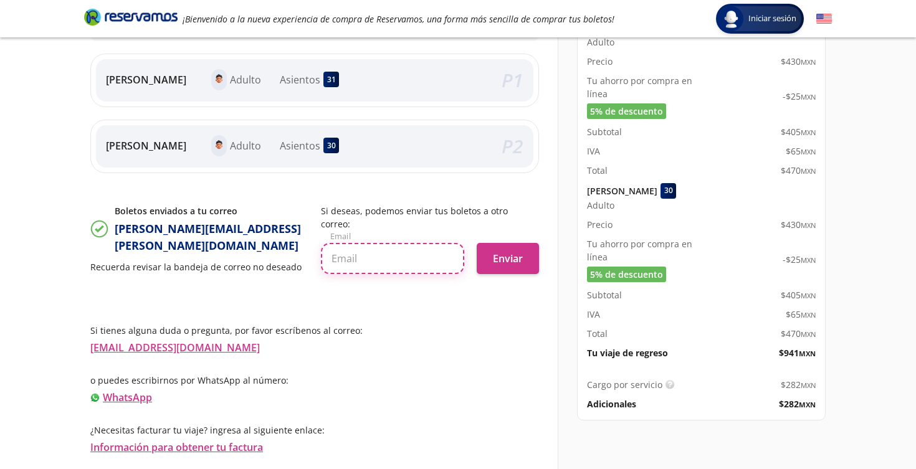
click at [369, 243] on input "text" at bounding box center [392, 258] width 143 height 31
type input "[EMAIL_ADDRESS][DOMAIN_NAME]"
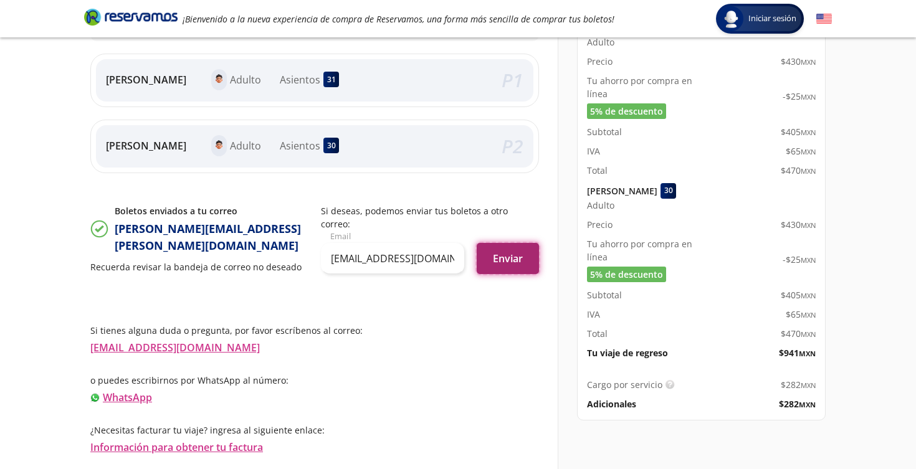
click at [510, 243] on button "Enviar" at bounding box center [508, 258] width 62 height 31
